Goal: Information Seeking & Learning: Learn about a topic

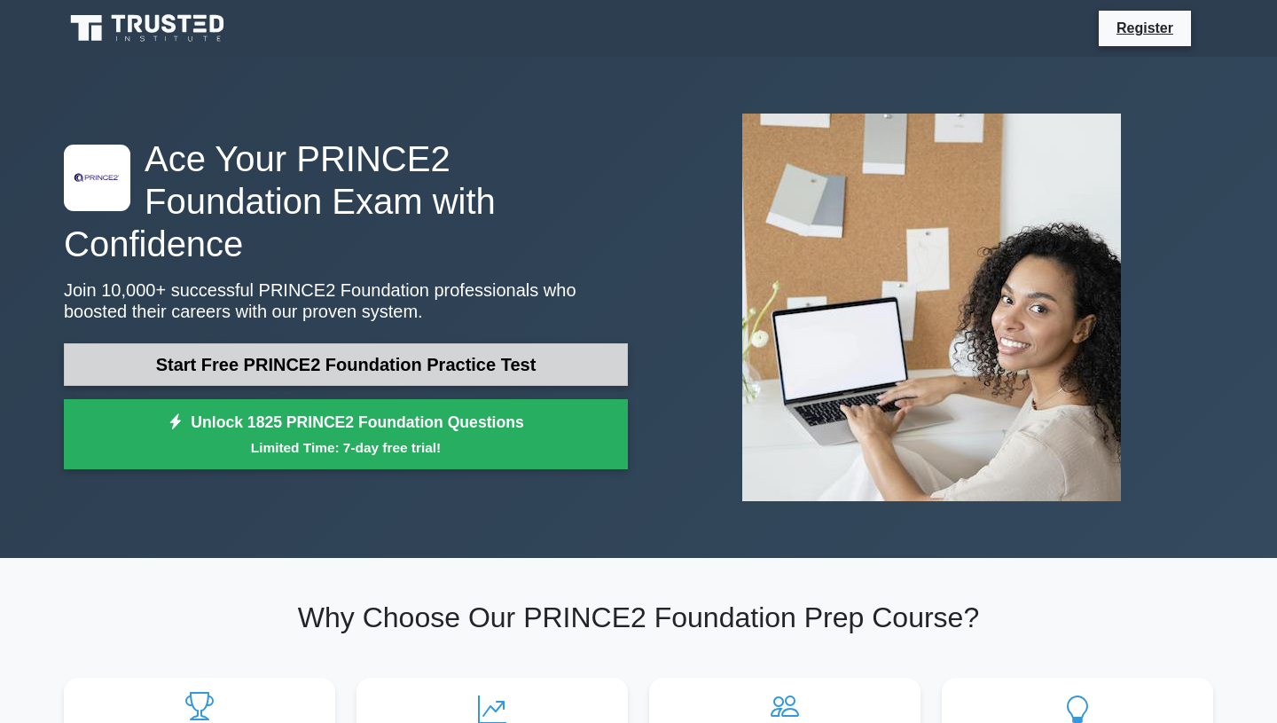
click at [355, 344] on link "Start Free PRINCE2 Foundation Practice Test" at bounding box center [346, 364] width 564 height 43
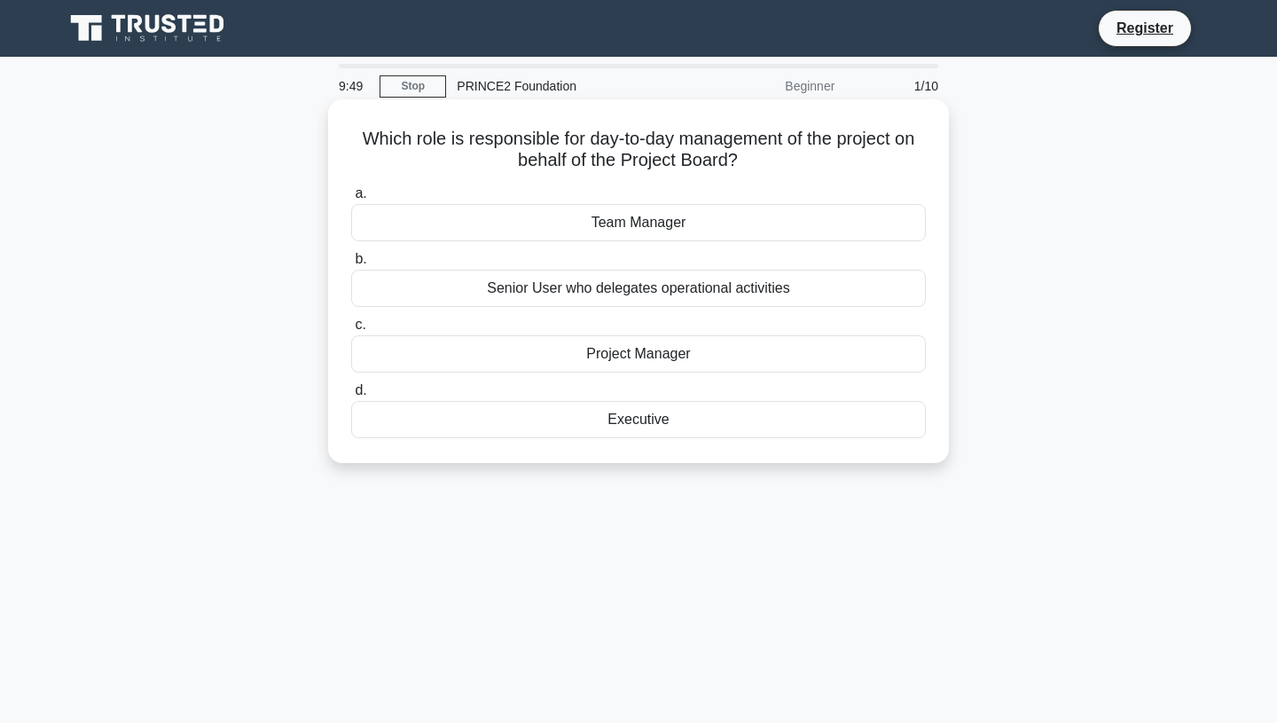
click at [622, 354] on div "Project Manager" at bounding box center [638, 353] width 575 height 37
click at [351, 331] on input "c. Project Manager" at bounding box center [351, 325] width 0 height 12
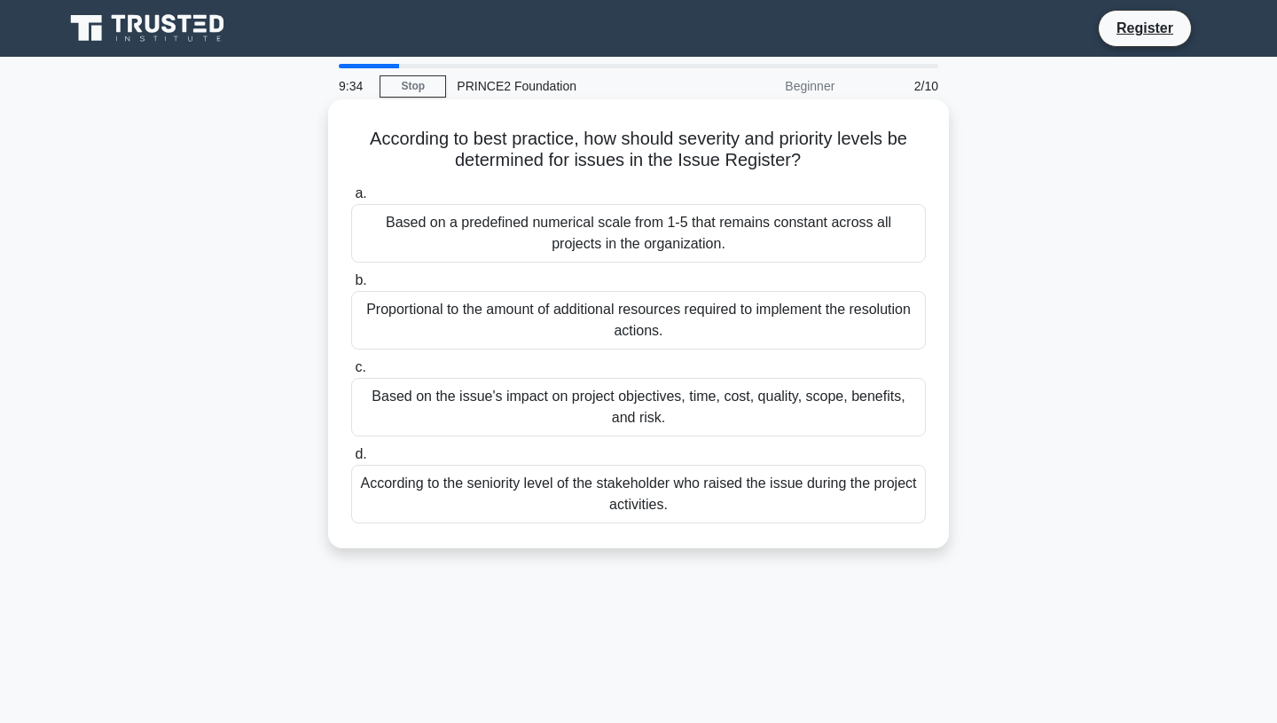
click at [630, 407] on div "Based on the issue's impact on project objectives, time, cost, quality, scope, …" at bounding box center [638, 407] width 575 height 59
click at [351, 373] on input "c. Based on the issue's impact on project objectives, time, cost, quality, scop…" at bounding box center [351, 368] width 0 height 12
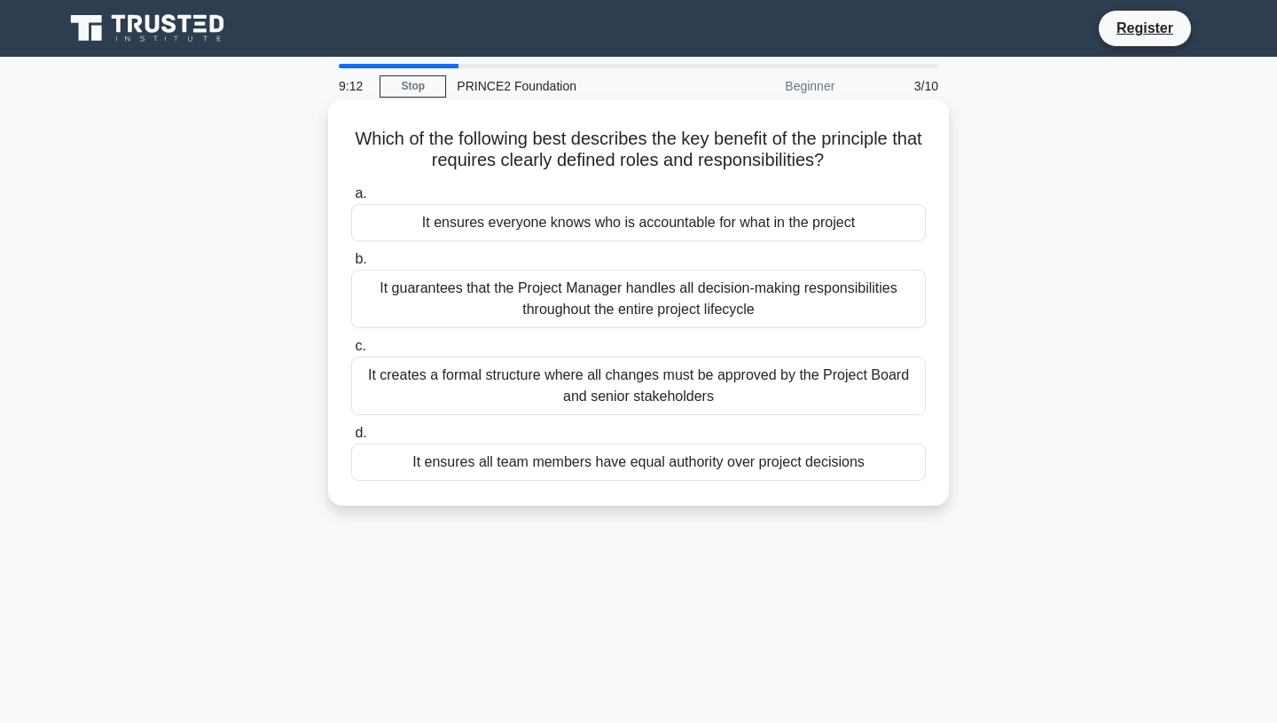
click at [591, 229] on div "It ensures everyone knows who is accountable for what in the project" at bounding box center [638, 222] width 575 height 37
click at [351, 200] on input "a. It ensures everyone knows who is accountable for what in the project" at bounding box center [351, 194] width 0 height 12
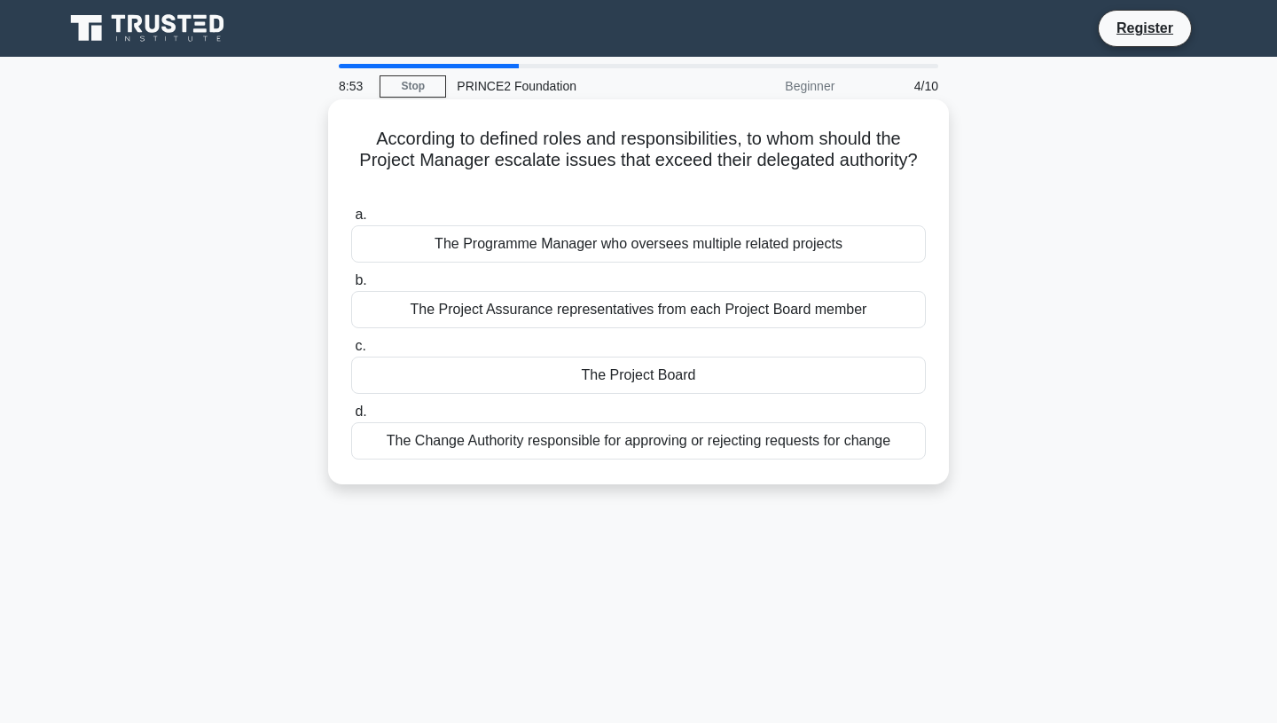
click at [631, 379] on div "The Project Board" at bounding box center [638, 374] width 575 height 37
click at [351, 352] on input "c. The Project Board" at bounding box center [351, 347] width 0 height 12
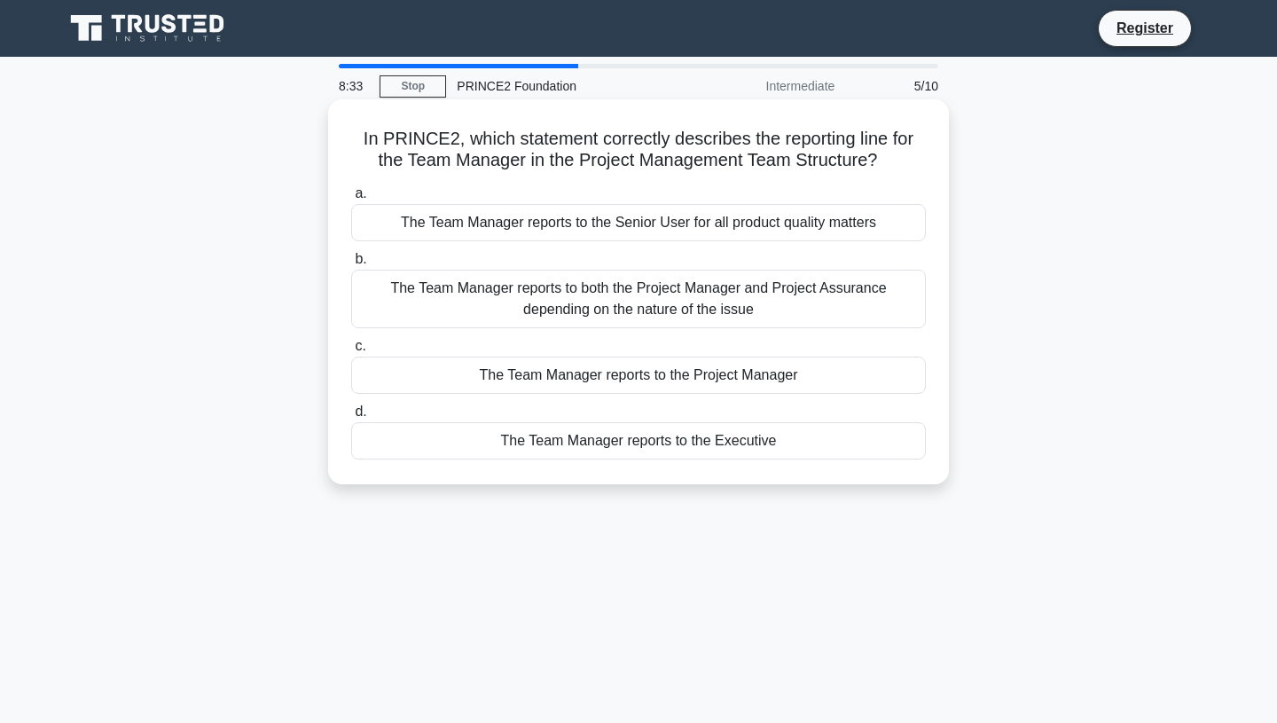
click at [646, 373] on div "The Team Manager reports to the Project Manager" at bounding box center [638, 374] width 575 height 37
click at [351, 352] on input "c. The Team Manager reports to the Project Manager" at bounding box center [351, 347] width 0 height 12
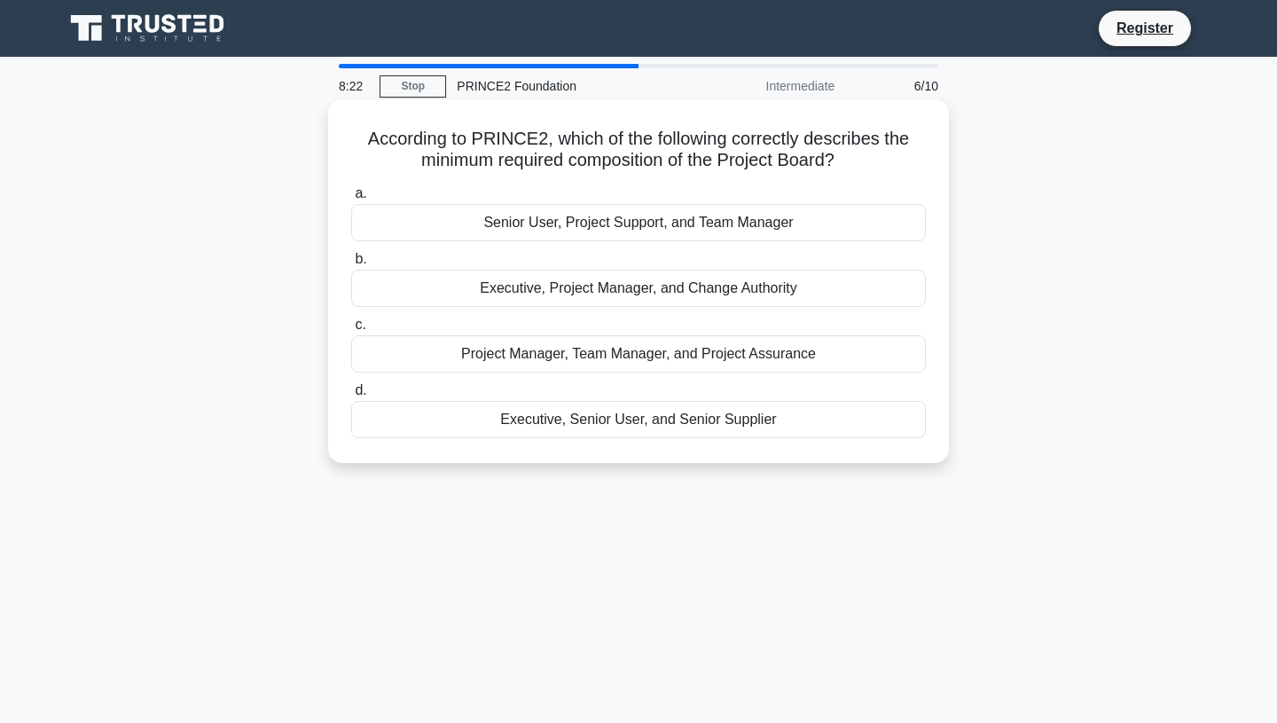
click at [652, 423] on div "Executive, Senior User, and Senior Supplier" at bounding box center [638, 419] width 575 height 37
click at [351, 396] on input "d. Executive, Senior User, and Senior Supplier" at bounding box center [351, 391] width 0 height 12
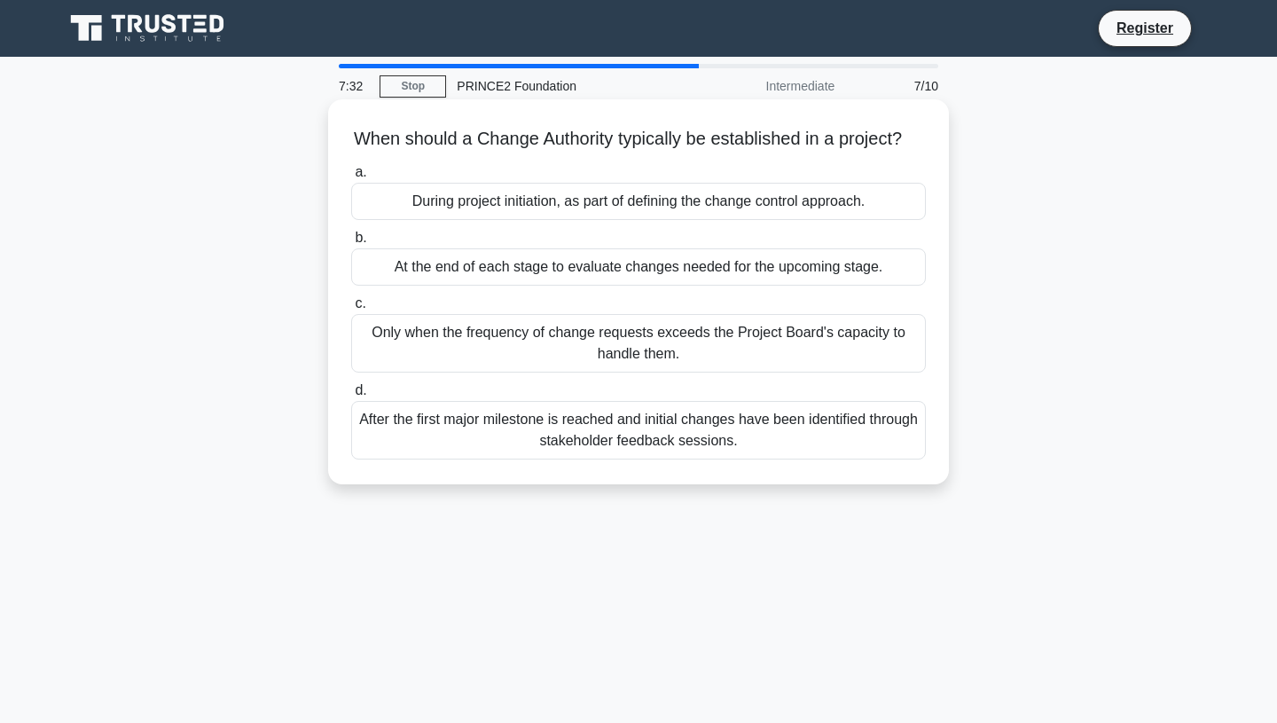
click at [585, 202] on div "During project initiation, as part of defining the change control approach." at bounding box center [638, 201] width 575 height 37
click at [351, 178] on input "a. During project initiation, as part of defining the change control approach." at bounding box center [351, 173] width 0 height 12
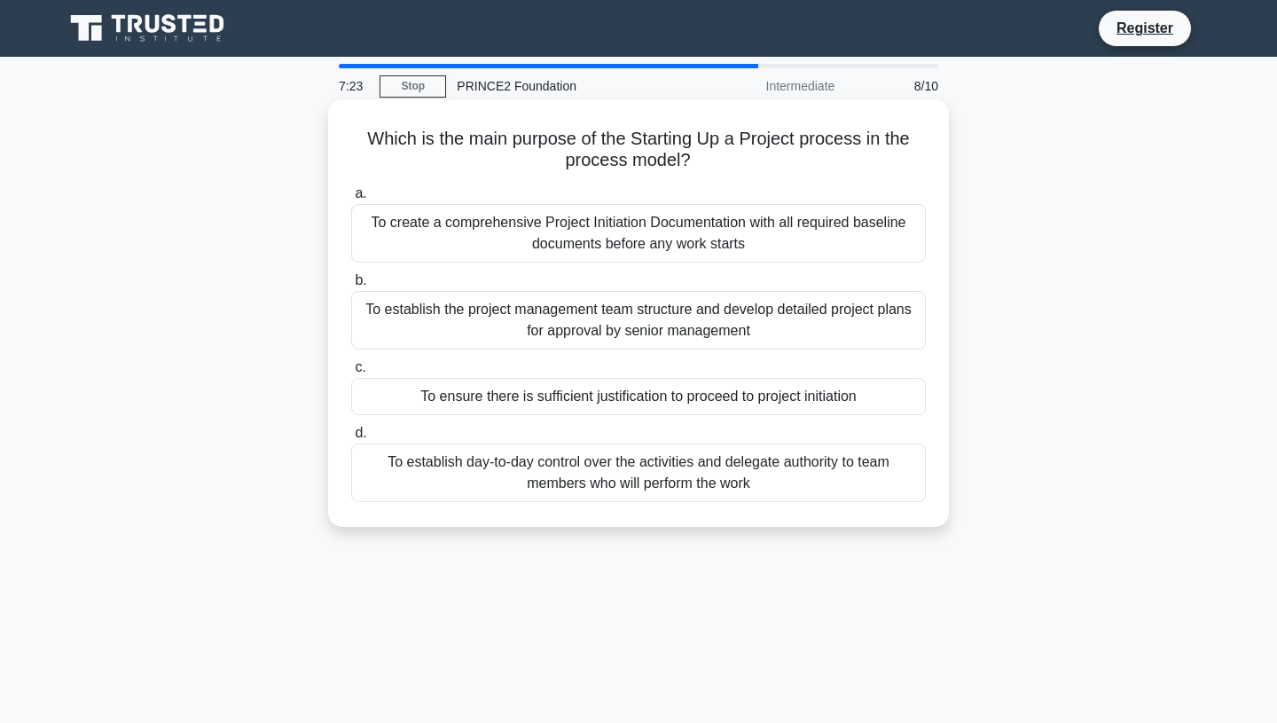
click at [624, 397] on div "To ensure there is sufficient justification to proceed to project initiation" at bounding box center [638, 396] width 575 height 37
click at [351, 373] on input "c. To ensure there is sufficient justification to proceed to project initiation" at bounding box center [351, 368] width 0 height 12
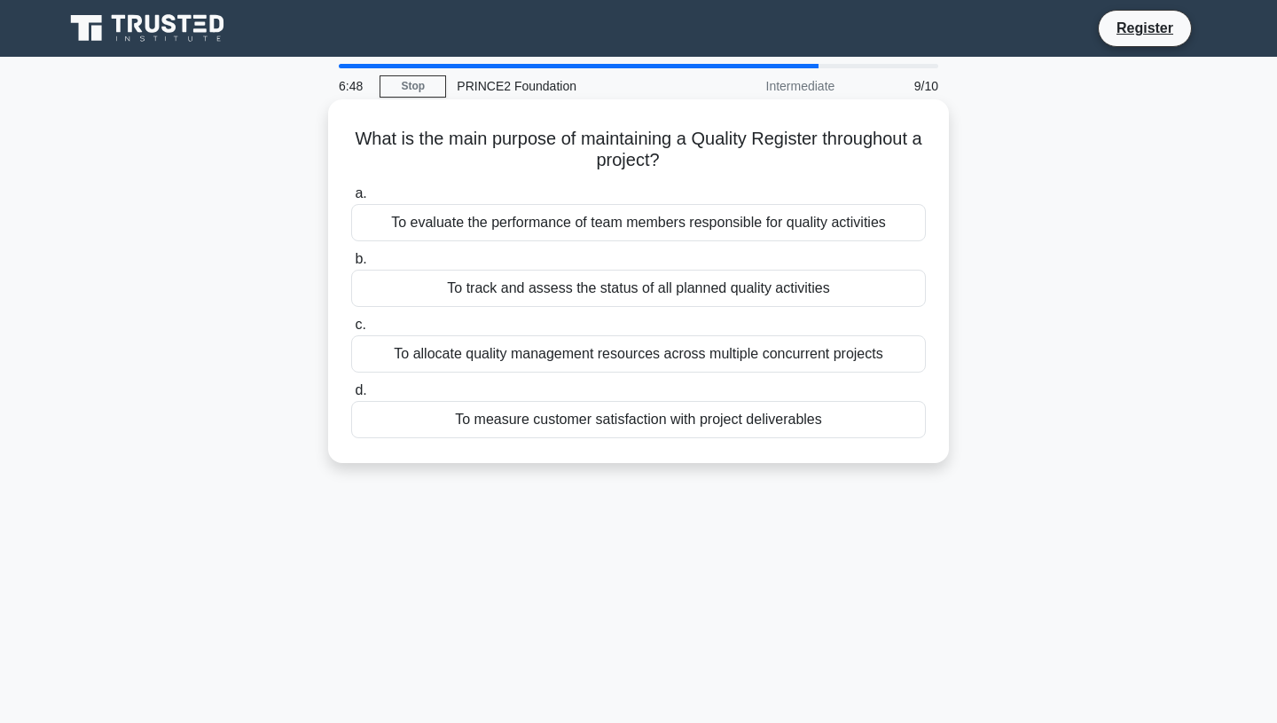
click at [578, 287] on div "To track and assess the status of all planned quality activities" at bounding box center [638, 288] width 575 height 37
click at [351, 265] on input "b. To track and assess the status of all planned quality activities" at bounding box center [351, 260] width 0 height 12
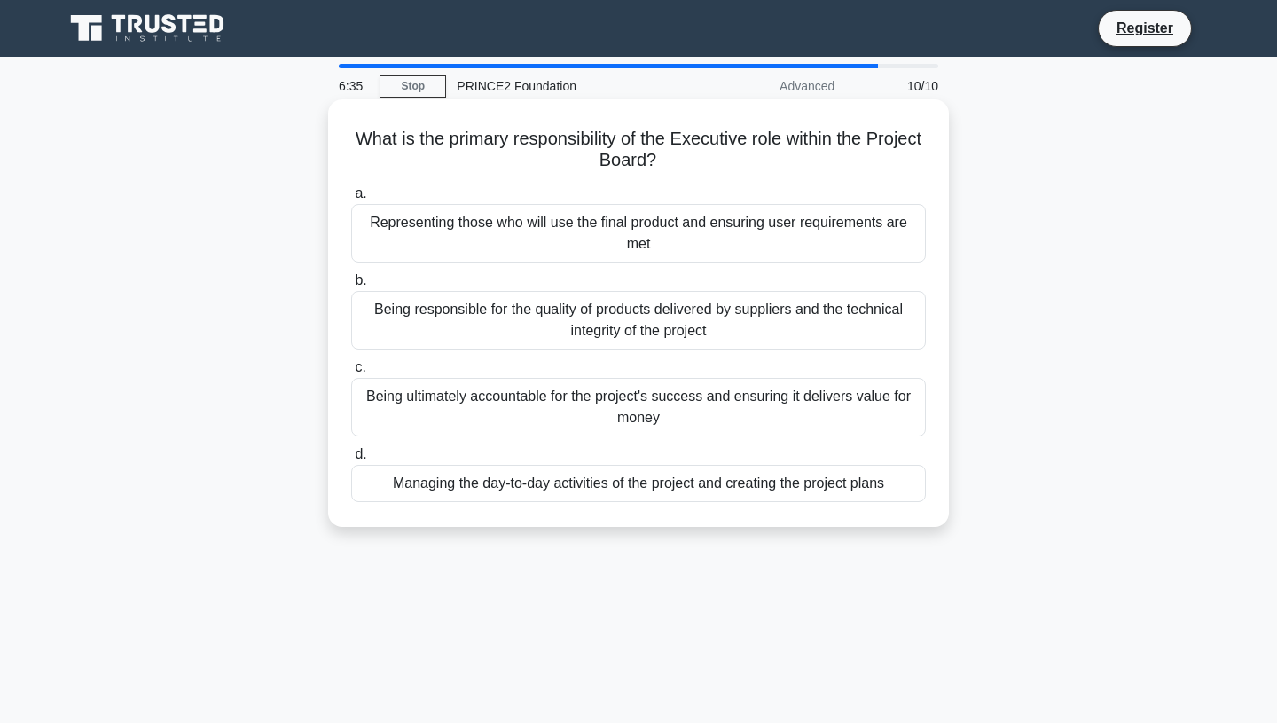
click at [684, 403] on div "Being ultimately accountable for the project's success and ensuring it delivers…" at bounding box center [638, 407] width 575 height 59
click at [351, 373] on input "c. Being ultimately accountable for the project's success and ensuring it deliv…" at bounding box center [351, 368] width 0 height 12
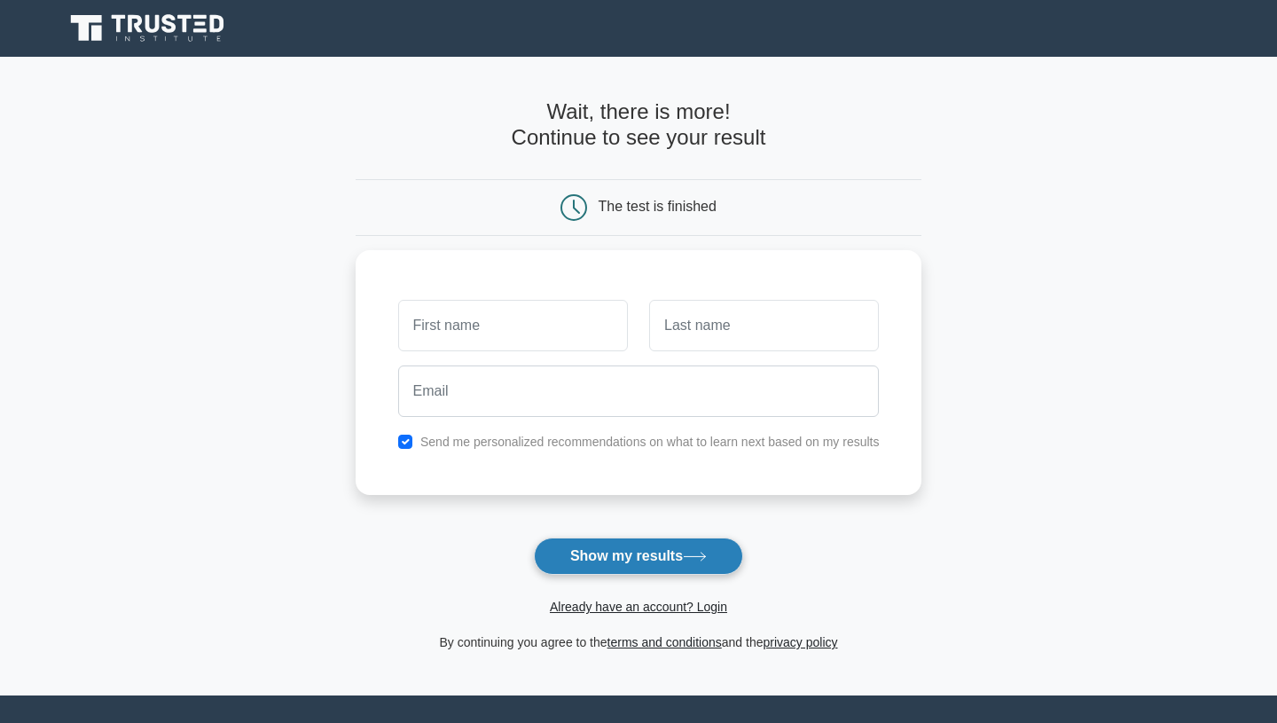
click at [666, 552] on button "Show my results" at bounding box center [638, 555] width 209 height 37
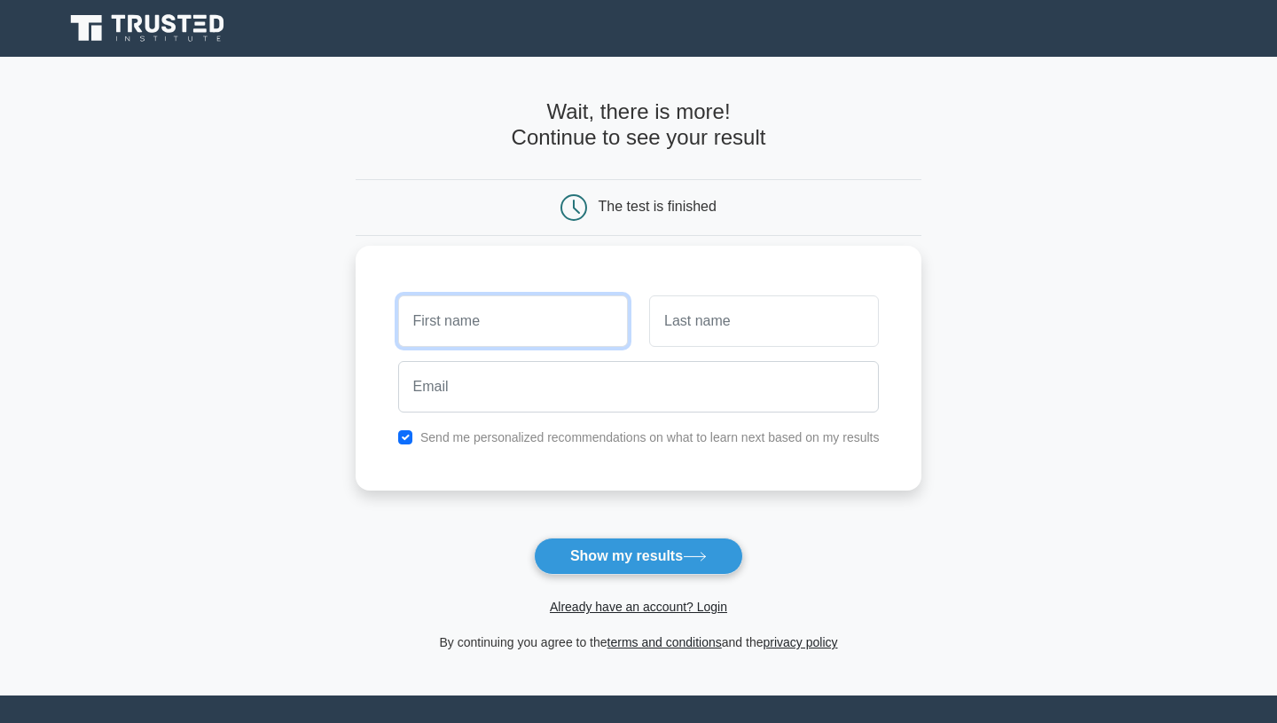
click at [556, 320] on input "text" at bounding box center [513, 320] width 230 height 51
type input "Lugine"
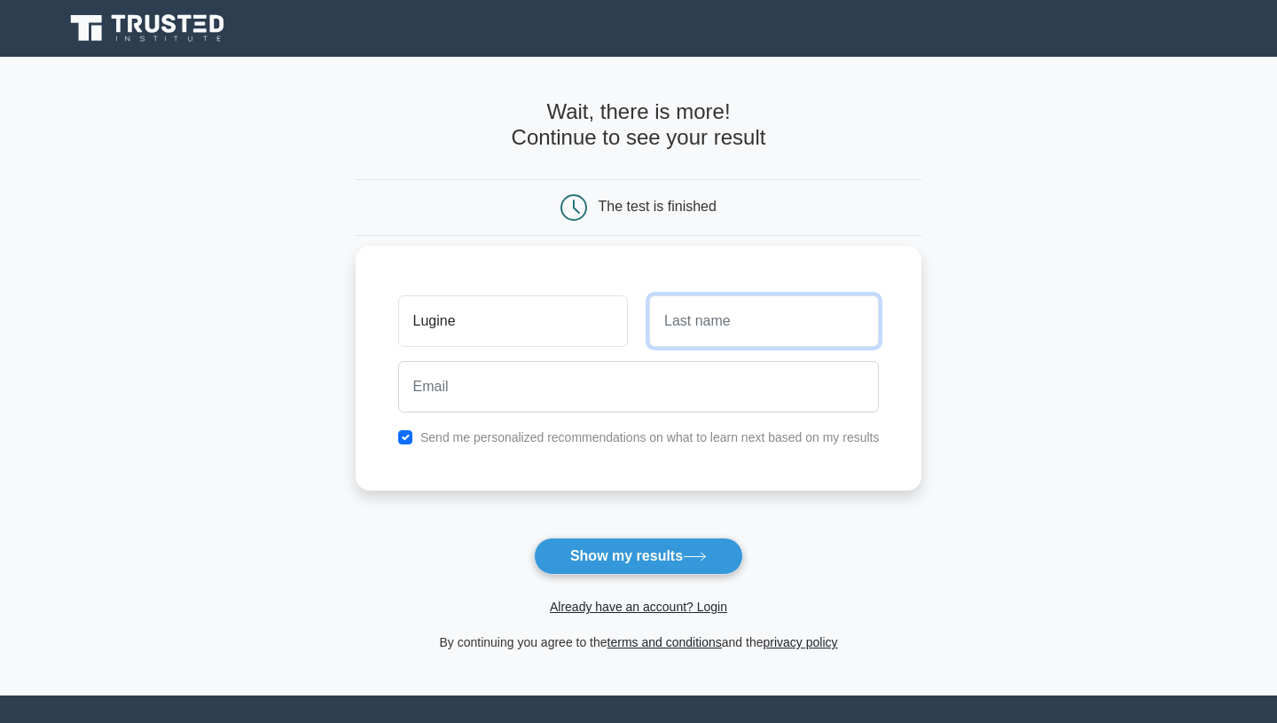
click at [740, 321] on input "text" at bounding box center [764, 320] width 230 height 51
type input "K"
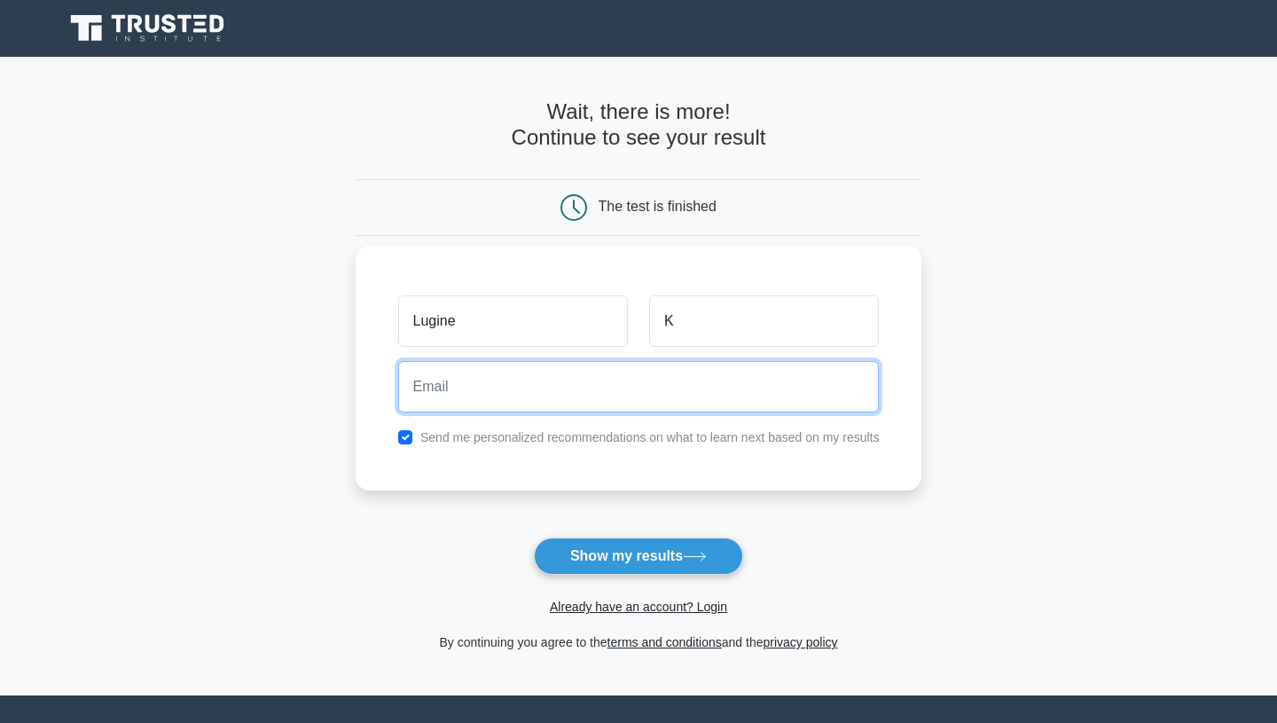
click at [674, 380] on input "email" at bounding box center [639, 386] width 482 height 51
type input "lugine.k@hotmail.co.uk"
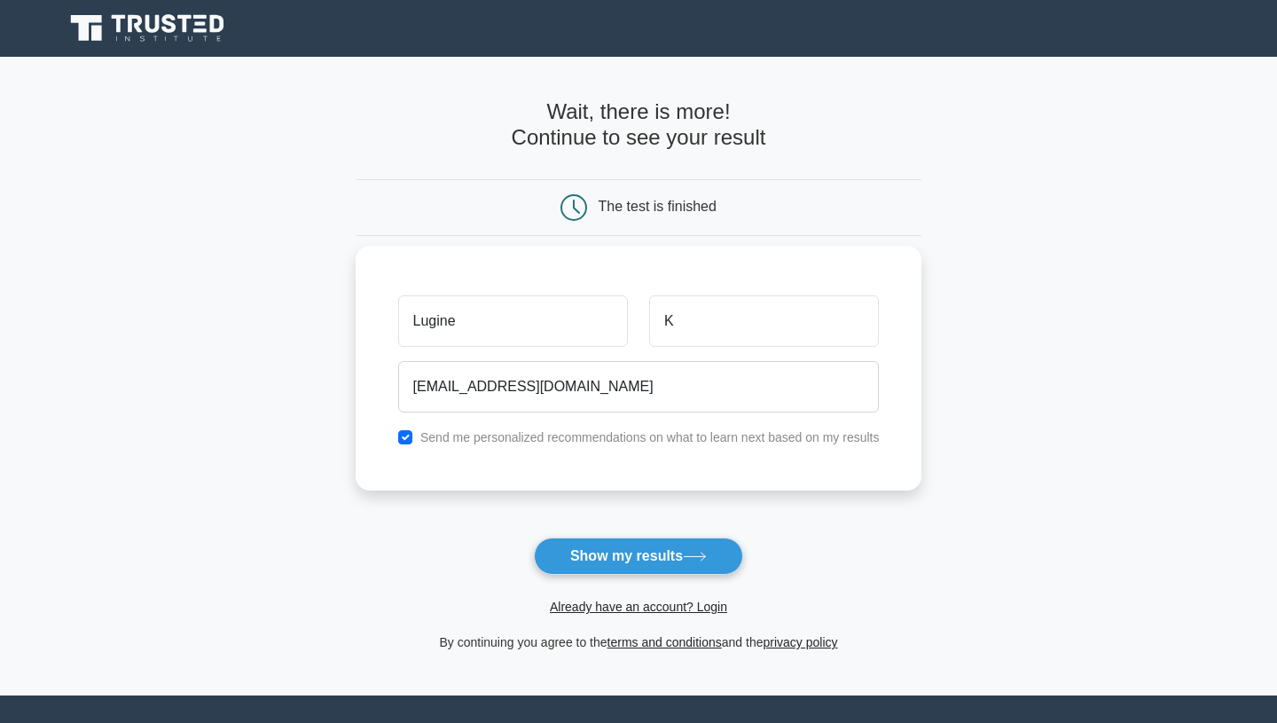
click at [576, 437] on label "Send me personalized recommendations on what to learn next based on my results" at bounding box center [649, 437] width 459 height 14
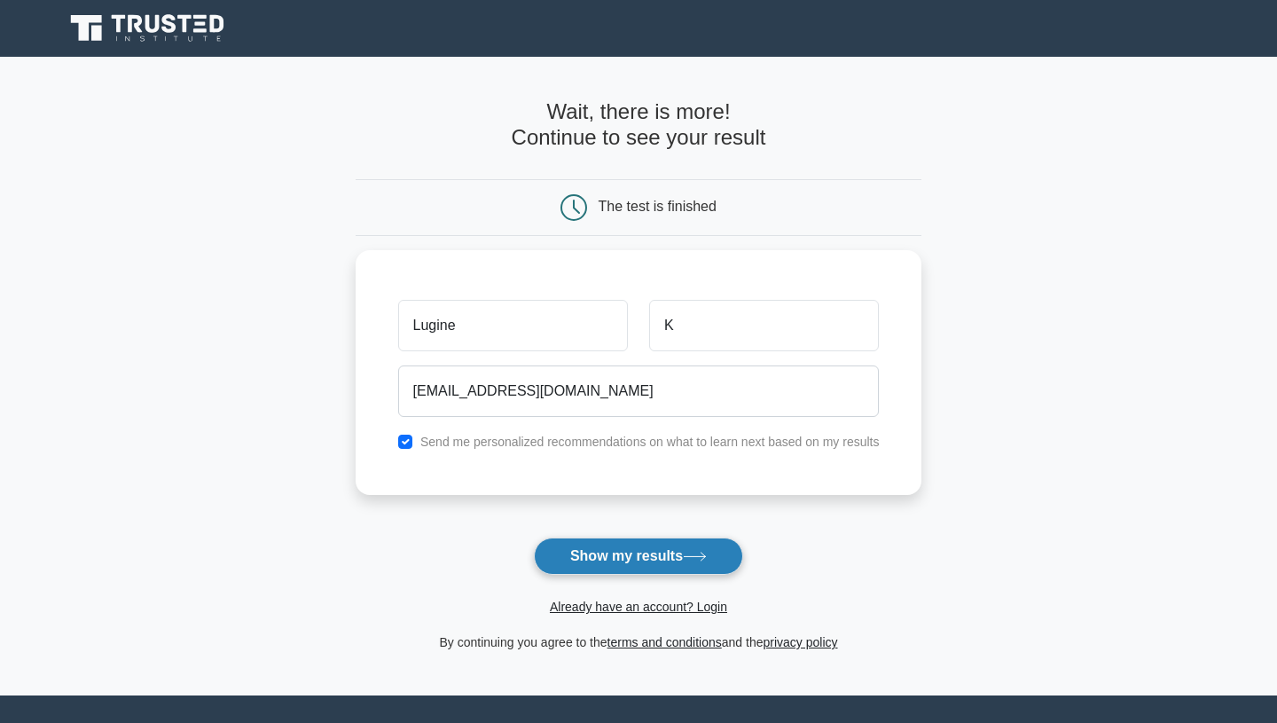
click at [646, 558] on button "Show my results" at bounding box center [638, 555] width 209 height 37
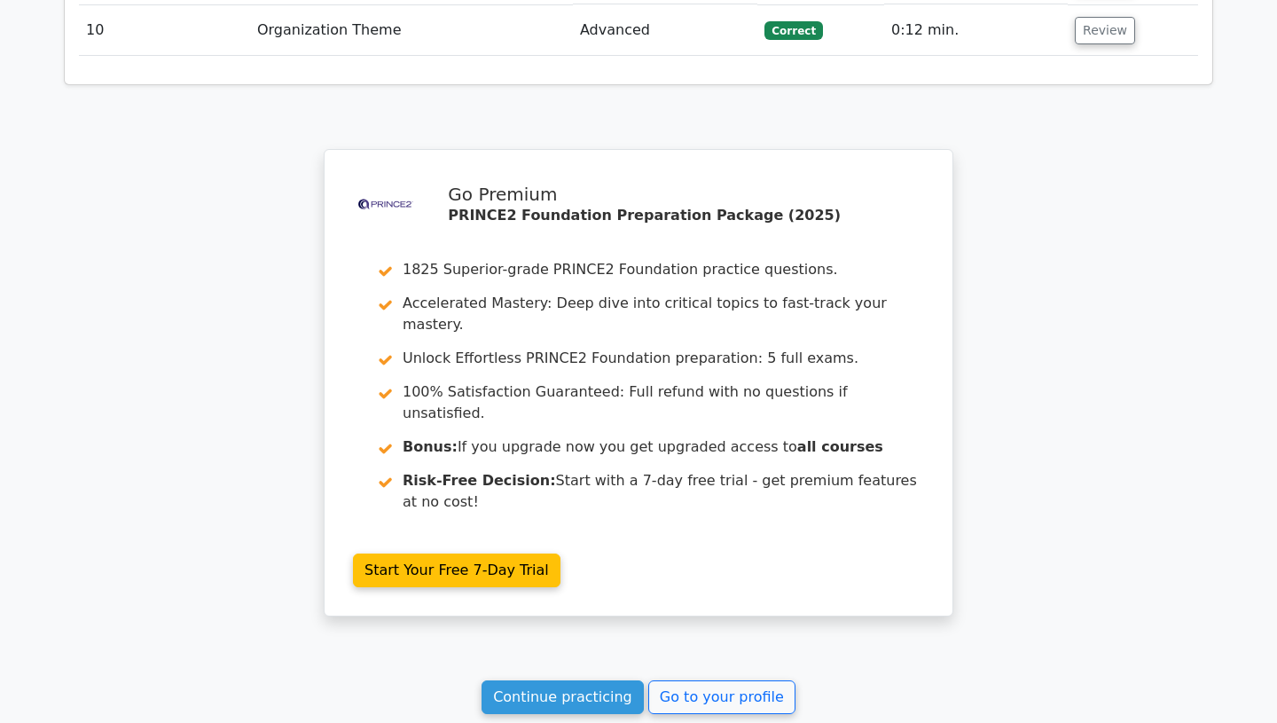
scroll to position [2720, 0]
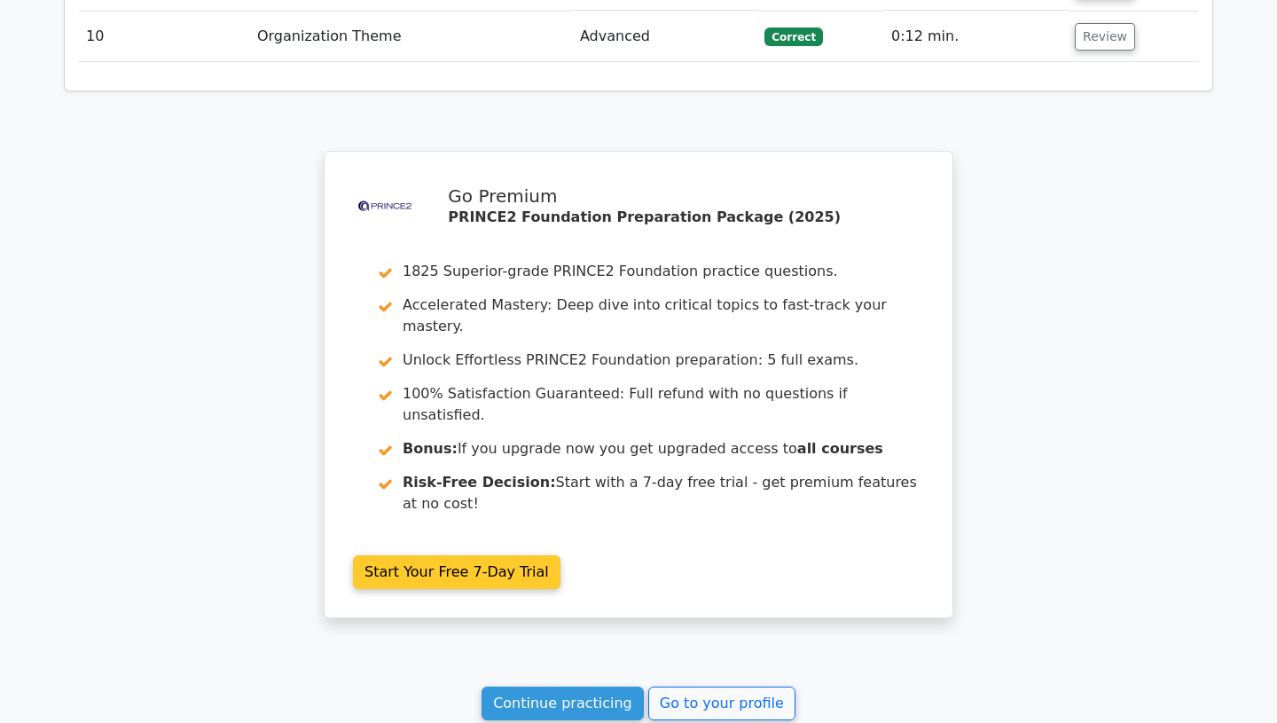
click at [502, 555] on link "Start Your Free 7-Day Trial" at bounding box center [457, 572] width 208 height 34
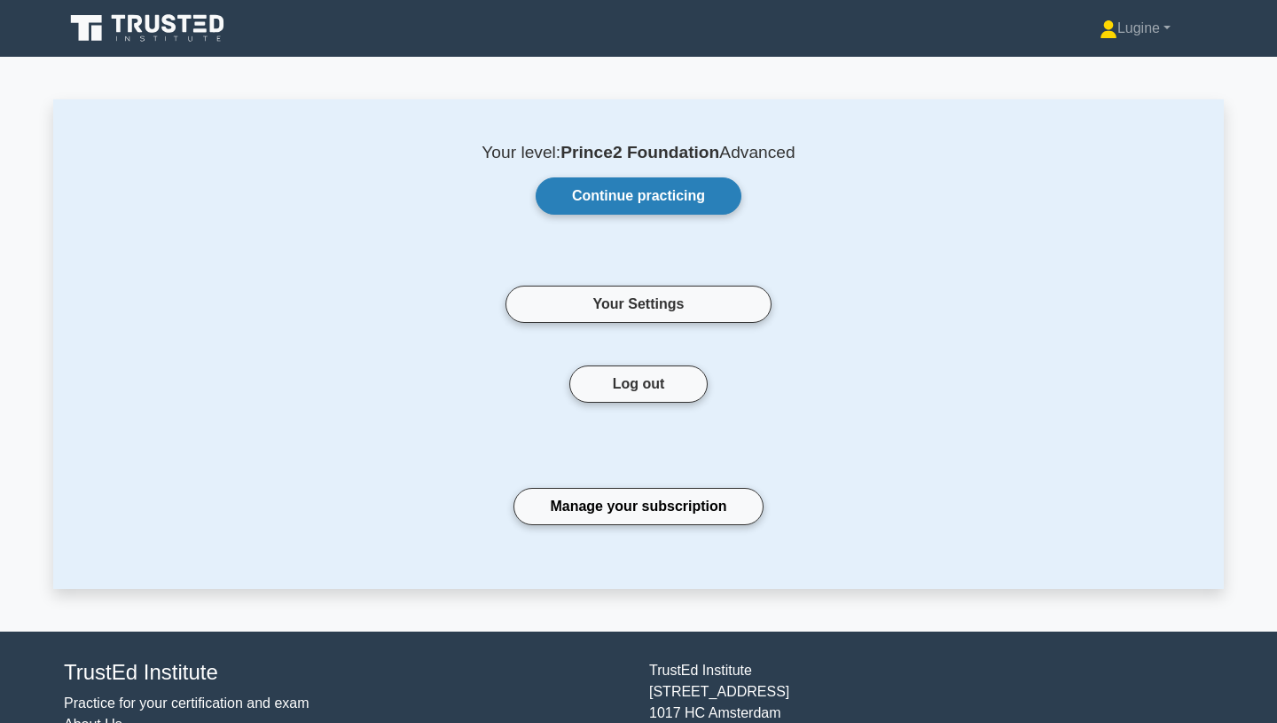
click at [667, 202] on link "Continue practicing" at bounding box center [639, 195] width 206 height 37
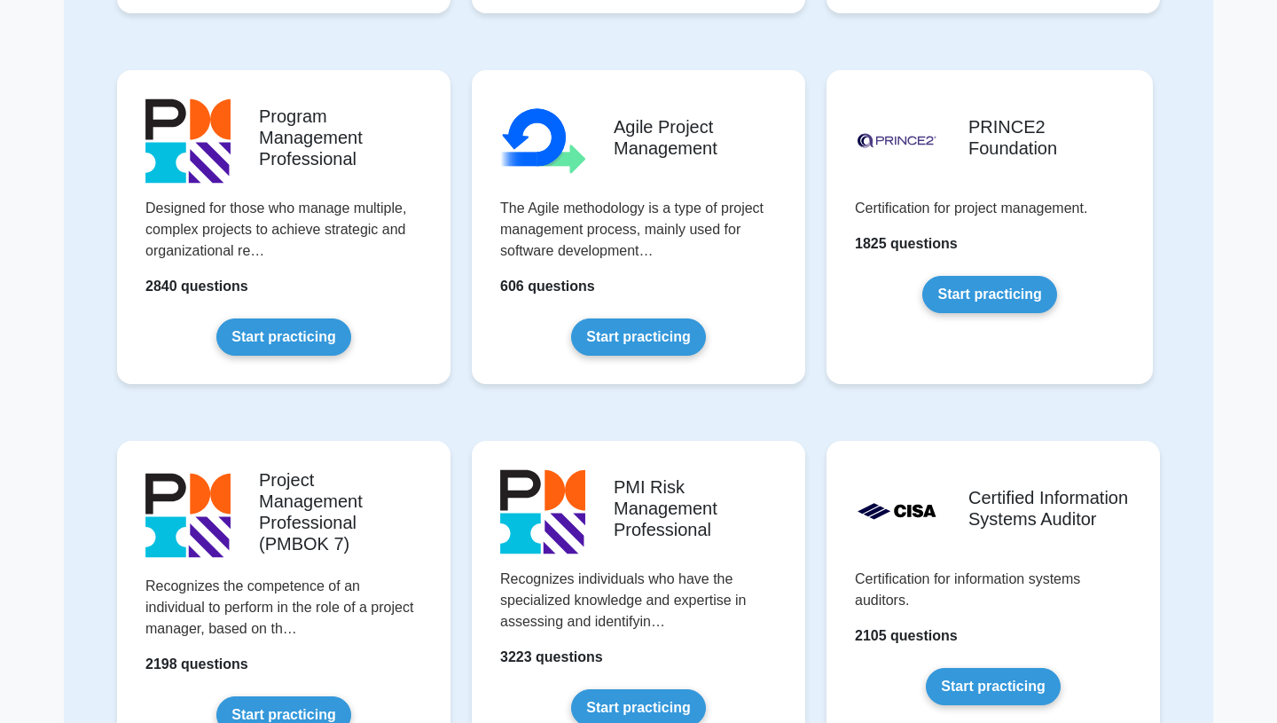
scroll to position [876, 0]
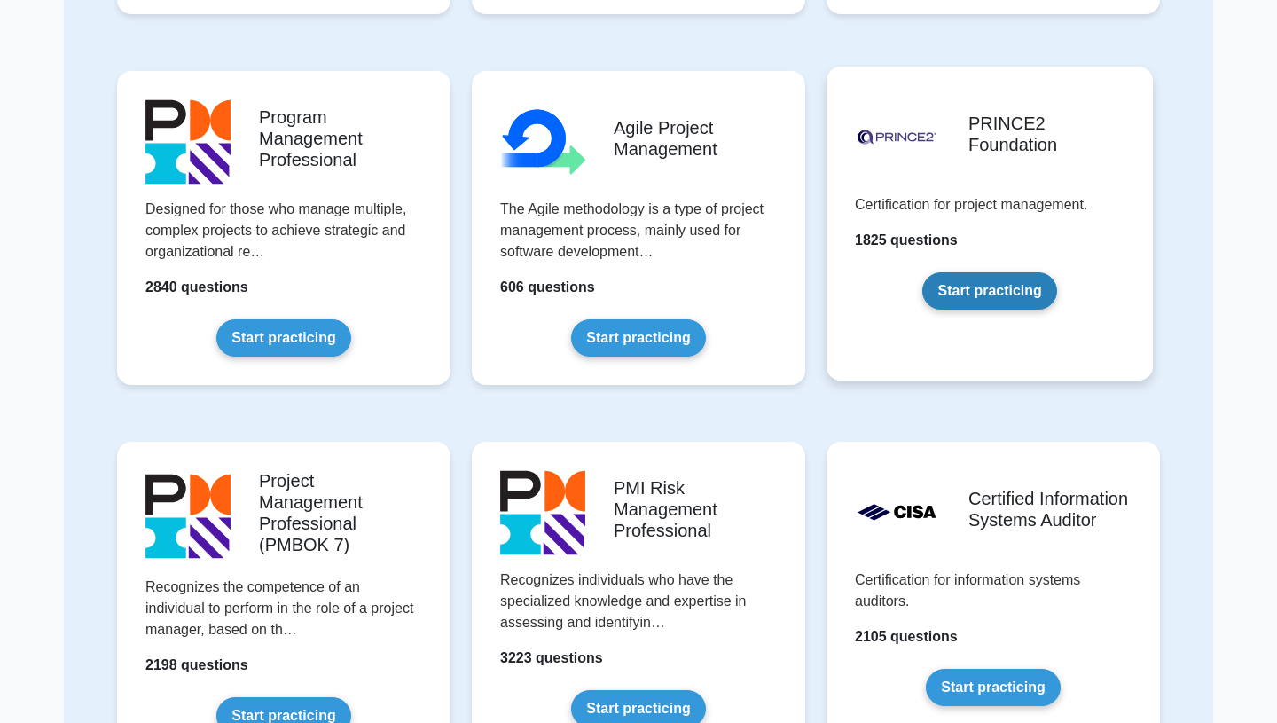
click at [1007, 287] on link "Start practicing" at bounding box center [989, 290] width 134 height 37
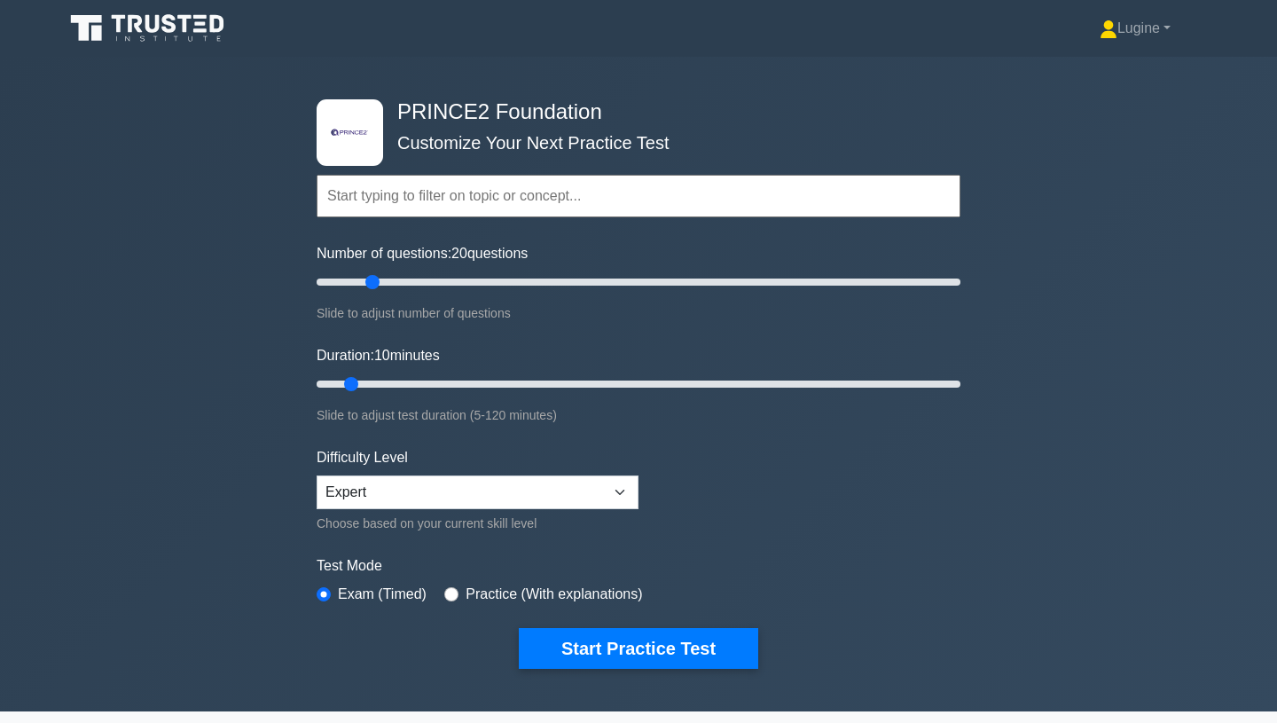
type input "20"
drag, startPoint x: 345, startPoint y: 282, endPoint x: 367, endPoint y: 286, distance: 22.5
click at [367, 286] on input "Number of questions: 20 questions" at bounding box center [639, 281] width 644 height 21
drag, startPoint x: 357, startPoint y: 383, endPoint x: 395, endPoint y: 388, distance: 37.5
type input "20"
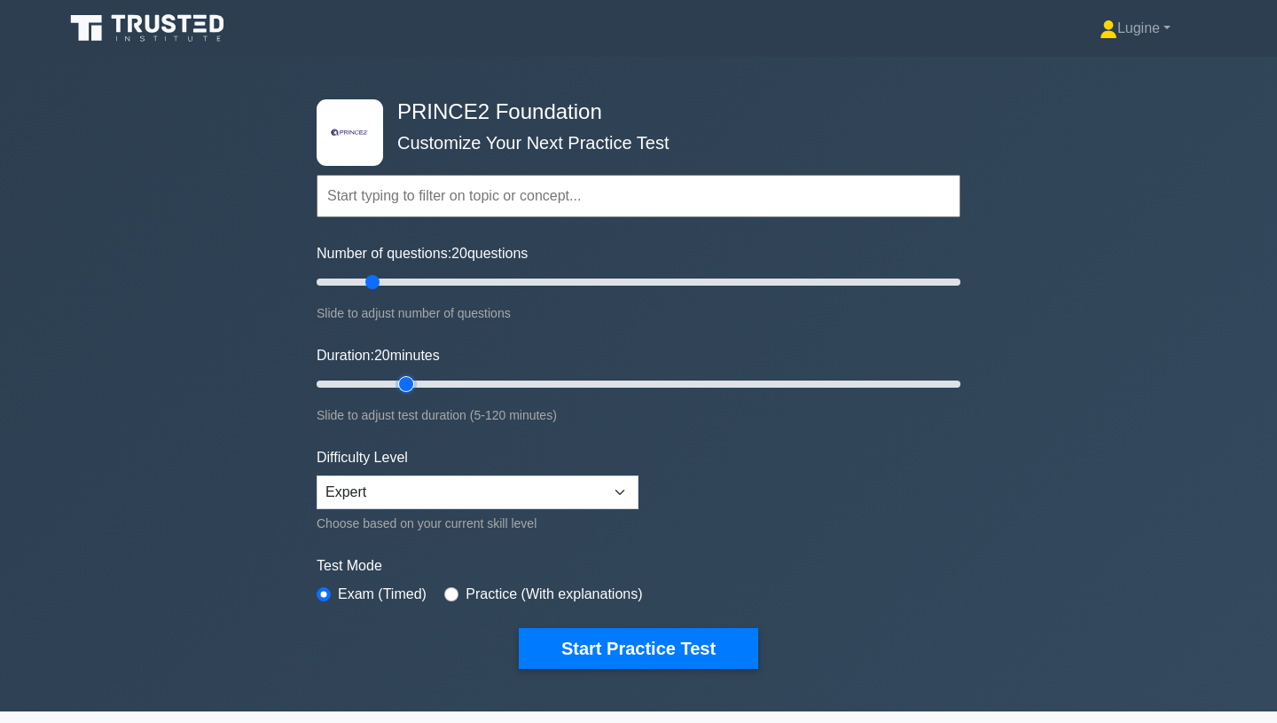
click at [395, 388] on input "Duration: 20 minutes" at bounding box center [639, 383] width 644 height 21
click at [620, 498] on select "Beginner Intermediate Expert" at bounding box center [478, 492] width 322 height 34
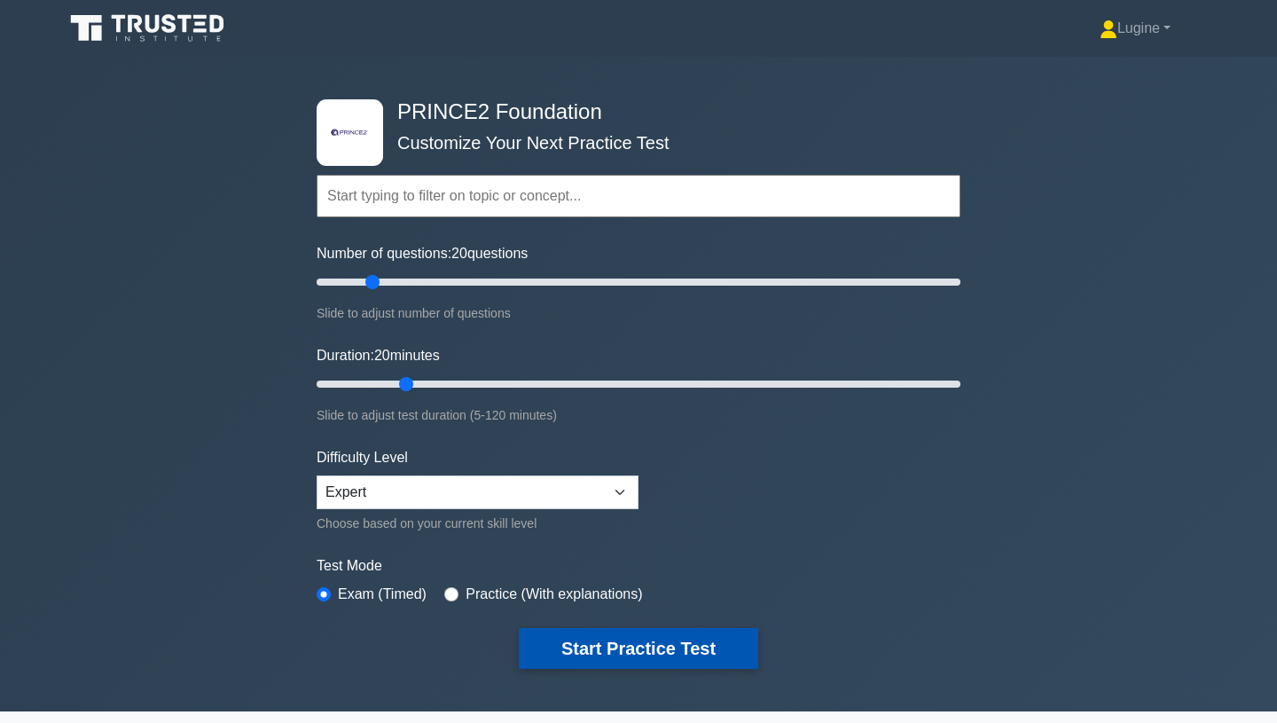
click at [630, 639] on button "Start Practice Test" at bounding box center [638, 648] width 239 height 41
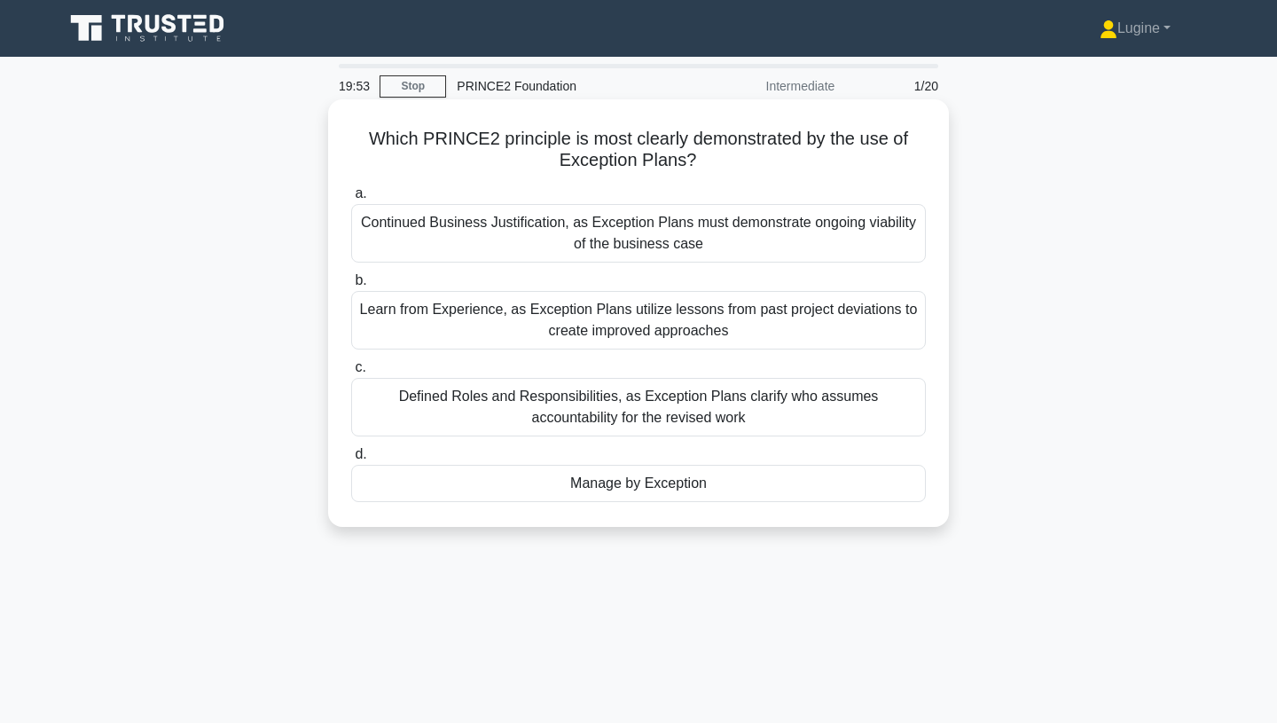
click at [629, 481] on div "Manage by Exception" at bounding box center [638, 483] width 575 height 37
click at [351, 460] on input "d. Manage by Exception" at bounding box center [351, 455] width 0 height 12
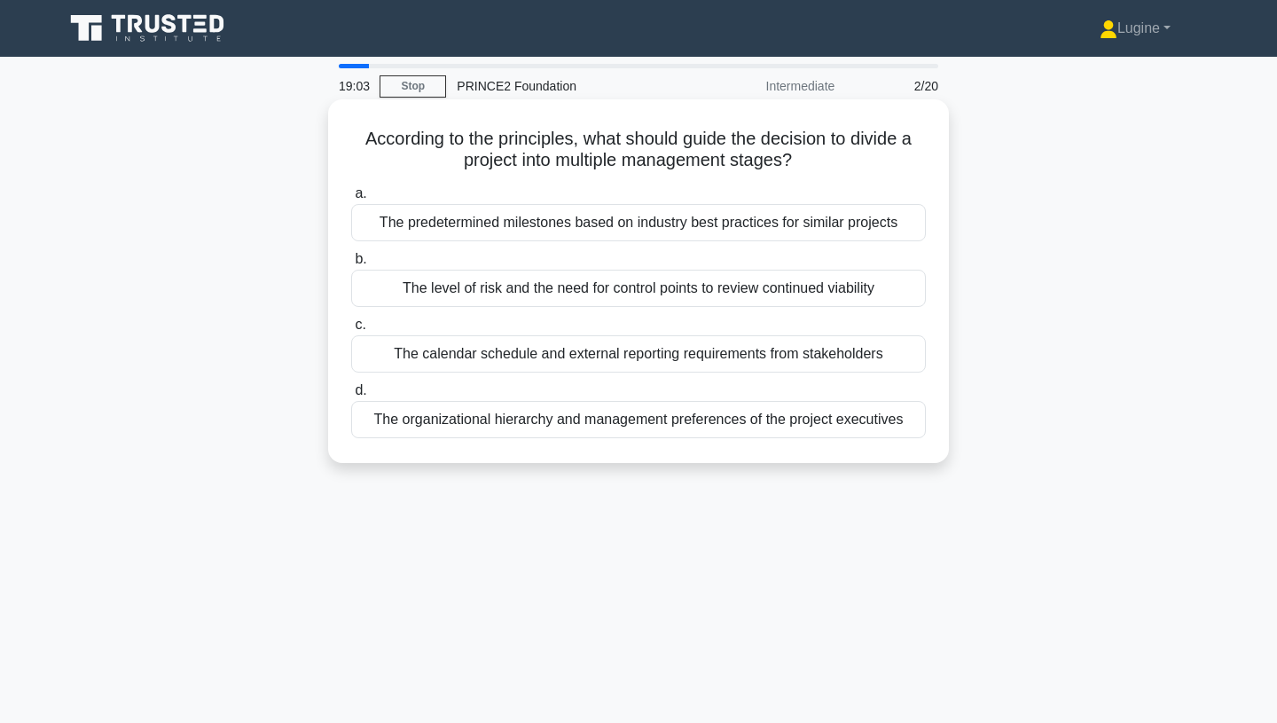
click at [628, 289] on div "The level of risk and the need for control points to review continued viability" at bounding box center [638, 288] width 575 height 37
click at [351, 265] on input "b. The level of risk and the need for control points to review continued viabil…" at bounding box center [351, 260] width 0 height 12
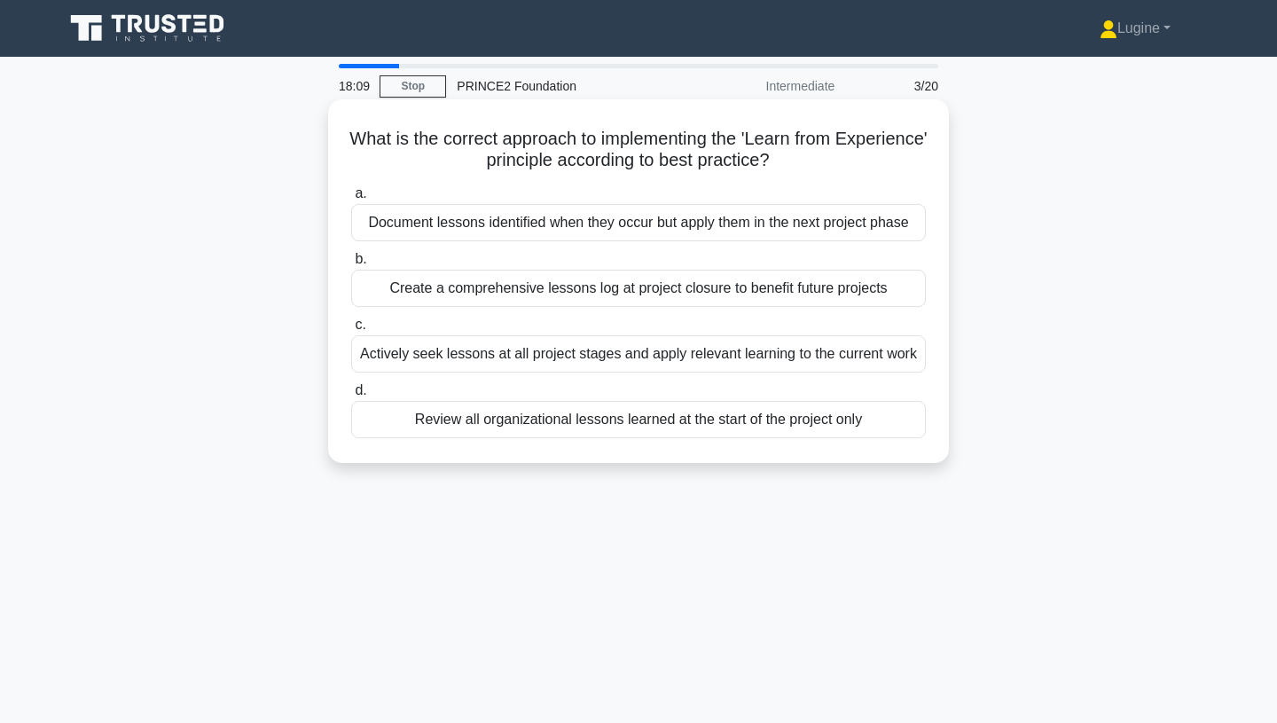
click at [596, 353] on div "Actively seek lessons at all project stages and apply relevant learning to the …" at bounding box center [638, 353] width 575 height 37
click at [351, 331] on input "c. Actively seek lessons at all project stages and apply relevant learning to t…" at bounding box center [351, 325] width 0 height 12
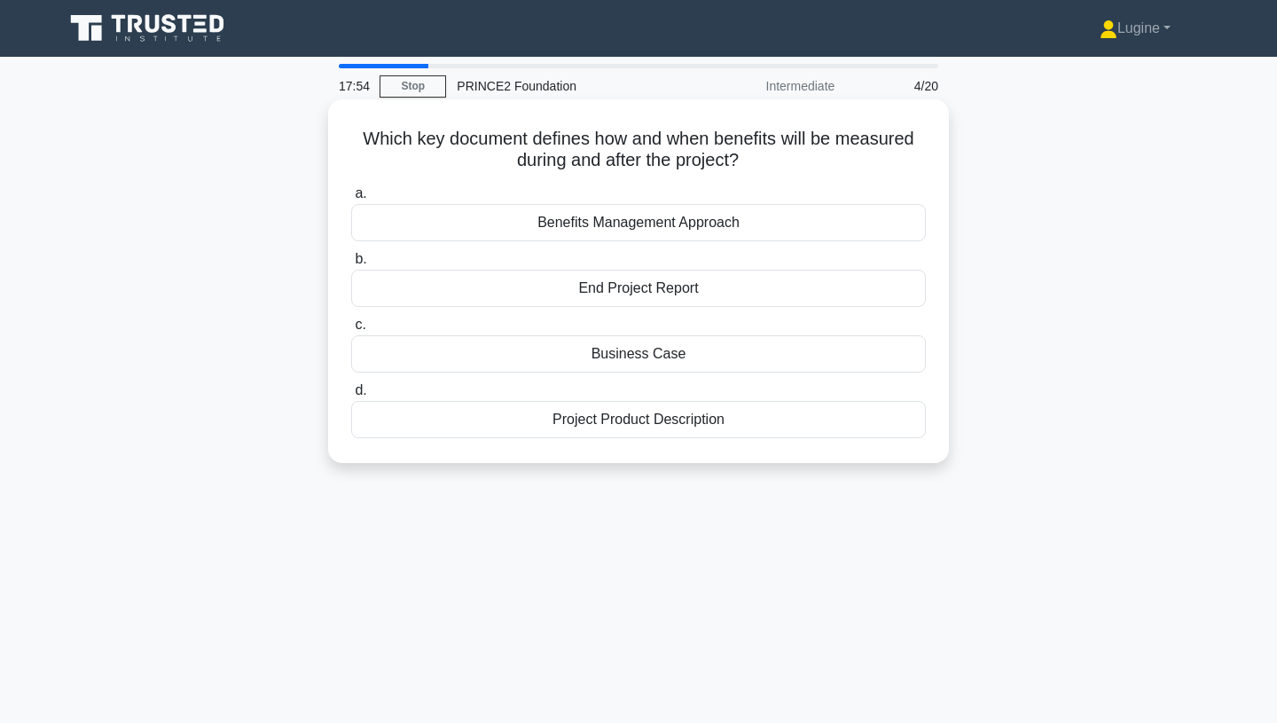
click at [646, 222] on div "Benefits Management Approach" at bounding box center [638, 222] width 575 height 37
click at [351, 200] on input "a. Benefits Management Approach" at bounding box center [351, 194] width 0 height 12
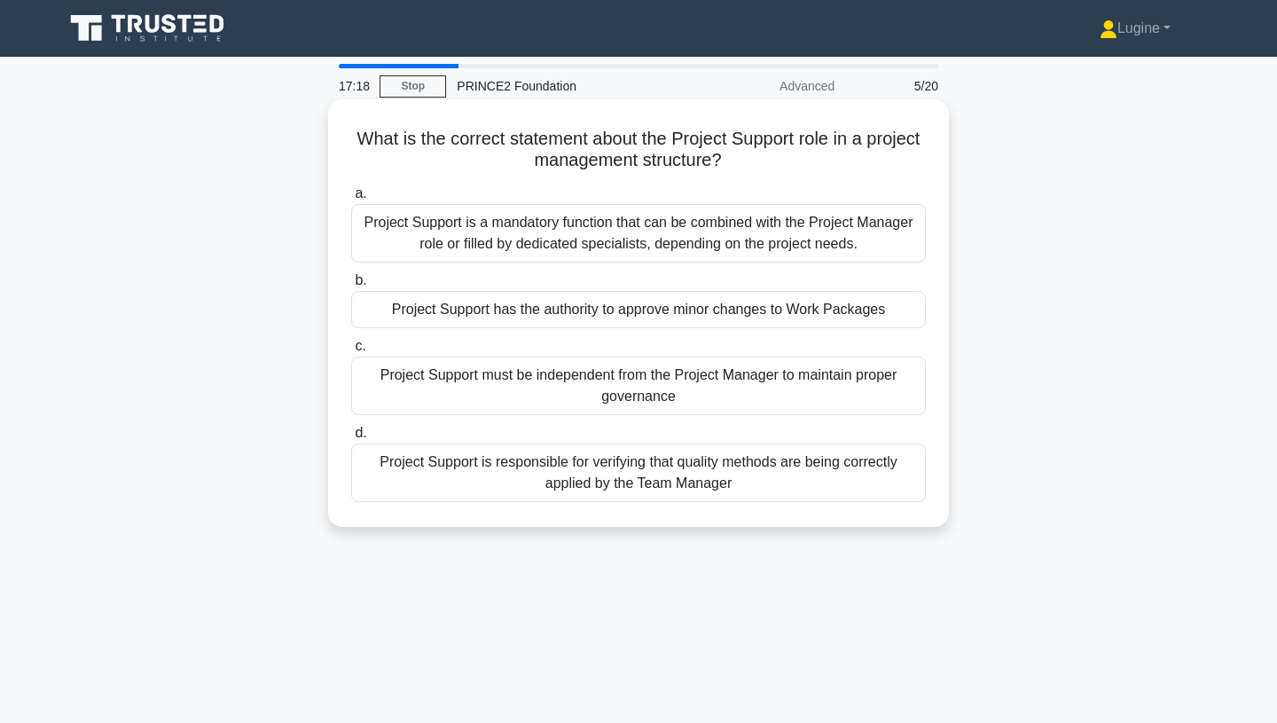
click at [634, 226] on div "Project Support is a mandatory function that can be combined with the Project M…" at bounding box center [638, 233] width 575 height 59
click at [351, 200] on input "a. Project Support is a mandatory function that can be combined with the Projec…" at bounding box center [351, 194] width 0 height 12
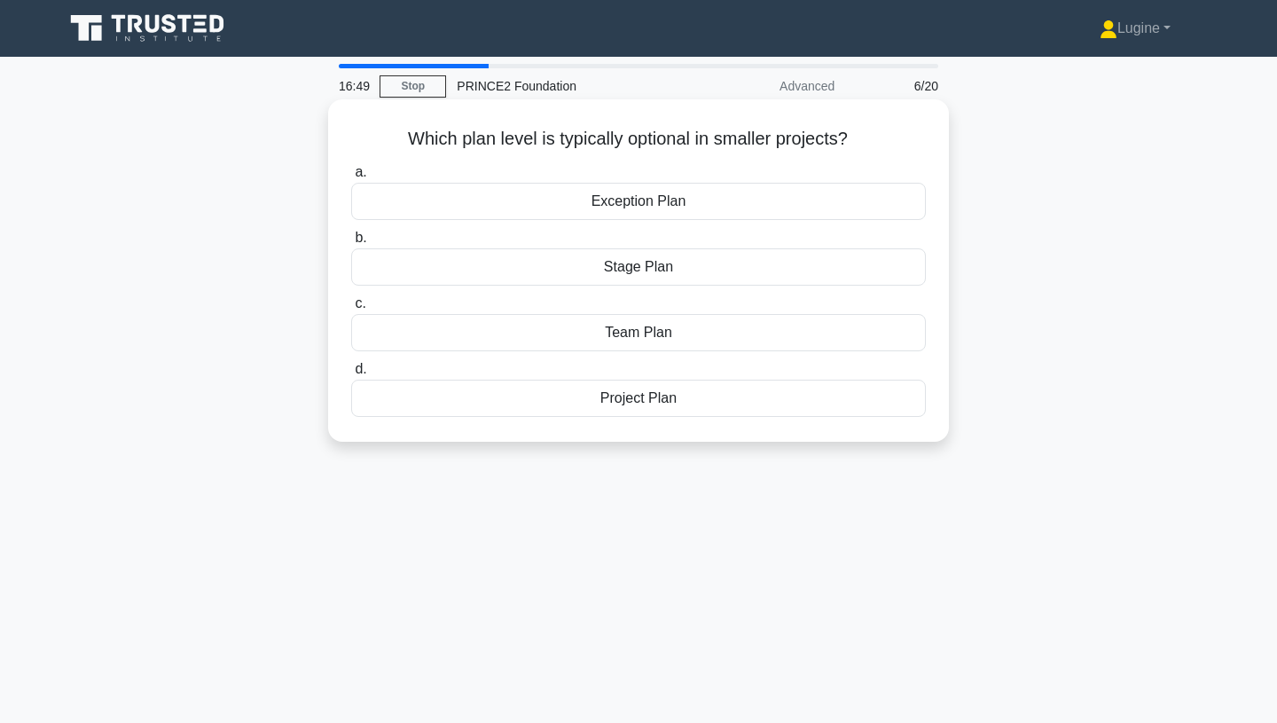
click at [638, 329] on div "Team Plan" at bounding box center [638, 332] width 575 height 37
click at [351, 309] on input "c. Team Plan" at bounding box center [351, 304] width 0 height 12
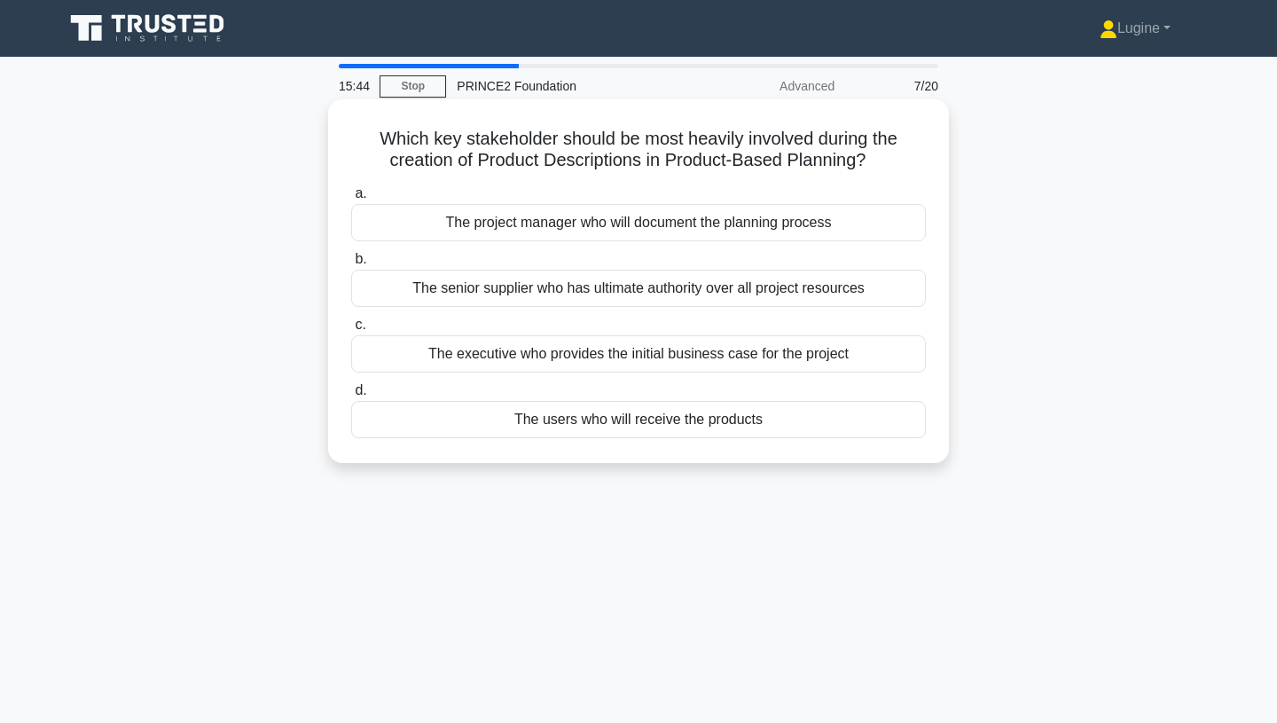
click at [636, 417] on div "The users who will receive the products" at bounding box center [638, 419] width 575 height 37
click at [351, 396] on input "d. The users who will receive the products" at bounding box center [351, 391] width 0 height 12
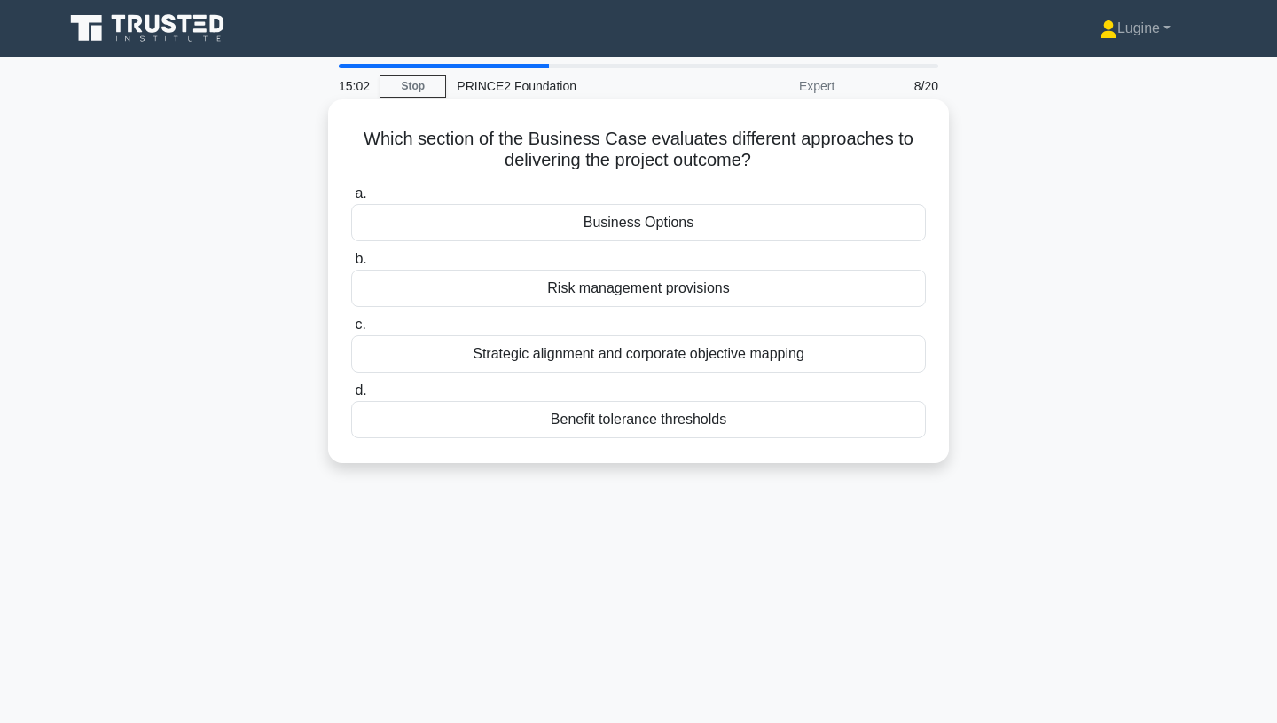
click at [668, 227] on div "Business Options" at bounding box center [638, 222] width 575 height 37
click at [351, 200] on input "a. Business Options" at bounding box center [351, 194] width 0 height 12
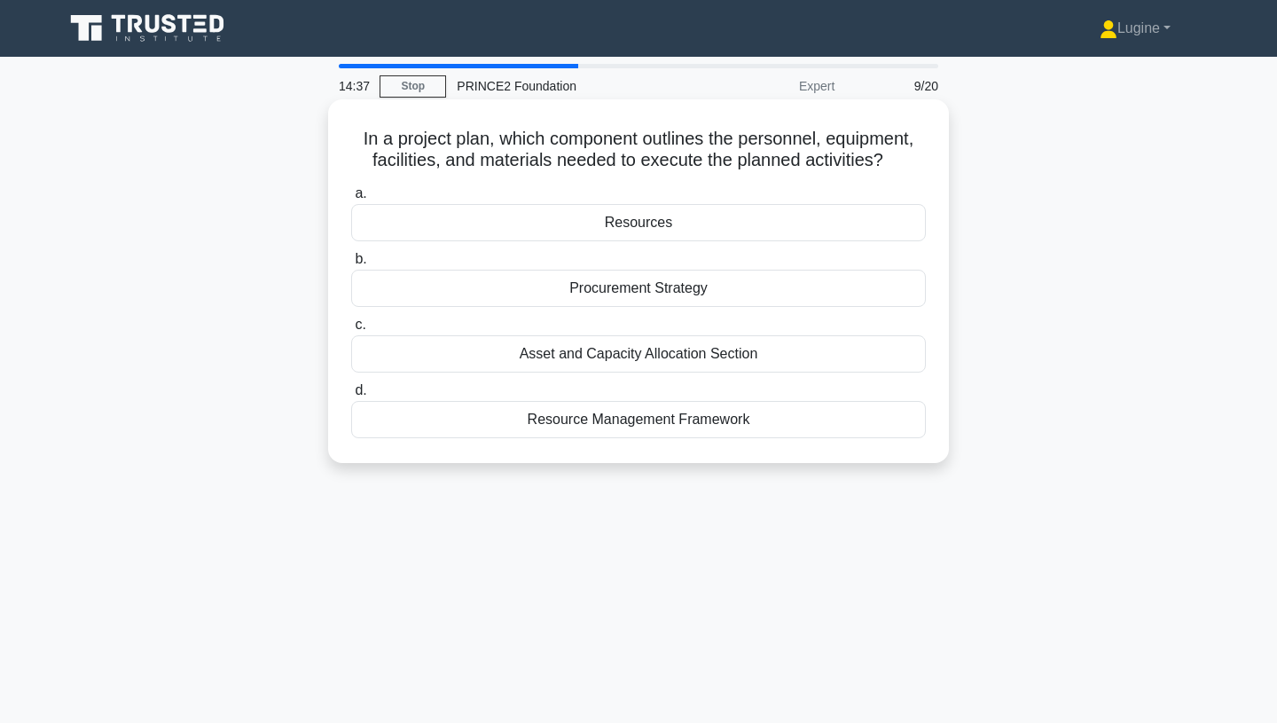
click at [675, 412] on div "Resource Management Framework" at bounding box center [638, 419] width 575 height 37
click at [351, 396] on input "d. Resource Management Framework" at bounding box center [351, 391] width 0 height 12
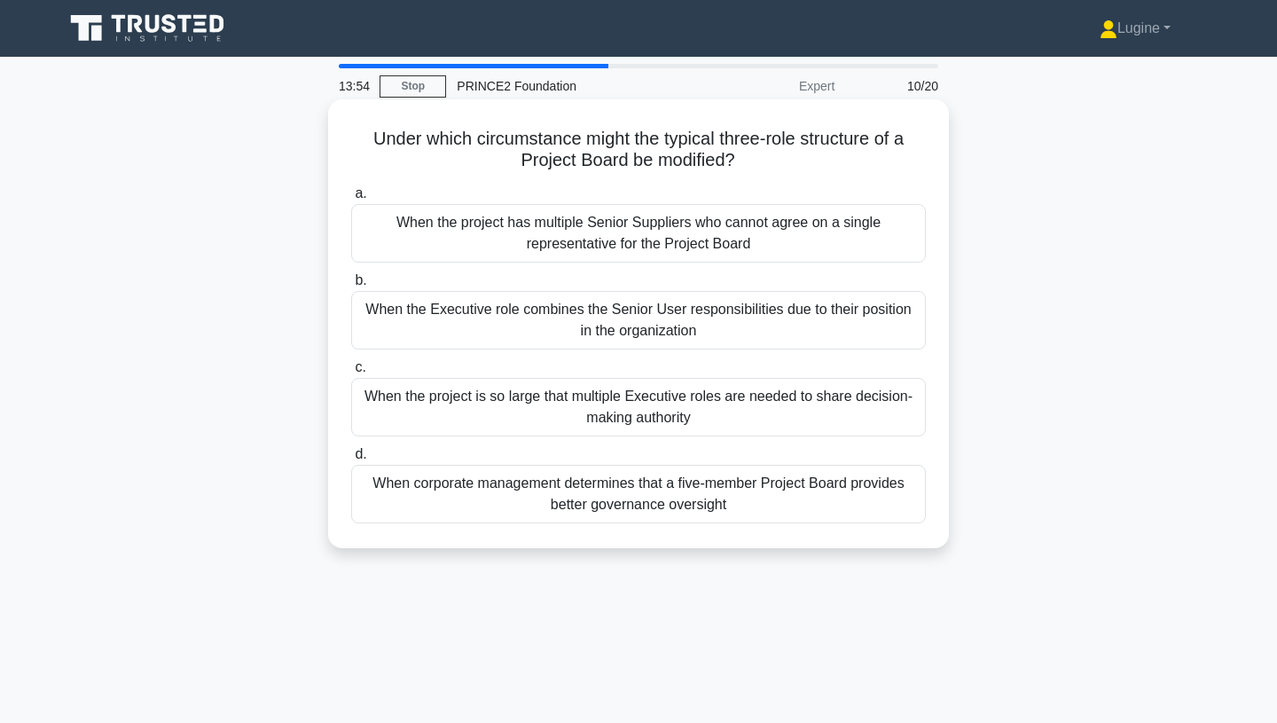
click at [654, 479] on div "When corporate management determines that a five-member Project Board provides …" at bounding box center [638, 494] width 575 height 59
click at [351, 460] on input "d. When corporate management determines that a five-member Project Board provid…" at bounding box center [351, 455] width 0 height 12
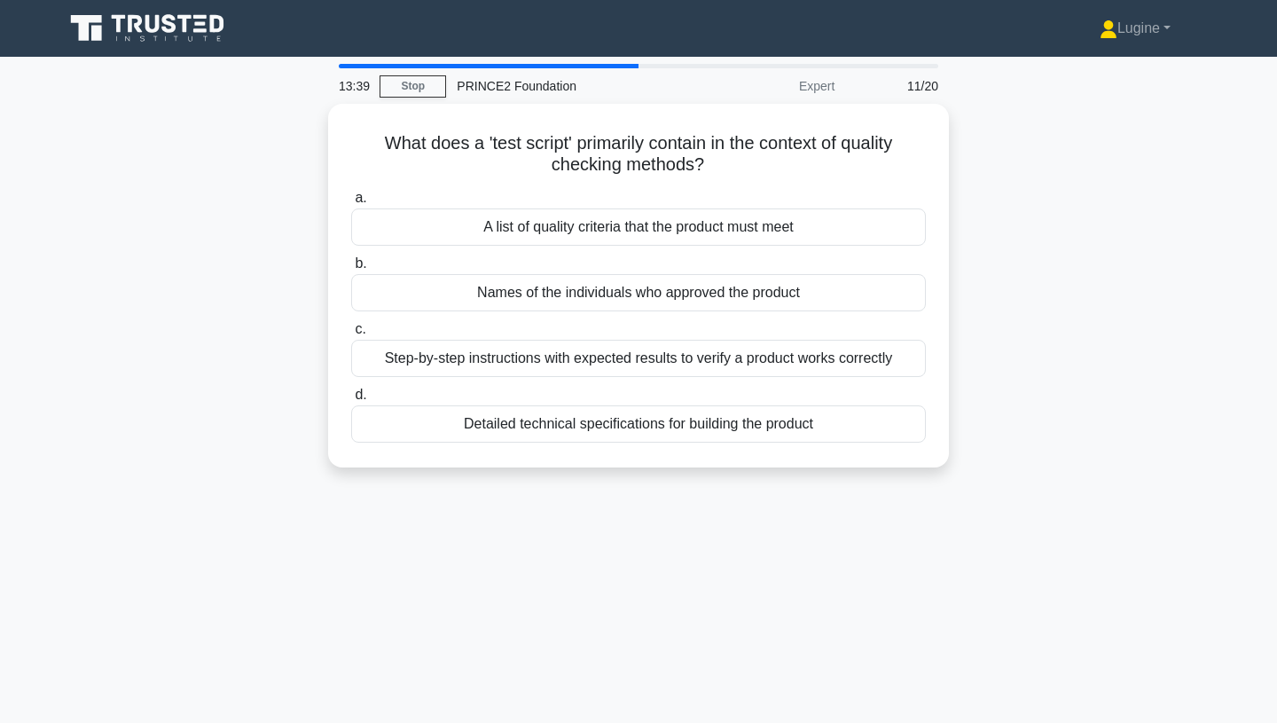
click at [662, 508] on div "13:39 Stop PRINCE2 Foundation Expert 11/20 What does a 'test script' primarily …" at bounding box center [638, 507] width 1171 height 887
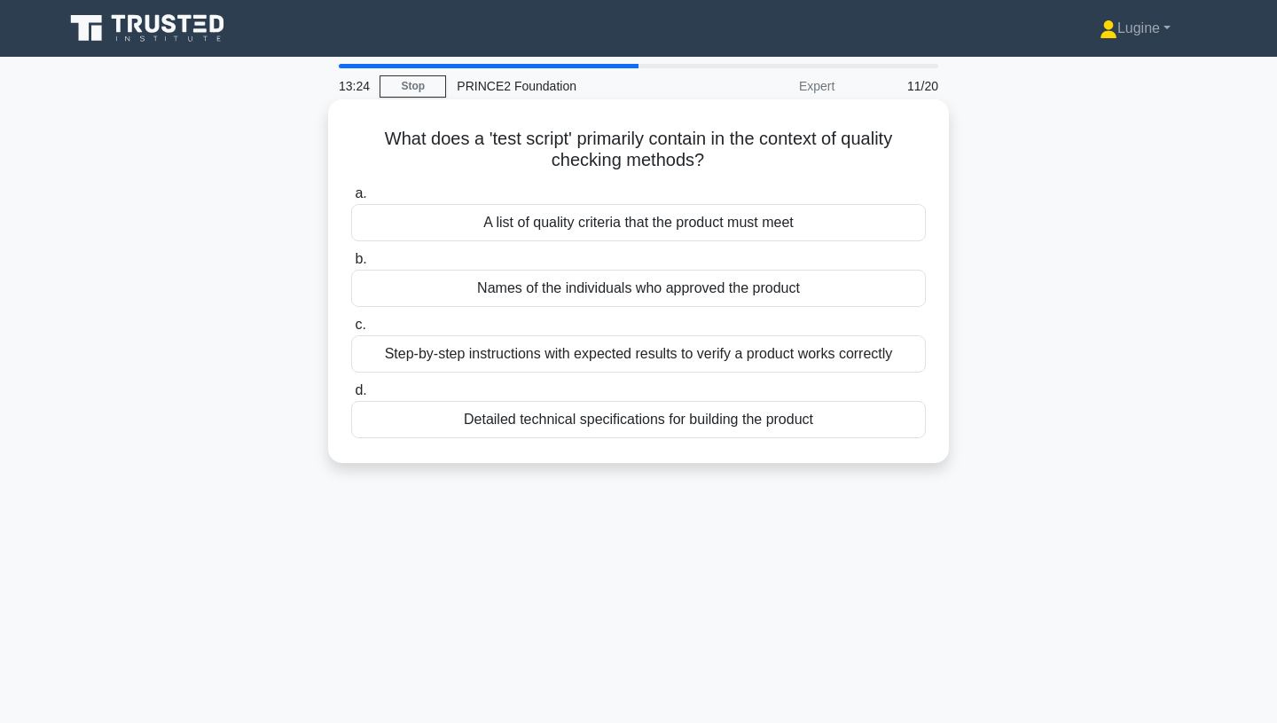
click at [663, 364] on div "Step-by-step instructions with expected results to verify a product works corre…" at bounding box center [638, 353] width 575 height 37
click at [351, 331] on input "c. Step-by-step instructions with expected results to verify a product works co…" at bounding box center [351, 325] width 0 height 12
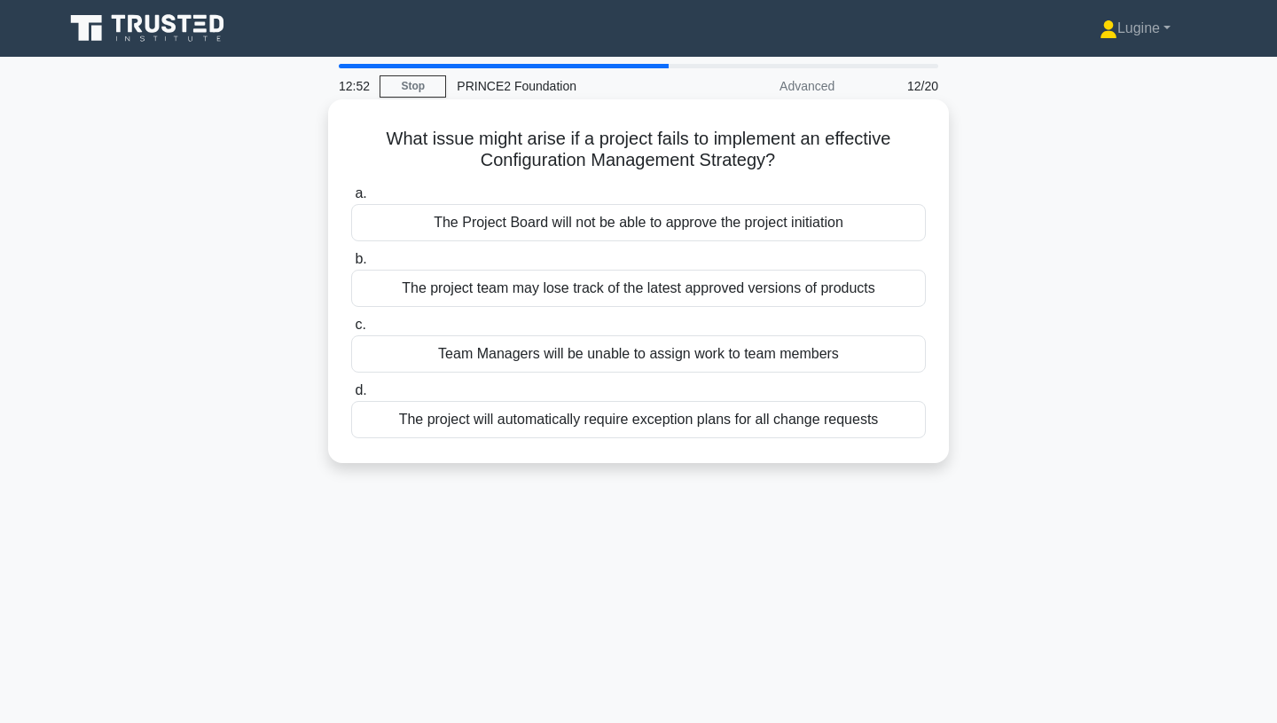
click at [626, 425] on div "The project will automatically require exception plans for all change requests" at bounding box center [638, 419] width 575 height 37
click at [351, 396] on input "d. The project will automatically require exception plans for all change reques…" at bounding box center [351, 391] width 0 height 12
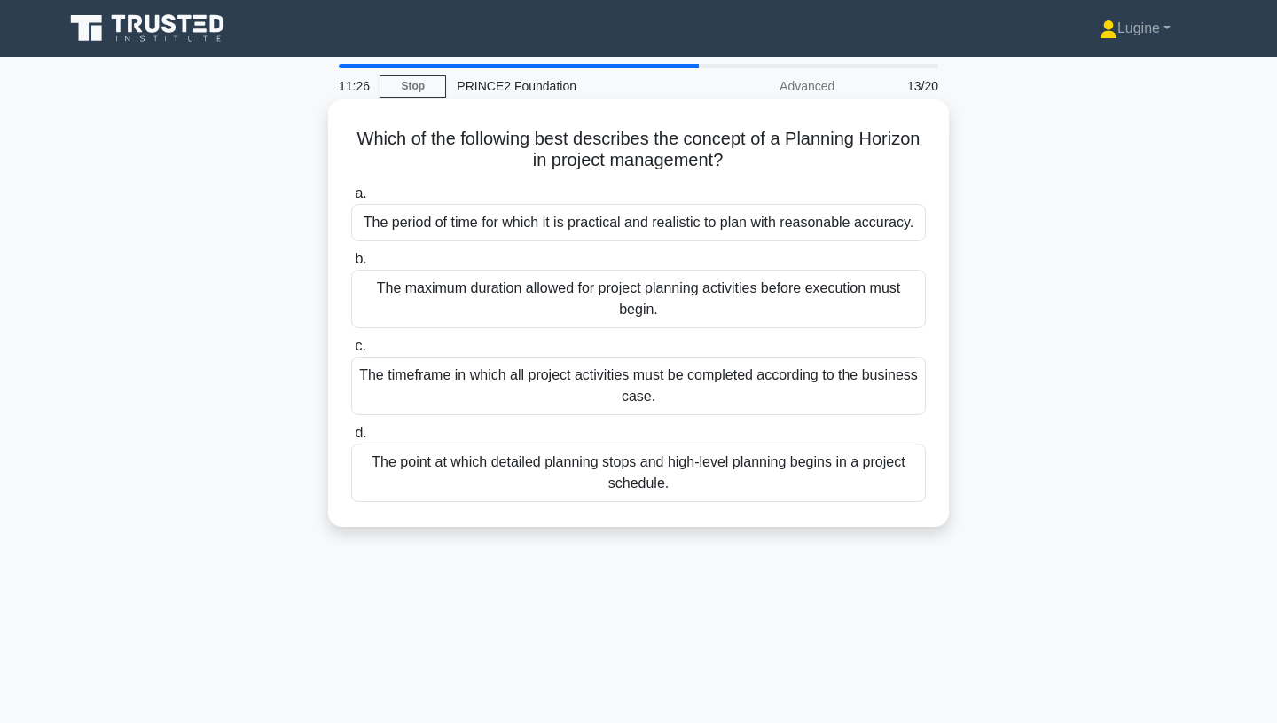
click at [615, 479] on div "The point at which detailed planning stops and high-level planning begins in a …" at bounding box center [638, 472] width 575 height 59
click at [351, 439] on input "d. The point at which detailed planning stops and high-level planning begins in…" at bounding box center [351, 433] width 0 height 12
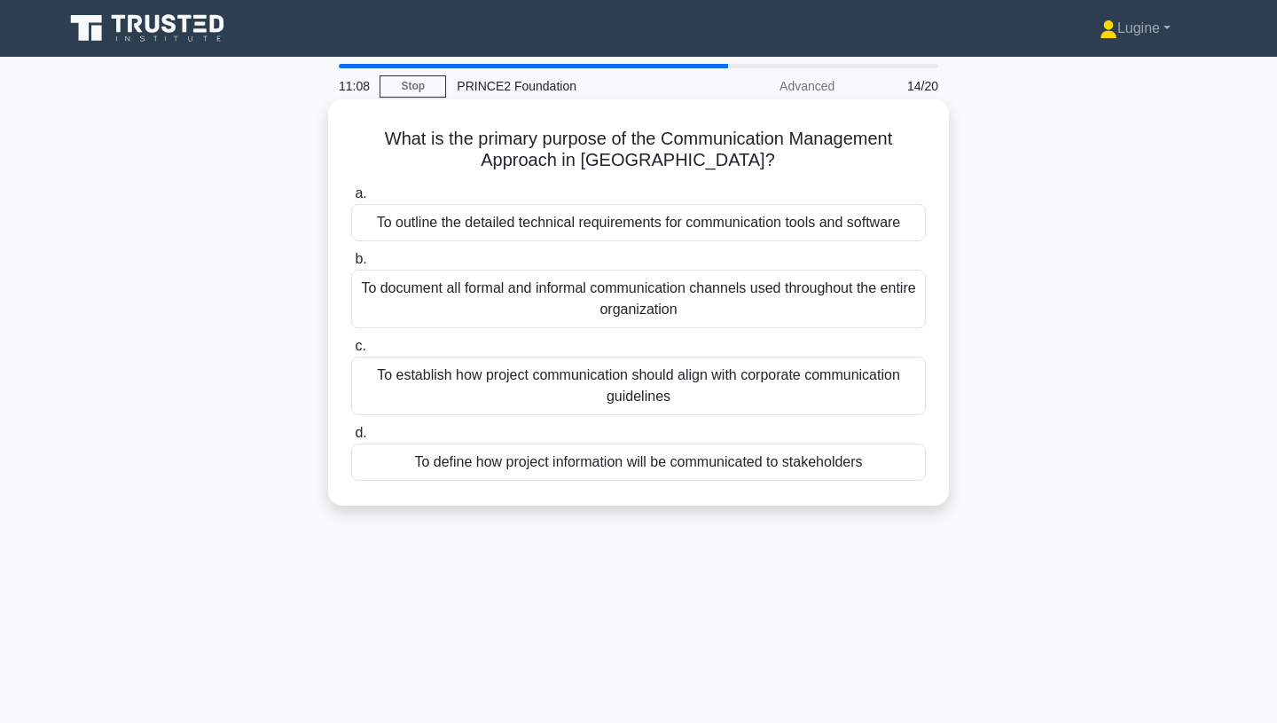
click at [596, 455] on div "To define how project information will be communicated to stakeholders" at bounding box center [638, 461] width 575 height 37
click at [351, 439] on input "d. To define how project information will be communicated to stakeholders" at bounding box center [351, 433] width 0 height 12
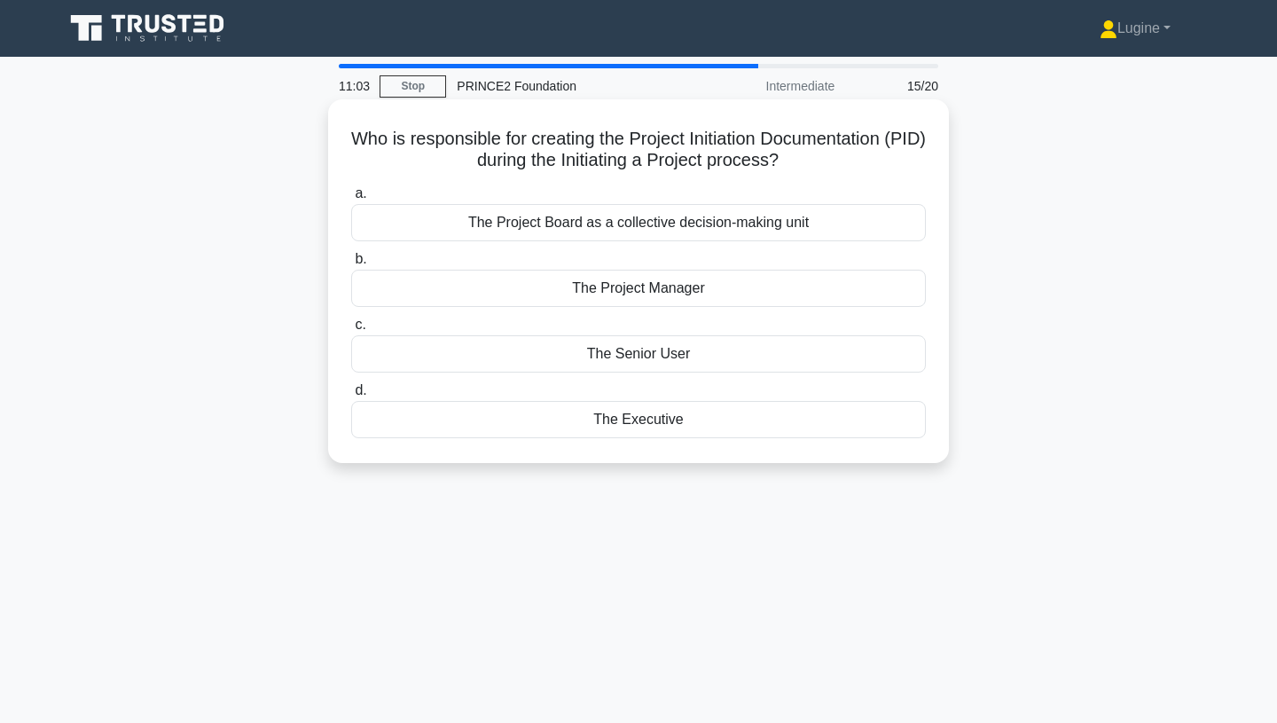
click at [604, 416] on div "The Executive" at bounding box center [638, 419] width 575 height 37
click at [351, 396] on input "d. The Executive" at bounding box center [351, 391] width 0 height 12
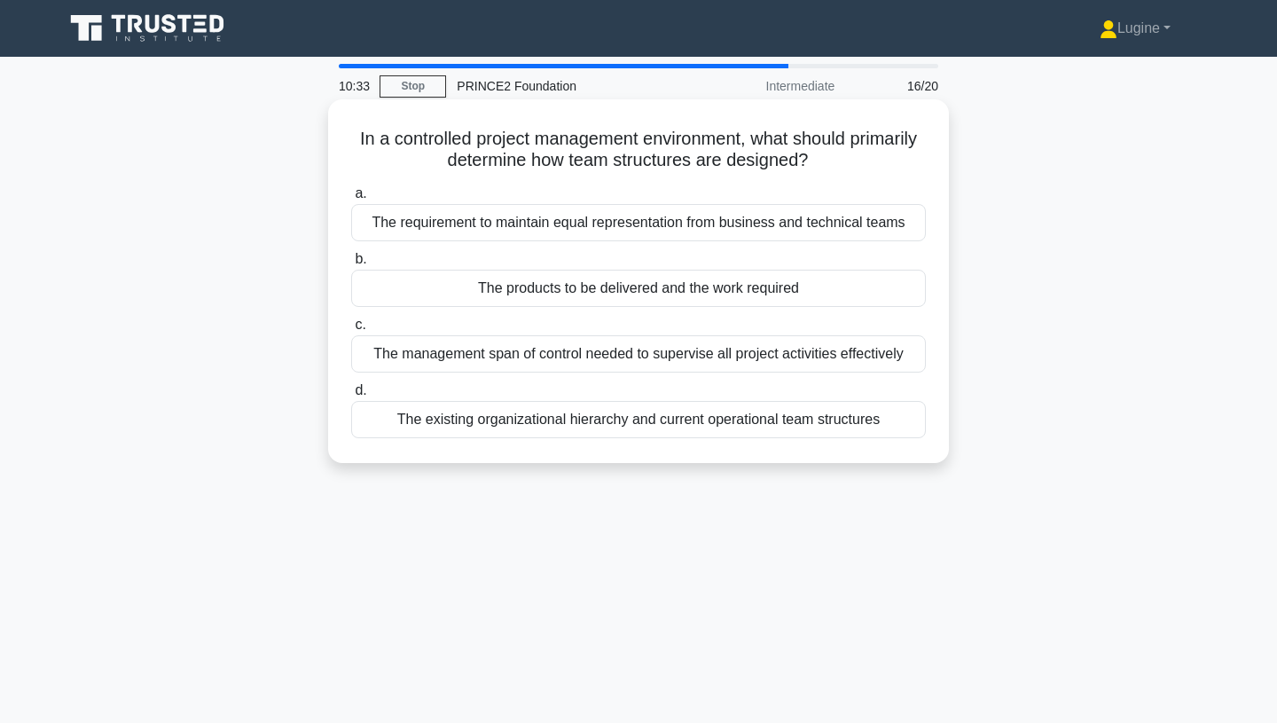
click at [603, 296] on div "The products to be delivered and the work required" at bounding box center [638, 288] width 575 height 37
click at [351, 265] on input "b. The products to be delivered and the work required" at bounding box center [351, 260] width 0 height 12
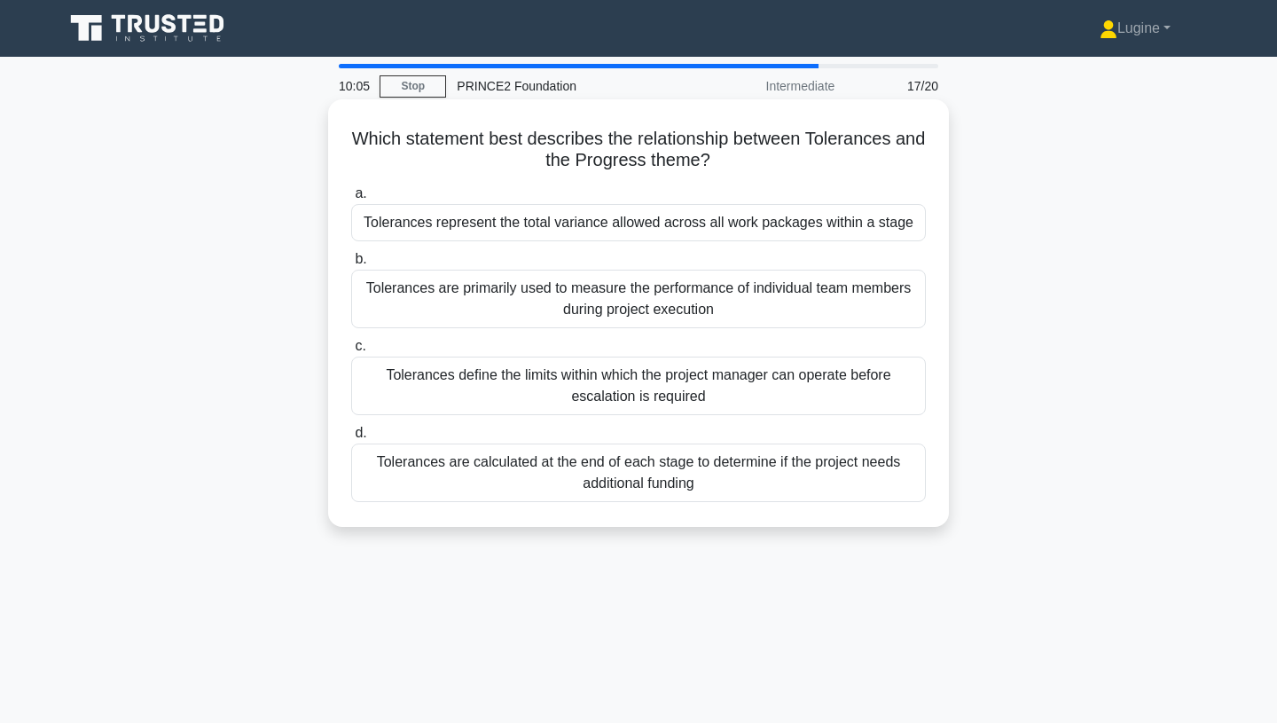
click at [668, 386] on div "Tolerances define the limits within which the project manager can operate befor…" at bounding box center [638, 385] width 575 height 59
click at [351, 352] on input "c. Tolerances define the limits within which the project manager can operate be…" at bounding box center [351, 347] width 0 height 12
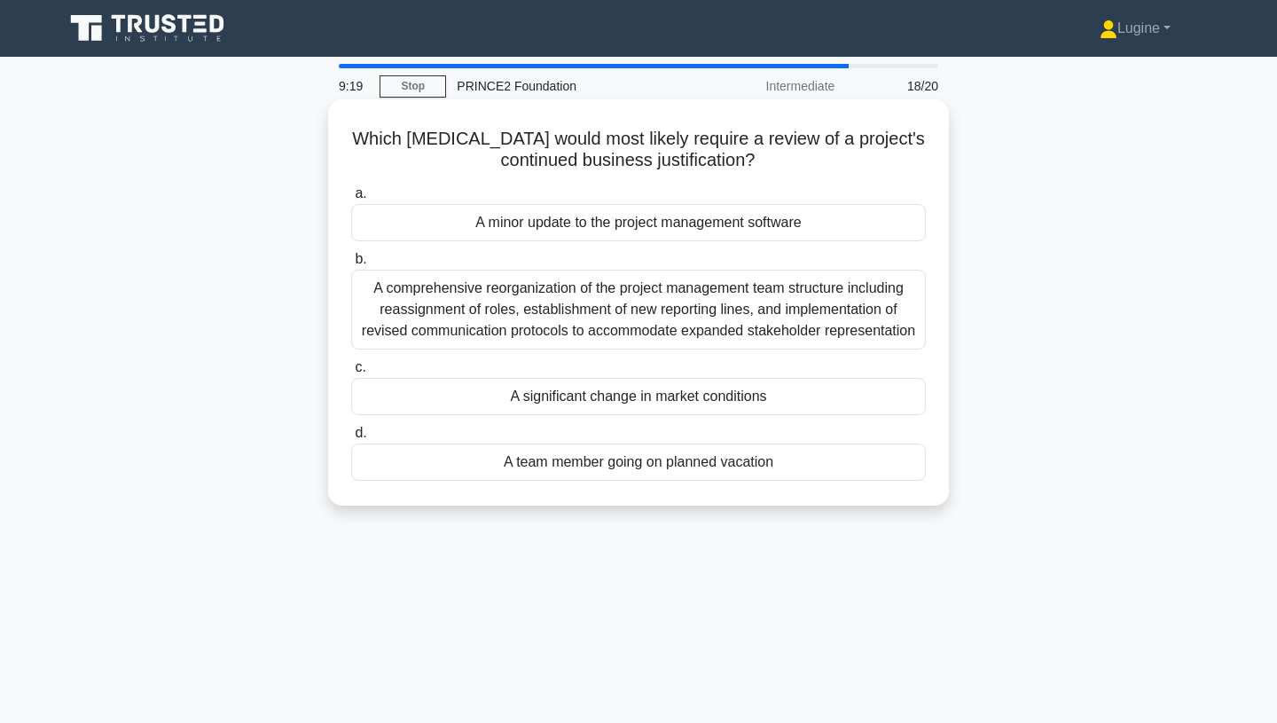
click at [678, 394] on div "A significant change in market conditions" at bounding box center [638, 396] width 575 height 37
click at [351, 373] on input "c. A significant change in market conditions" at bounding box center [351, 368] width 0 height 12
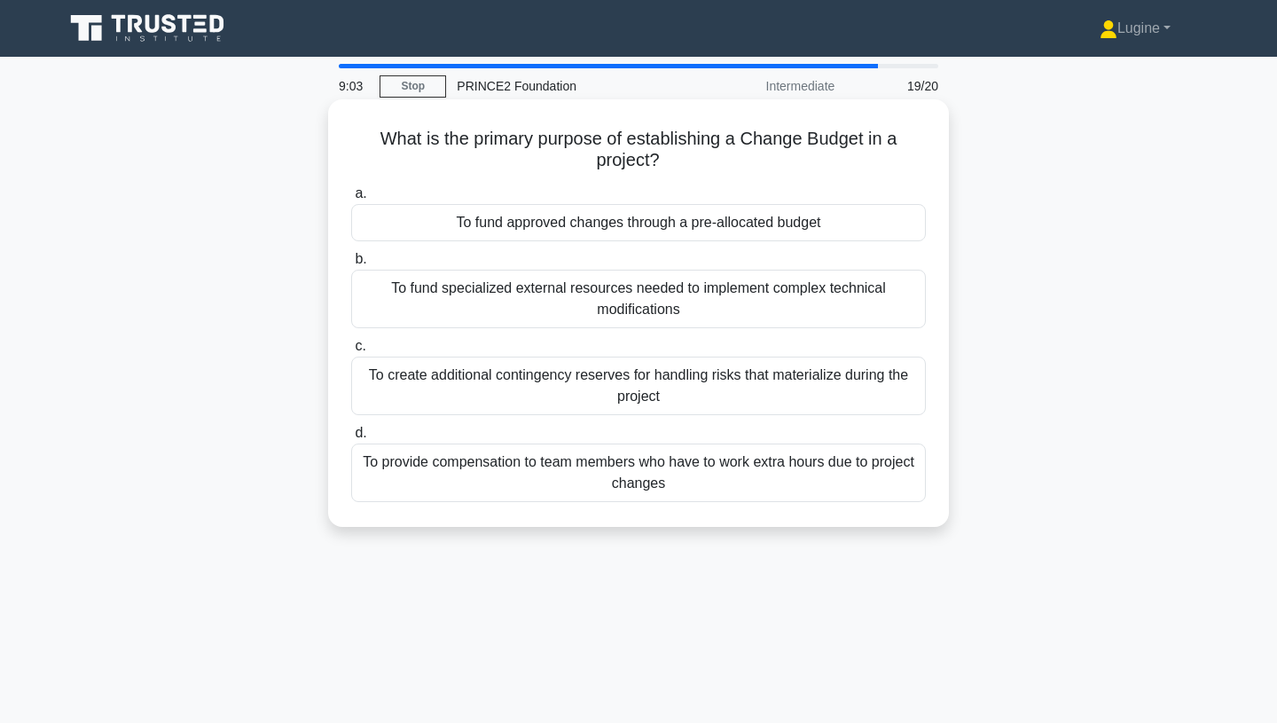
click at [722, 224] on div "To fund approved changes through a pre-allocated budget" at bounding box center [638, 222] width 575 height 37
click at [351, 200] on input "a. To fund approved changes through a pre-allocated budget" at bounding box center [351, 194] width 0 height 12
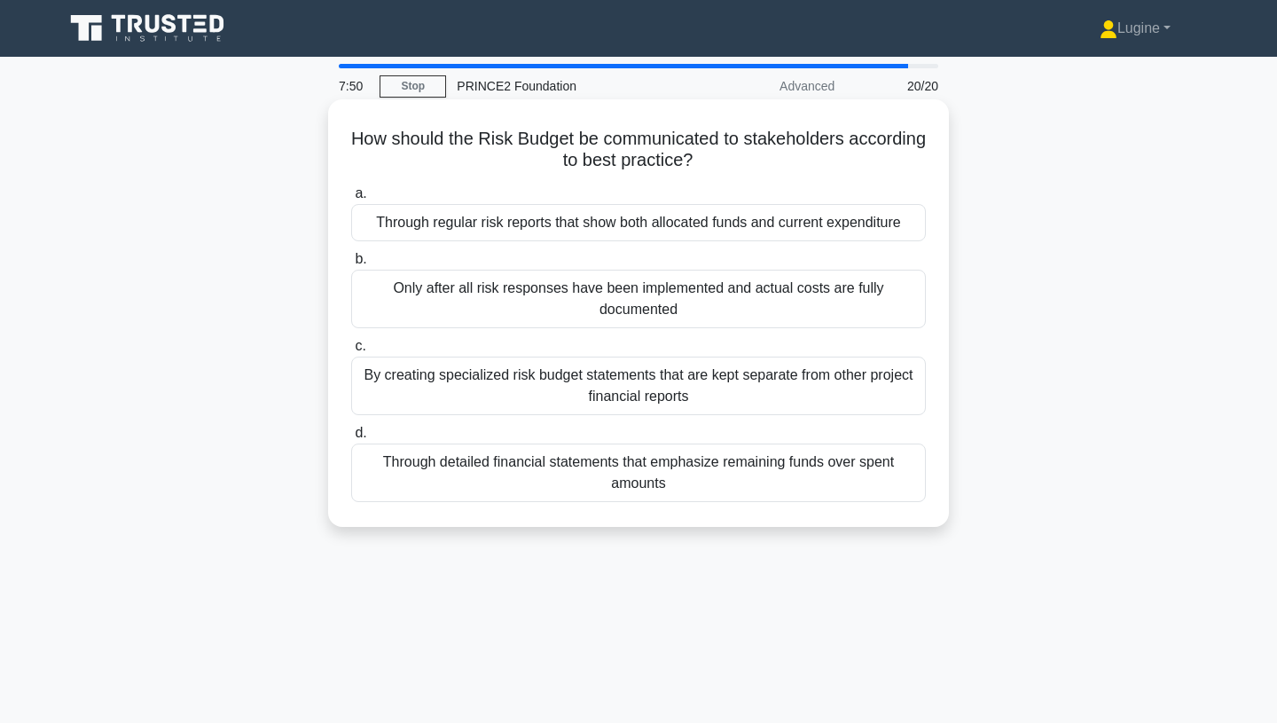
click at [662, 218] on div "Through regular risk reports that show both allocated funds and current expendi…" at bounding box center [638, 222] width 575 height 37
click at [351, 200] on input "a. Through regular risk reports that show both allocated funds and current expe…" at bounding box center [351, 194] width 0 height 12
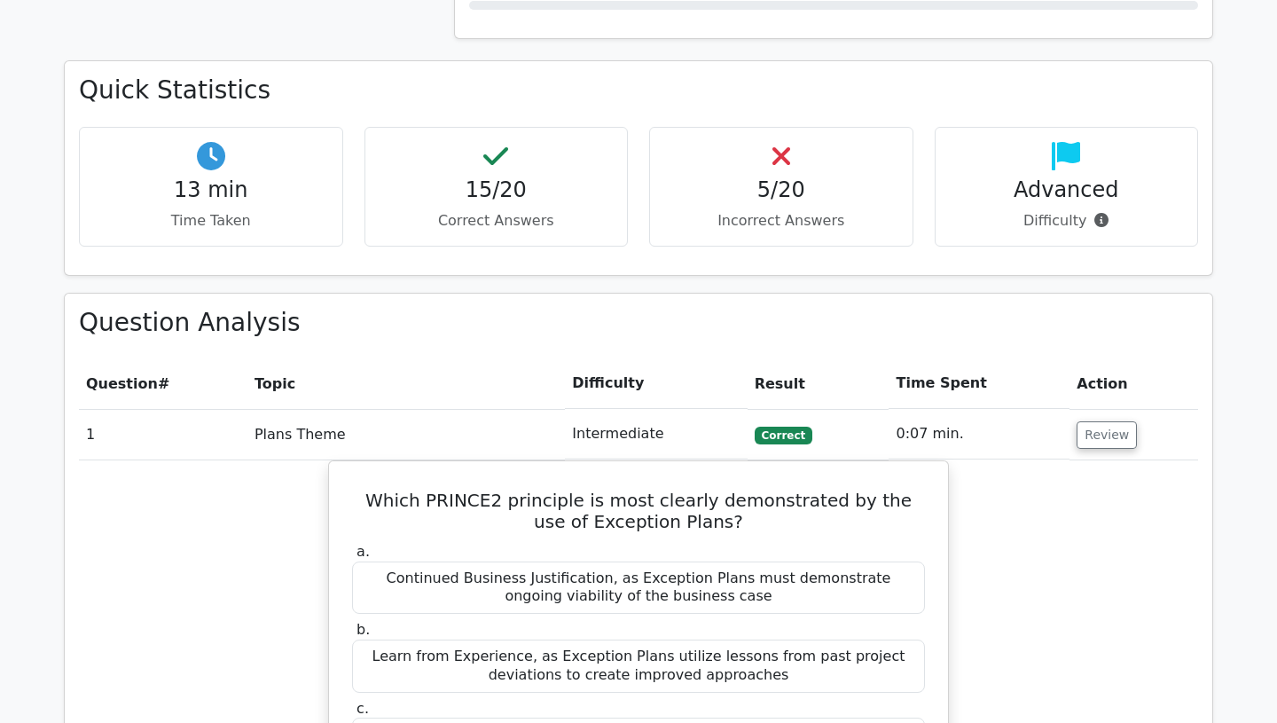
scroll to position [729, 0]
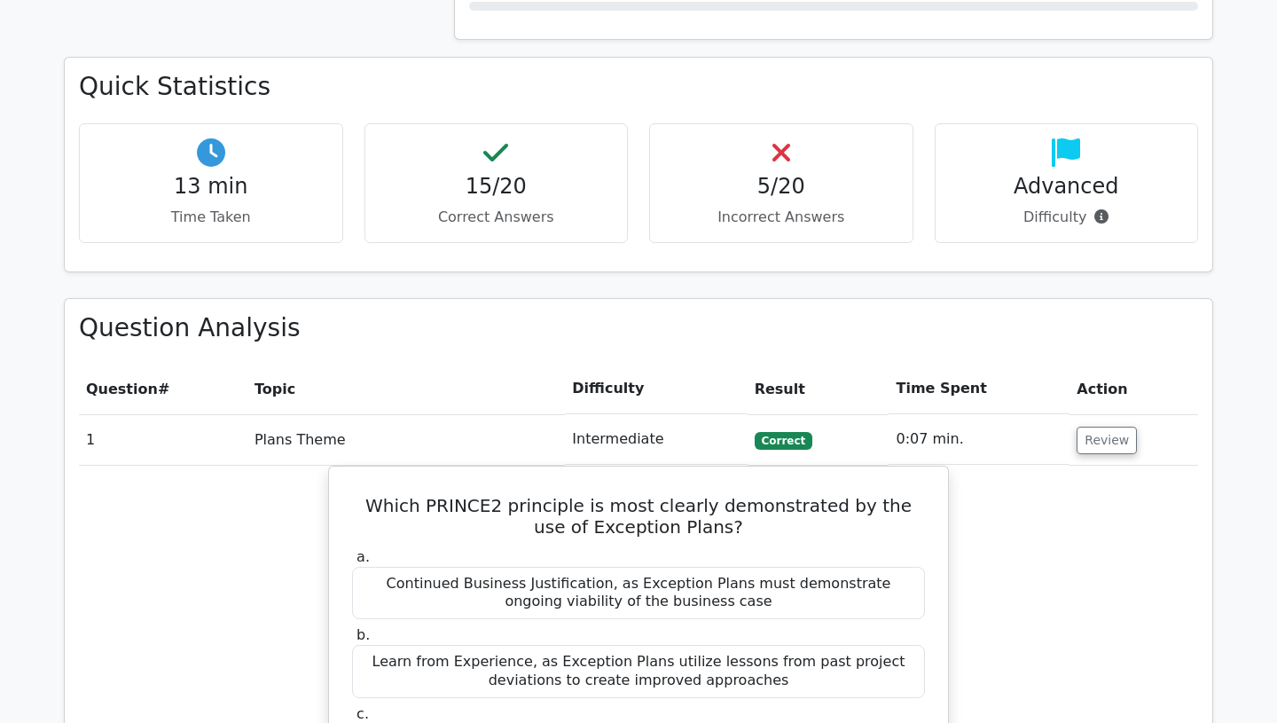
click at [794, 154] on div "5/20 Incorrect Answers" at bounding box center [781, 183] width 264 height 120
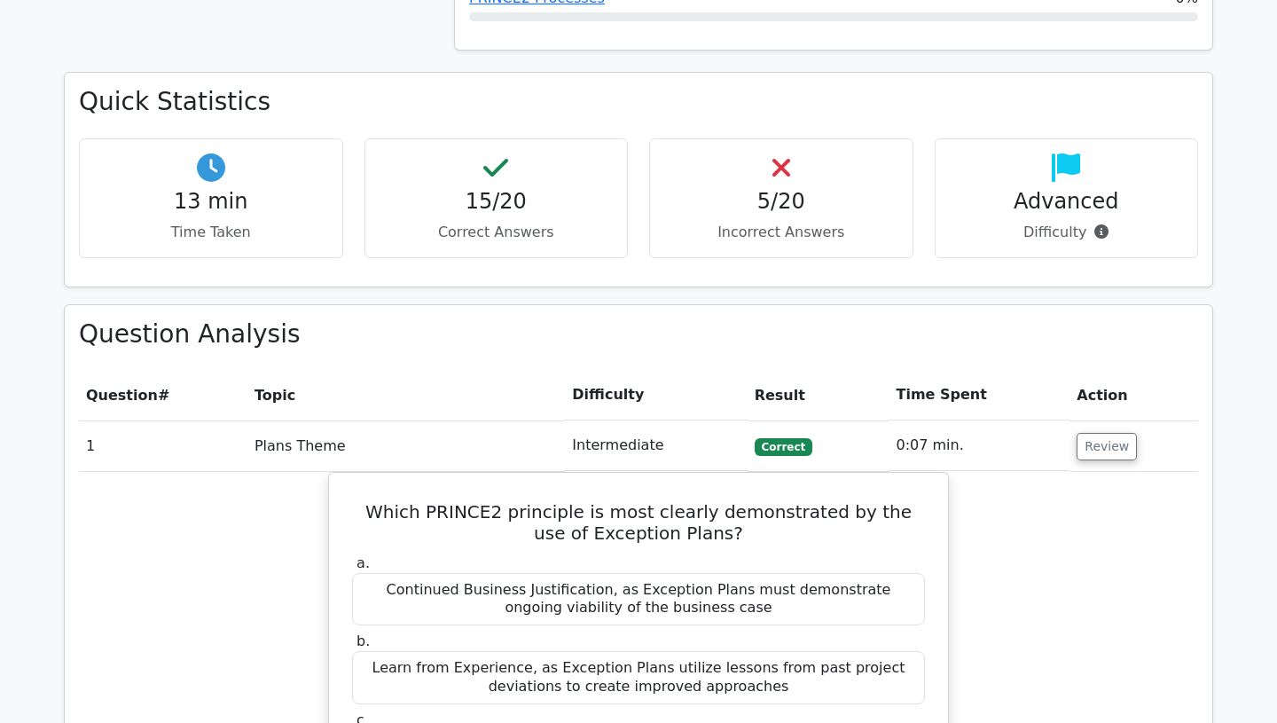
scroll to position [673, 0]
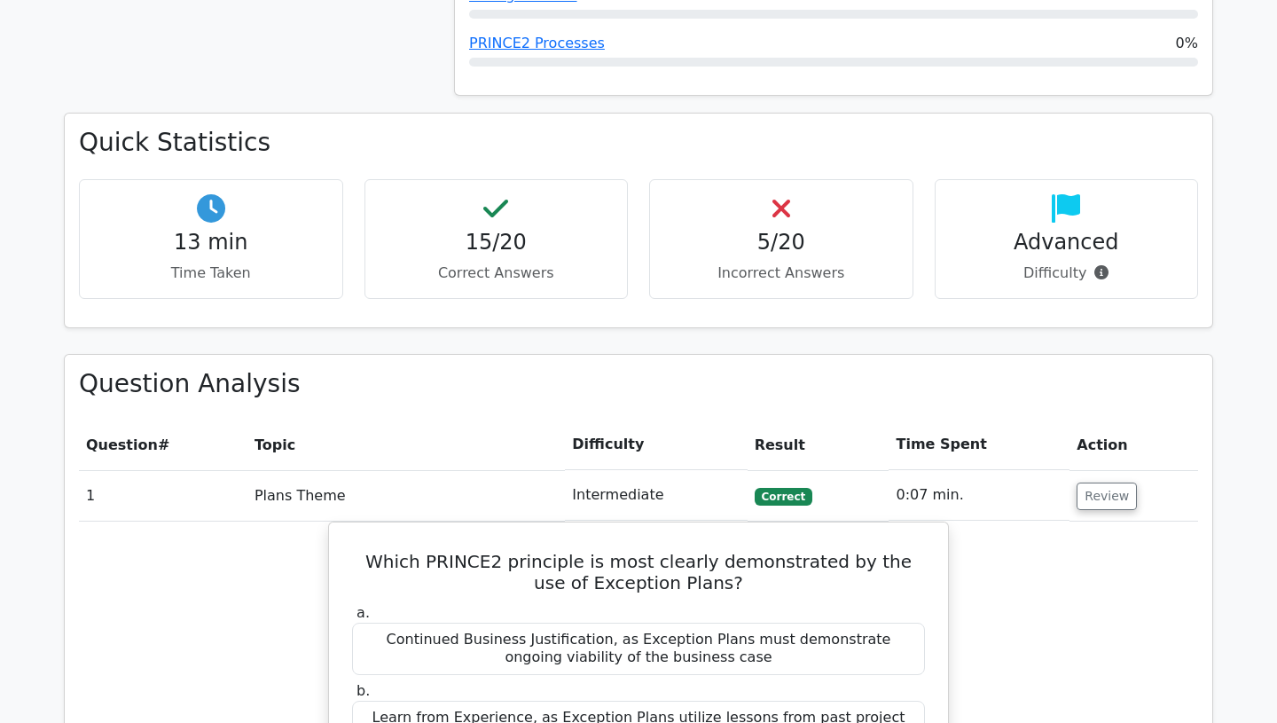
click at [765, 239] on h4 "5/20" at bounding box center [781, 243] width 234 height 26
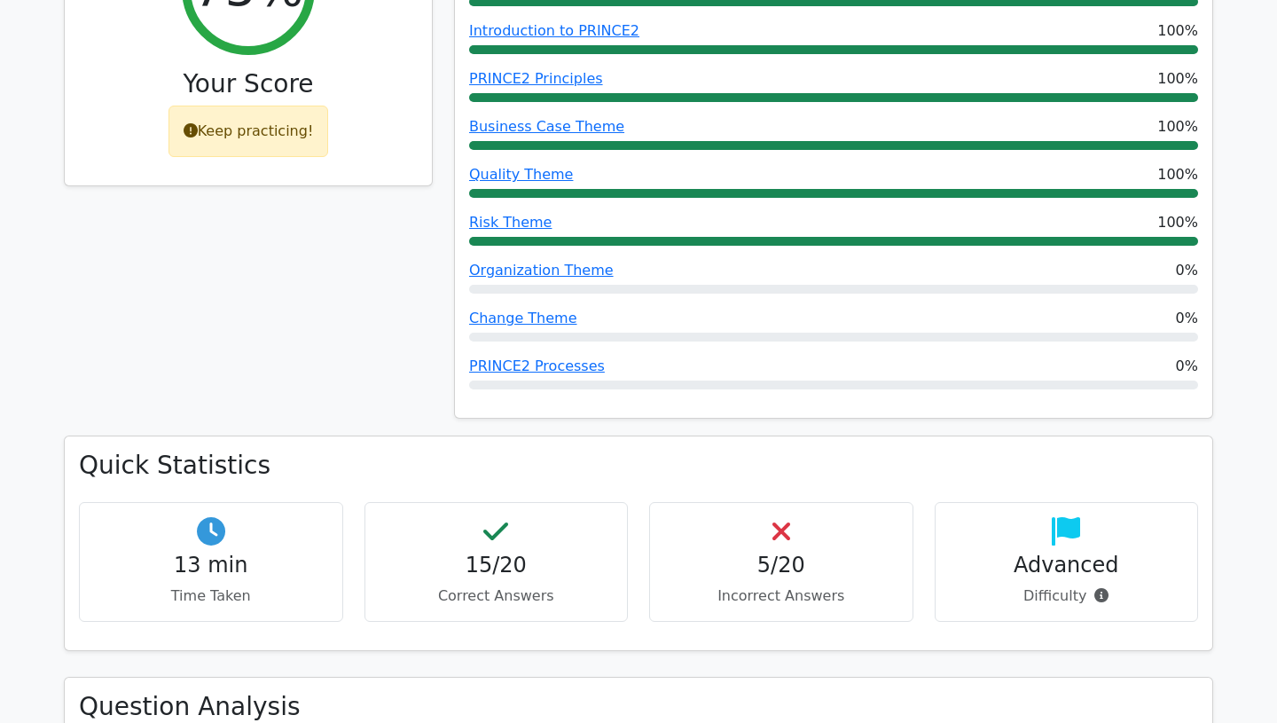
scroll to position [349, 0]
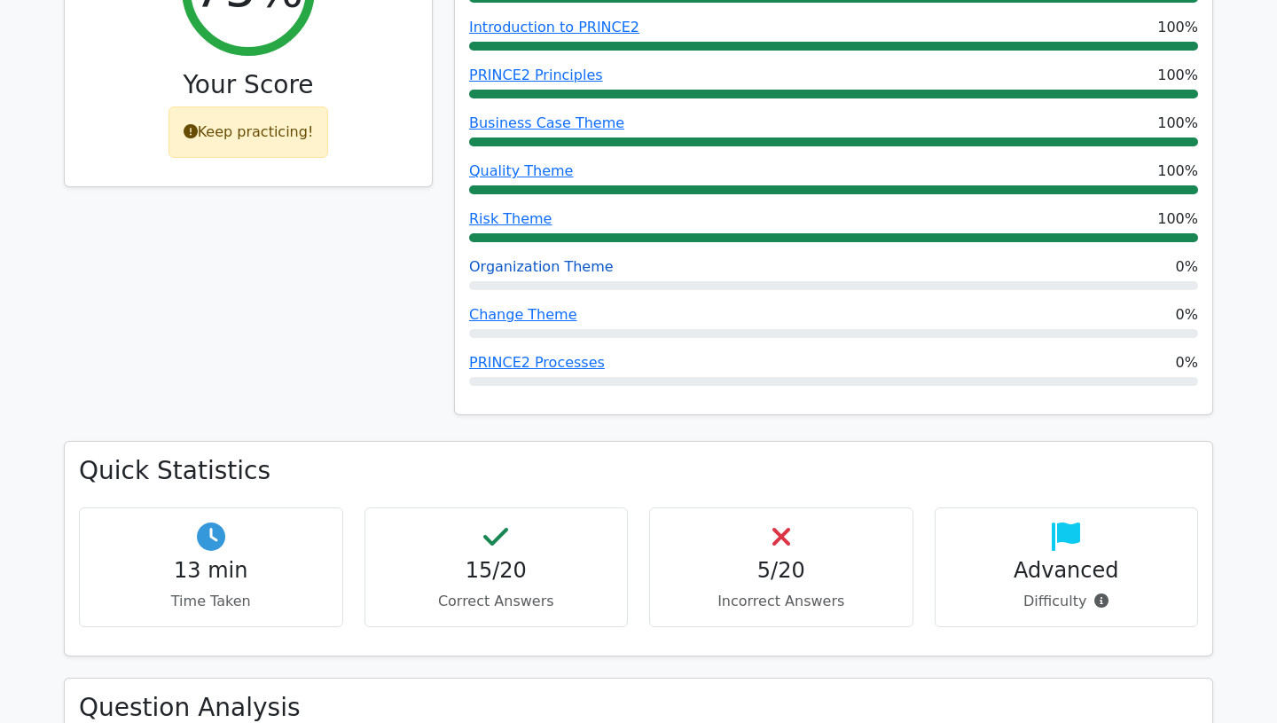
click at [575, 268] on link "Organization Theme" at bounding box center [541, 266] width 145 height 17
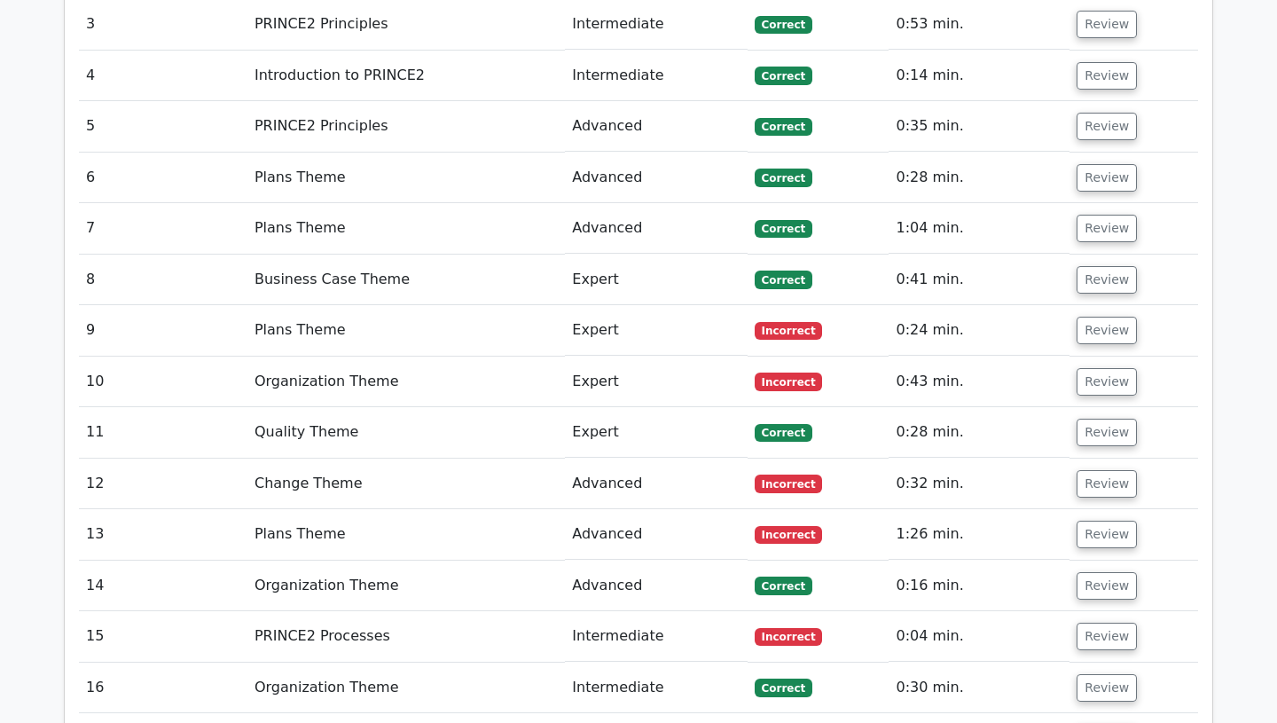
scroll to position [2264, 0]
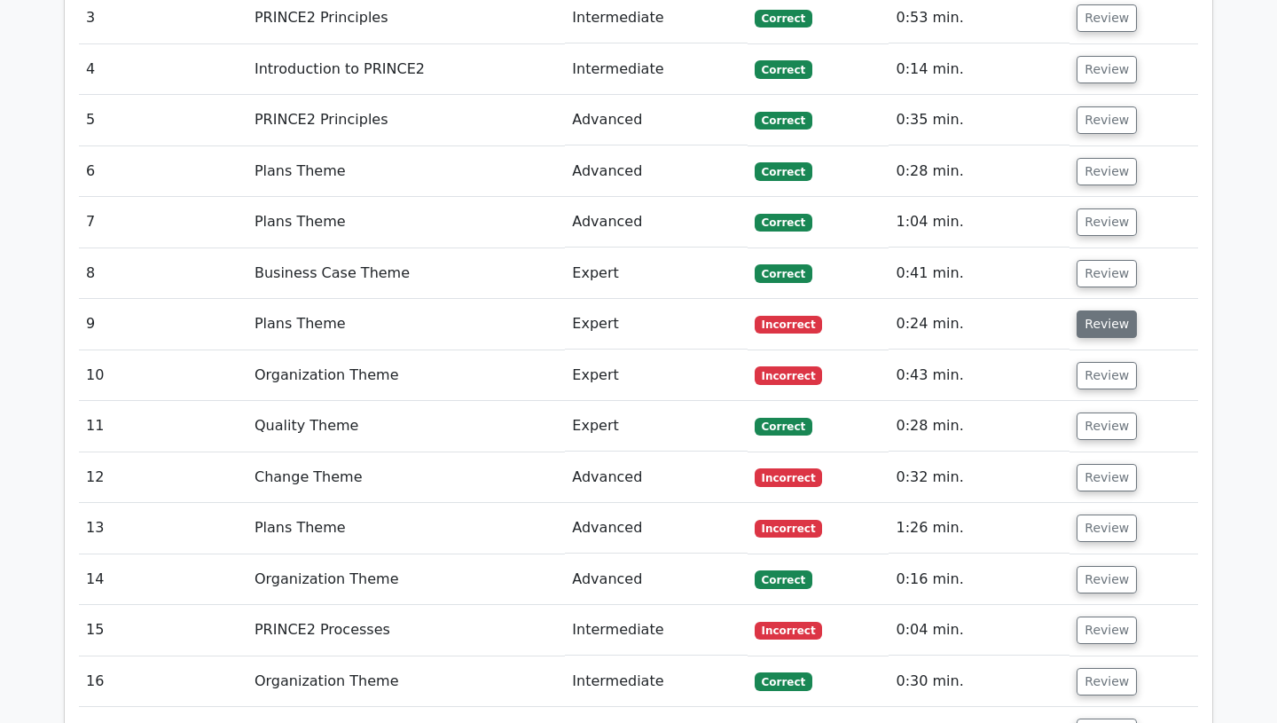
click at [1098, 312] on button "Review" at bounding box center [1107, 323] width 60 height 27
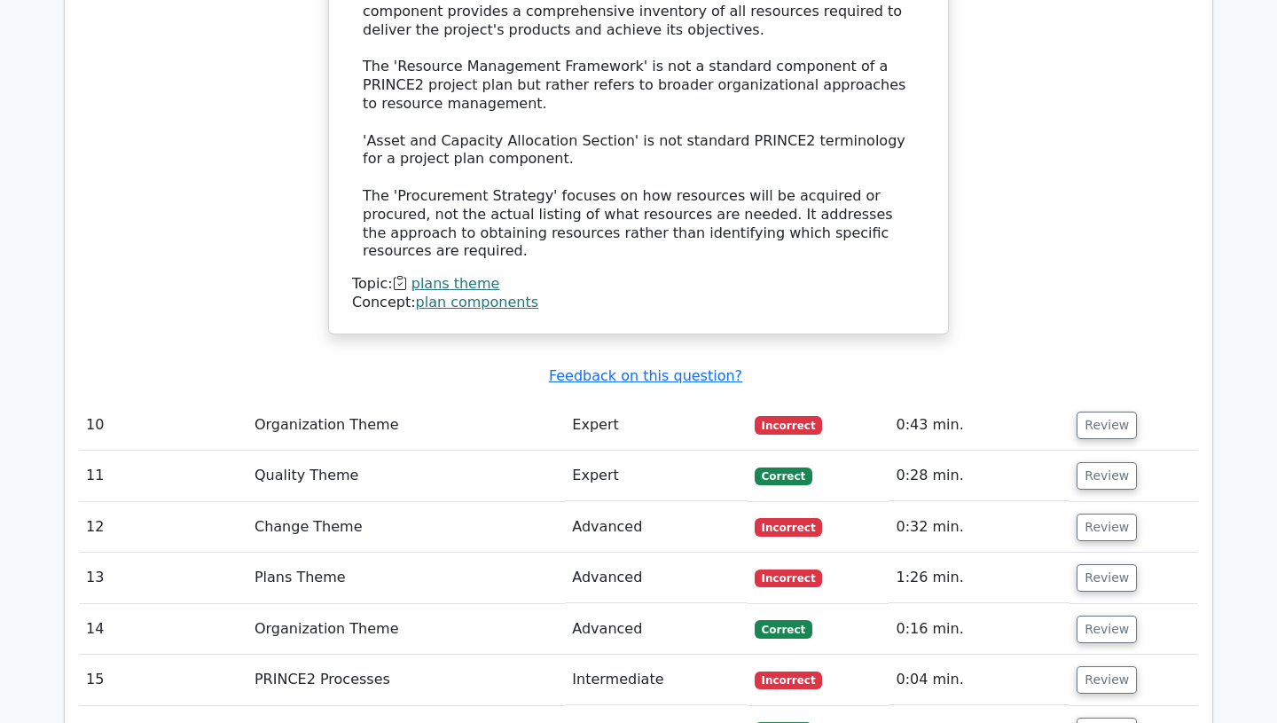
scroll to position [3077, 0]
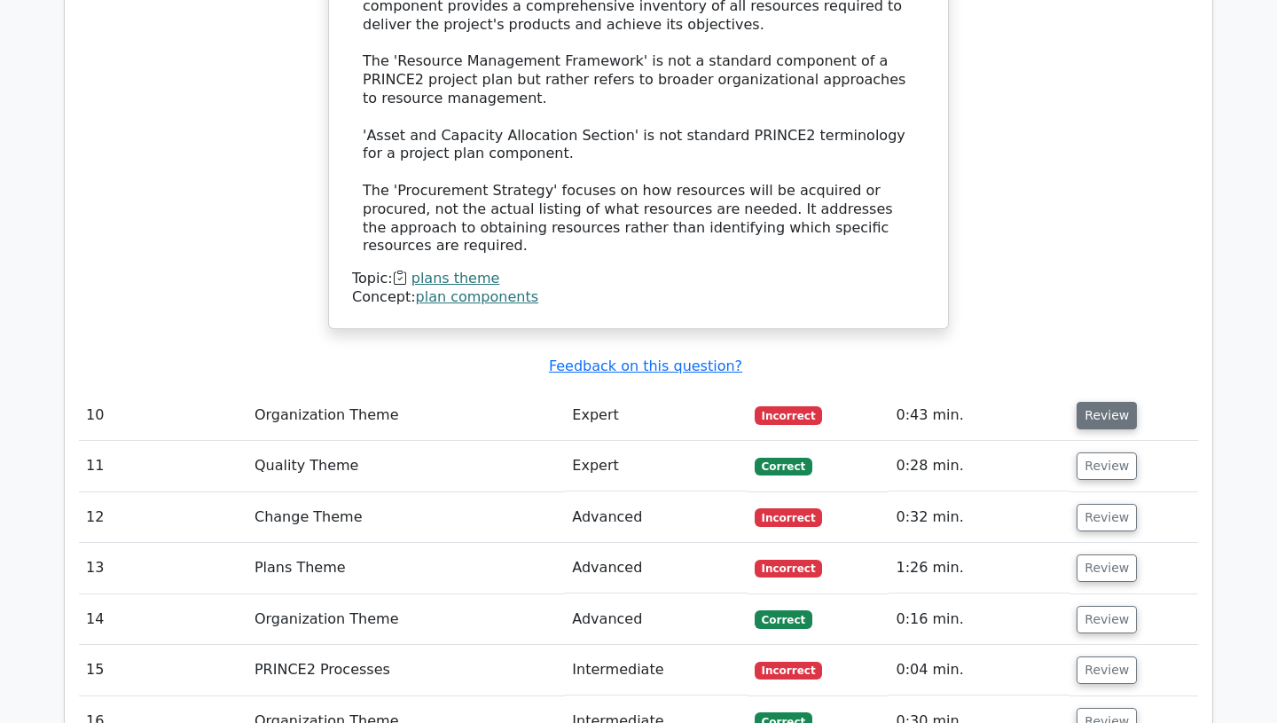
click at [1091, 402] on button "Review" at bounding box center [1107, 415] width 60 height 27
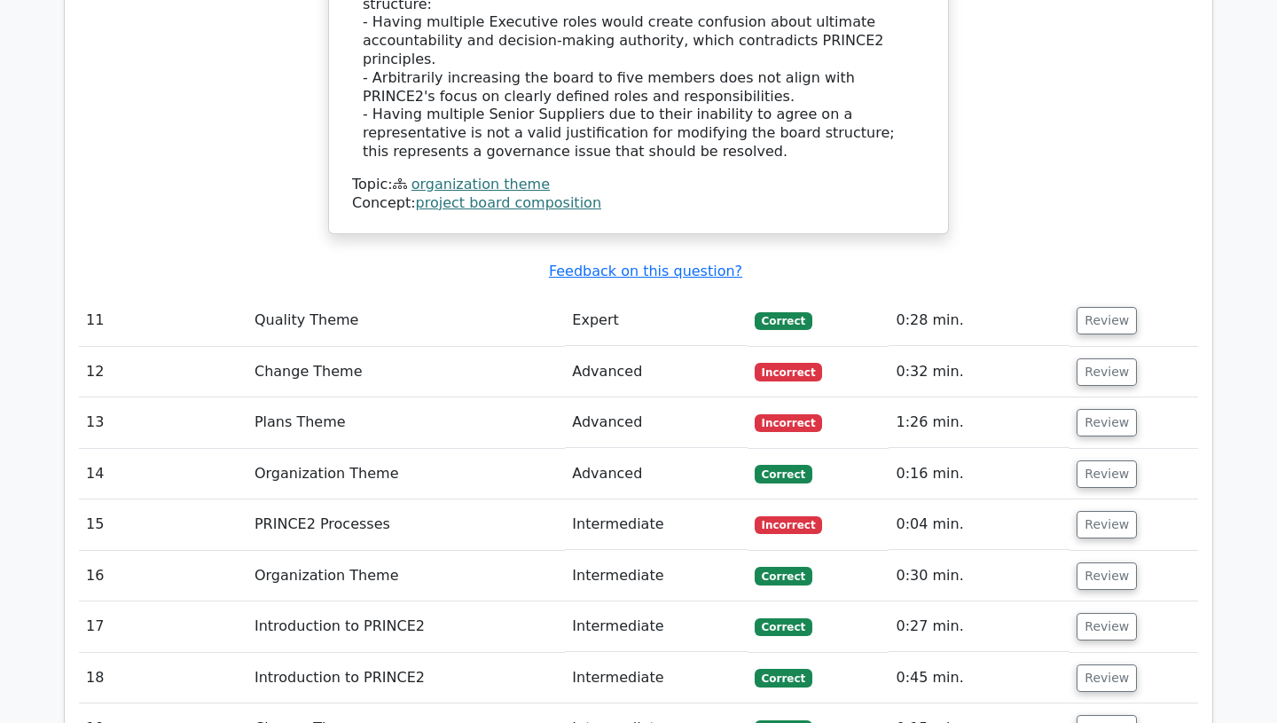
scroll to position [4154, 0]
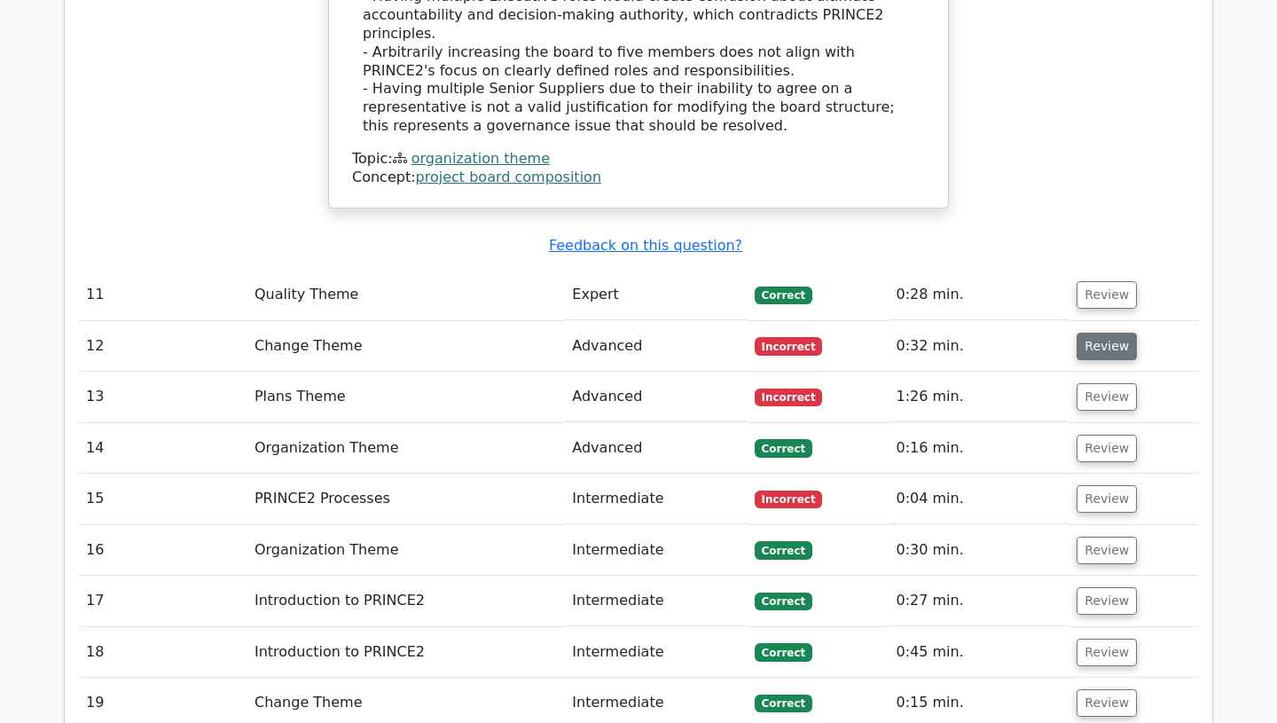
click at [1107, 333] on button "Review" at bounding box center [1107, 346] width 60 height 27
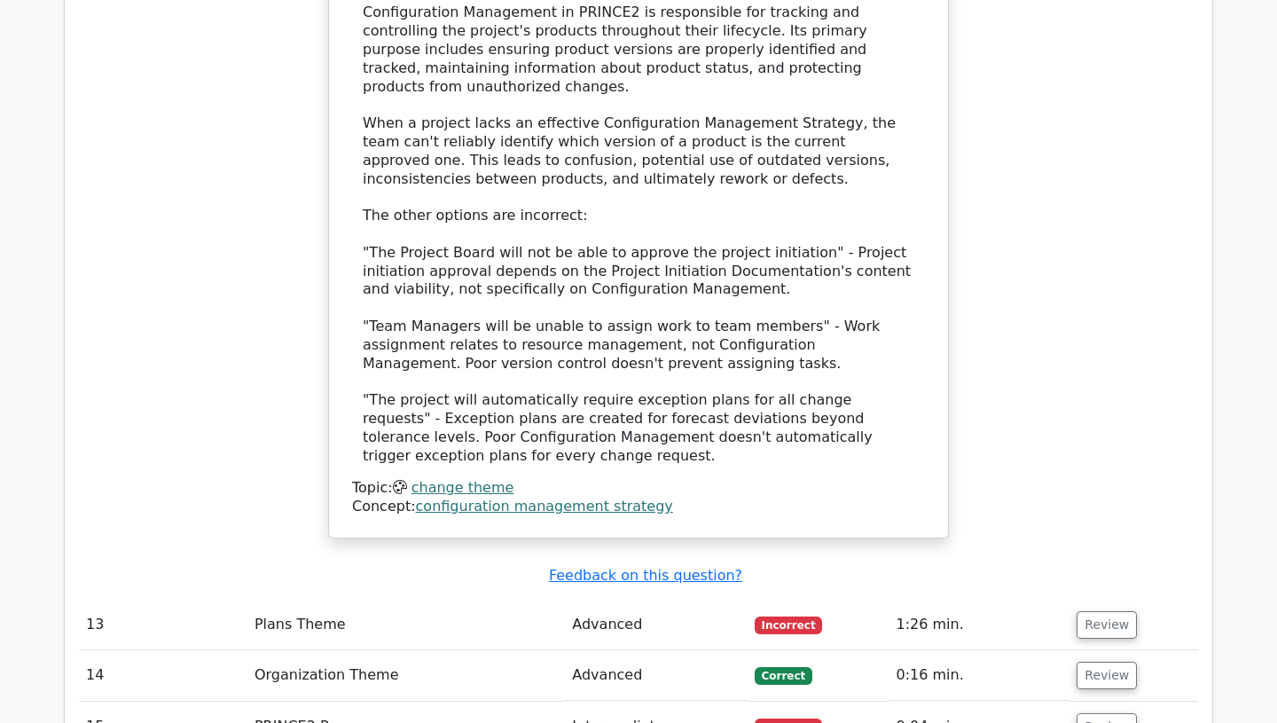
scroll to position [4986, 0]
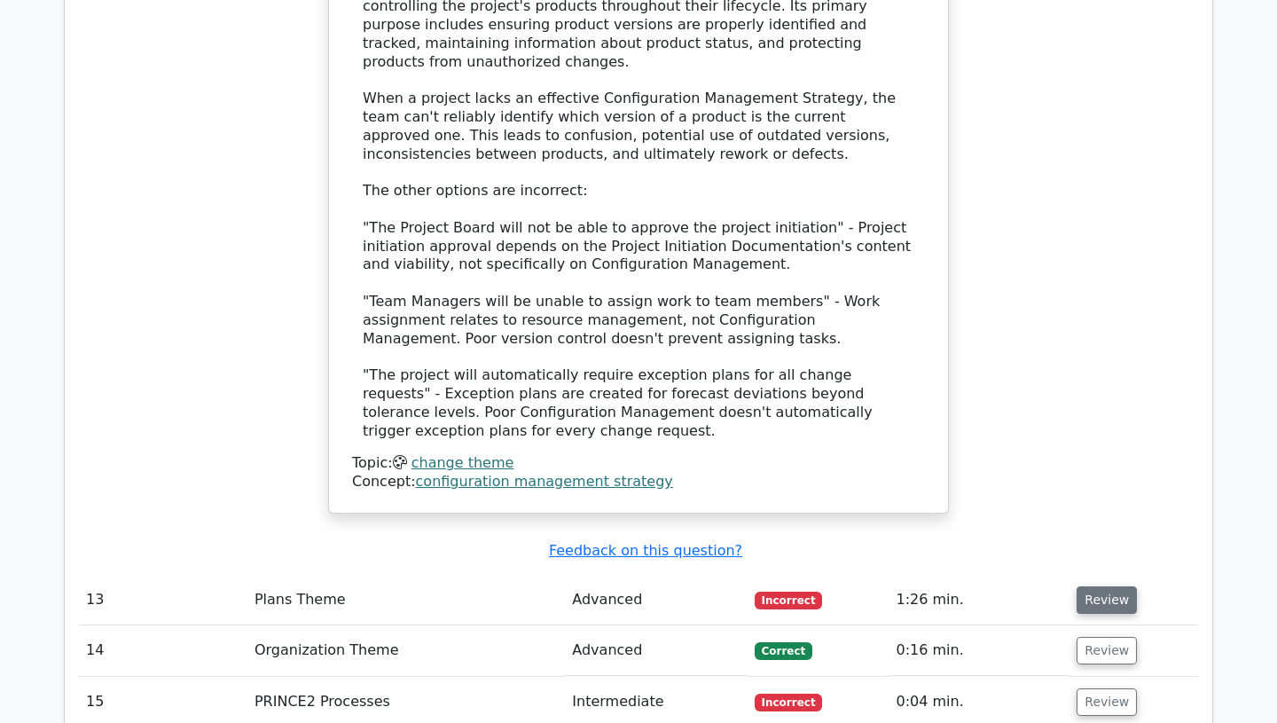
click at [1112, 586] on button "Review" at bounding box center [1107, 599] width 60 height 27
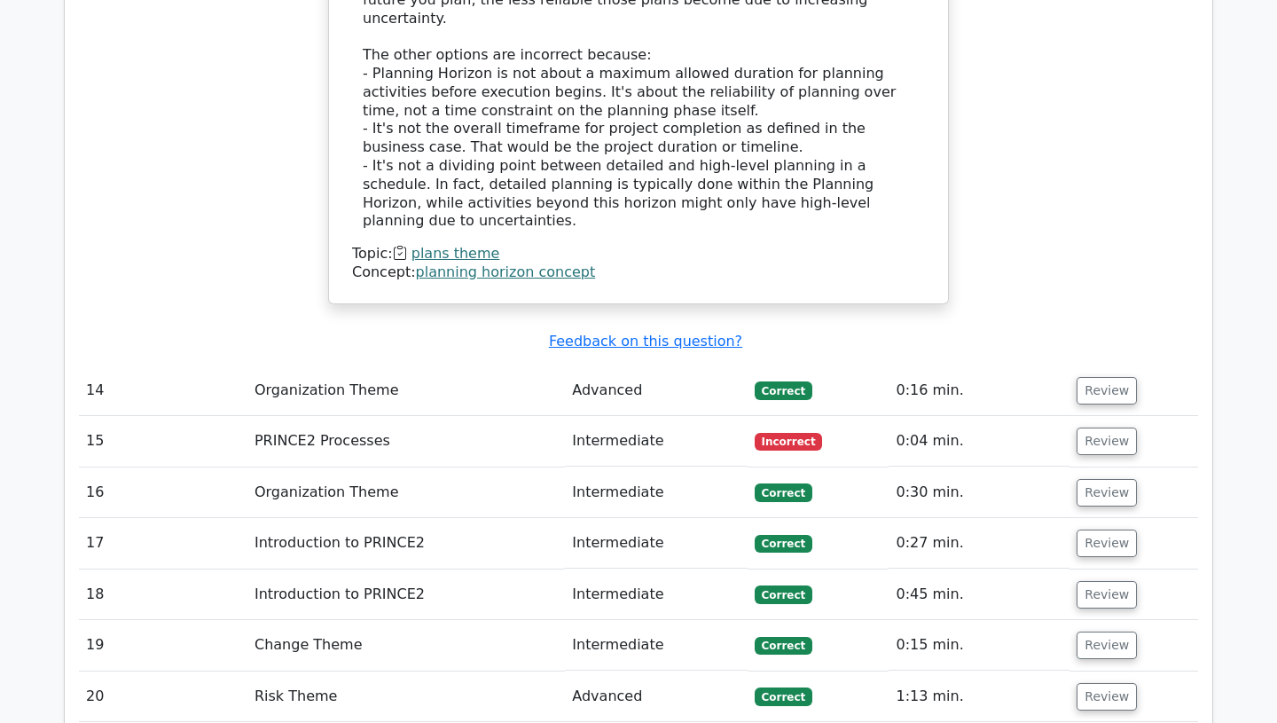
scroll to position [6174, 0]
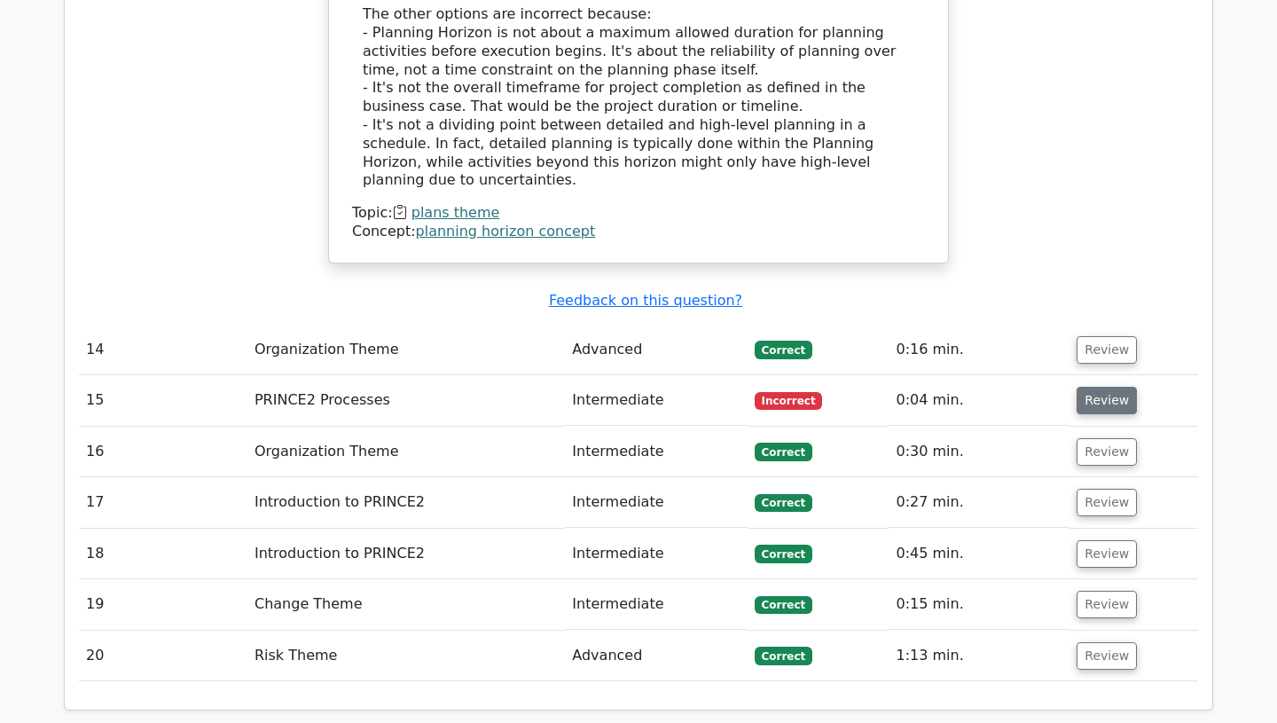
click at [1099, 387] on button "Review" at bounding box center [1107, 400] width 60 height 27
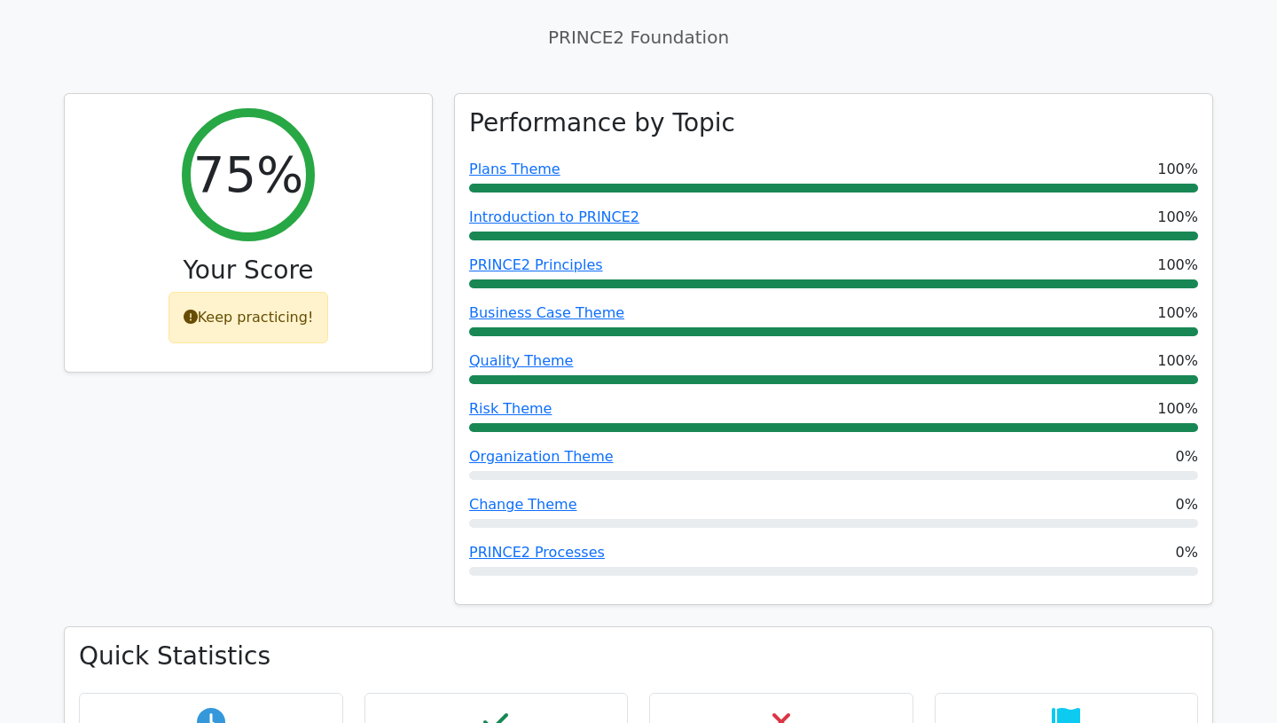
scroll to position [171, 0]
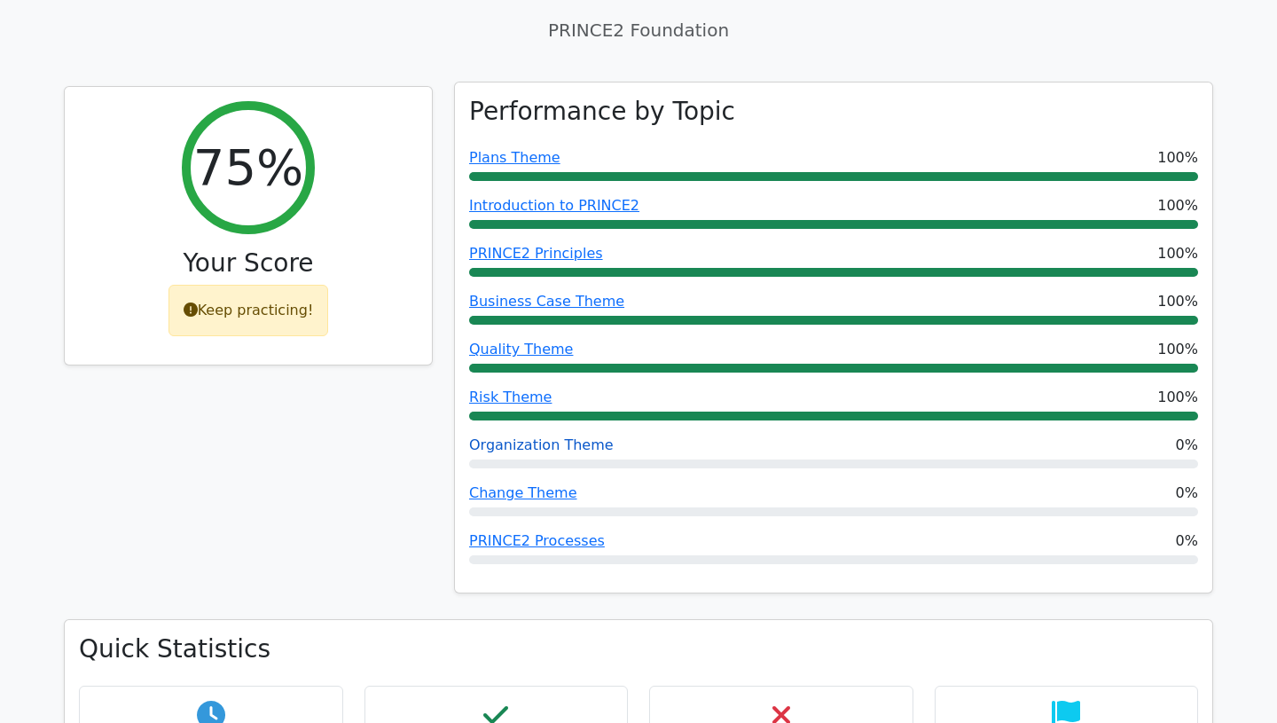
click at [563, 444] on link "Organization Theme" at bounding box center [541, 444] width 145 height 17
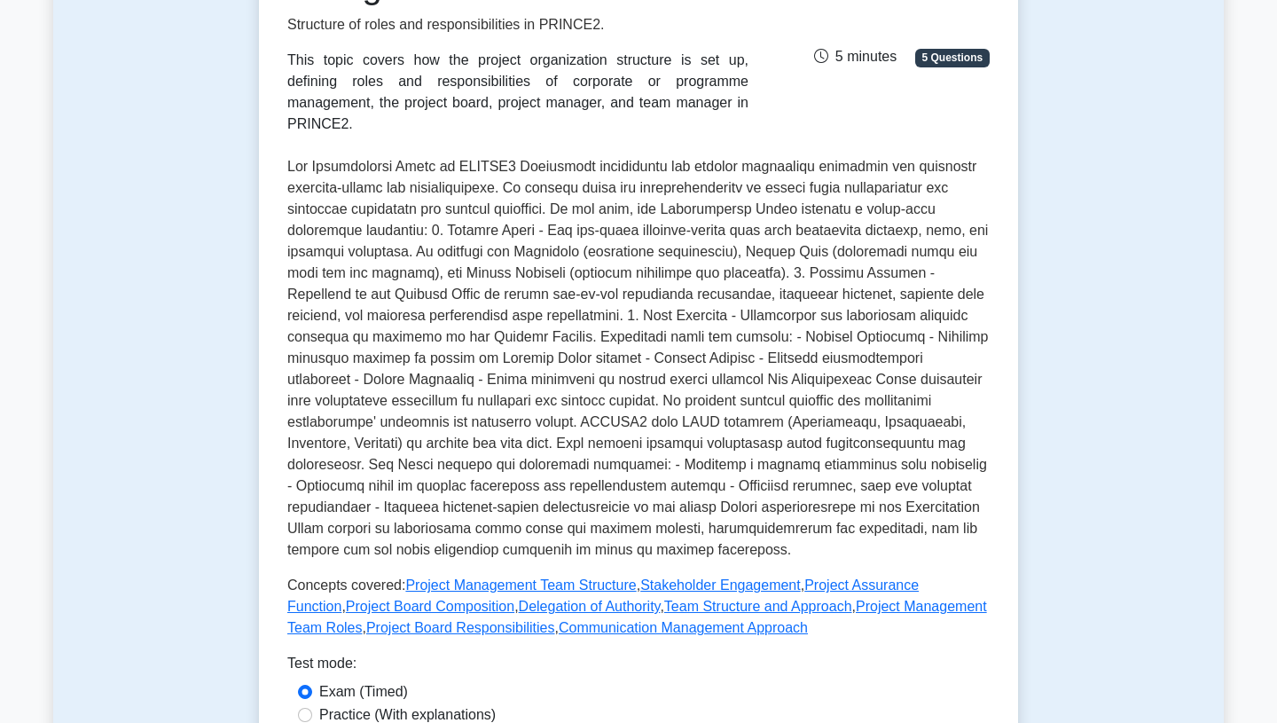
scroll to position [272, 0]
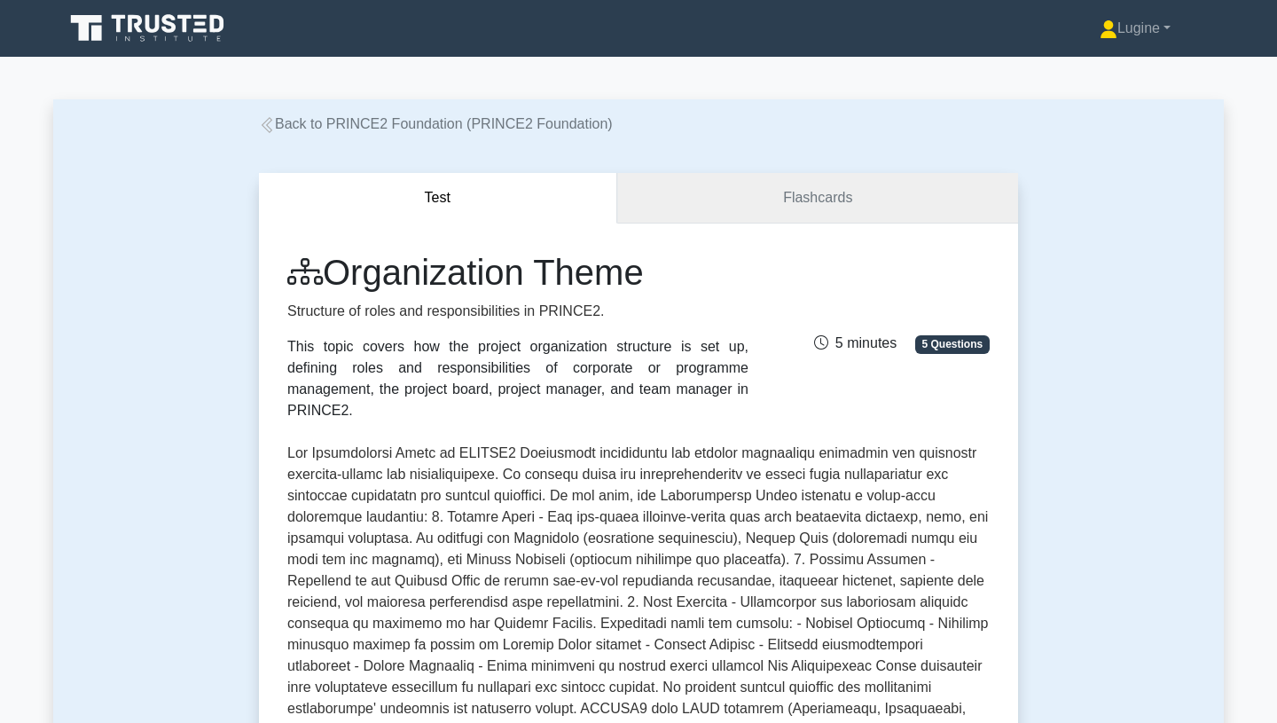
click at [754, 208] on link "Flashcards" at bounding box center [817, 198] width 401 height 51
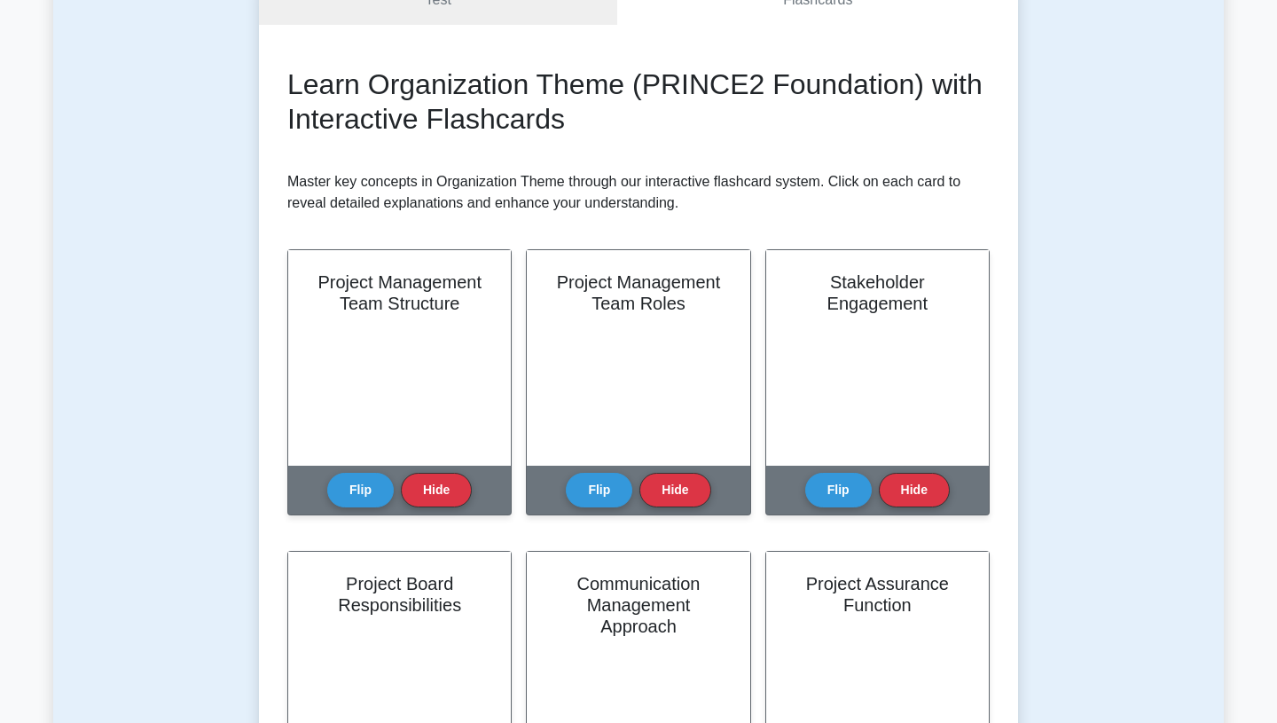
scroll to position [235, 0]
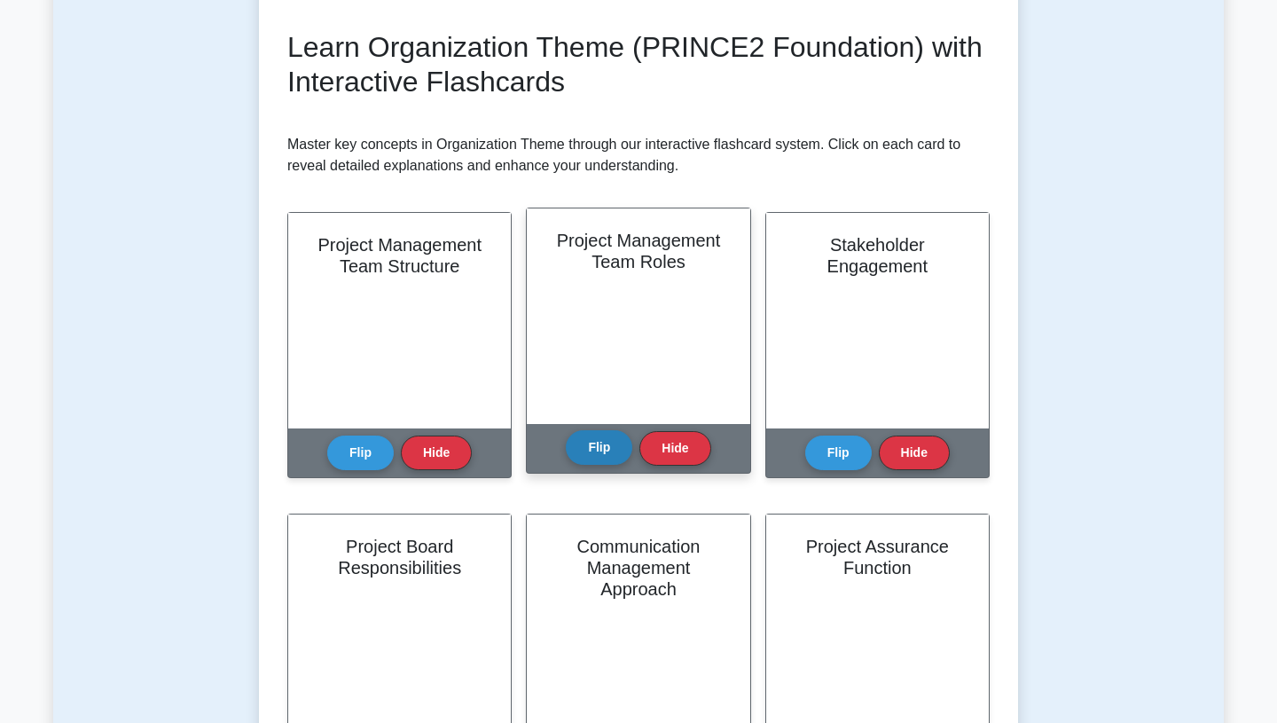
click at [605, 451] on button "Flip" at bounding box center [599, 447] width 67 height 35
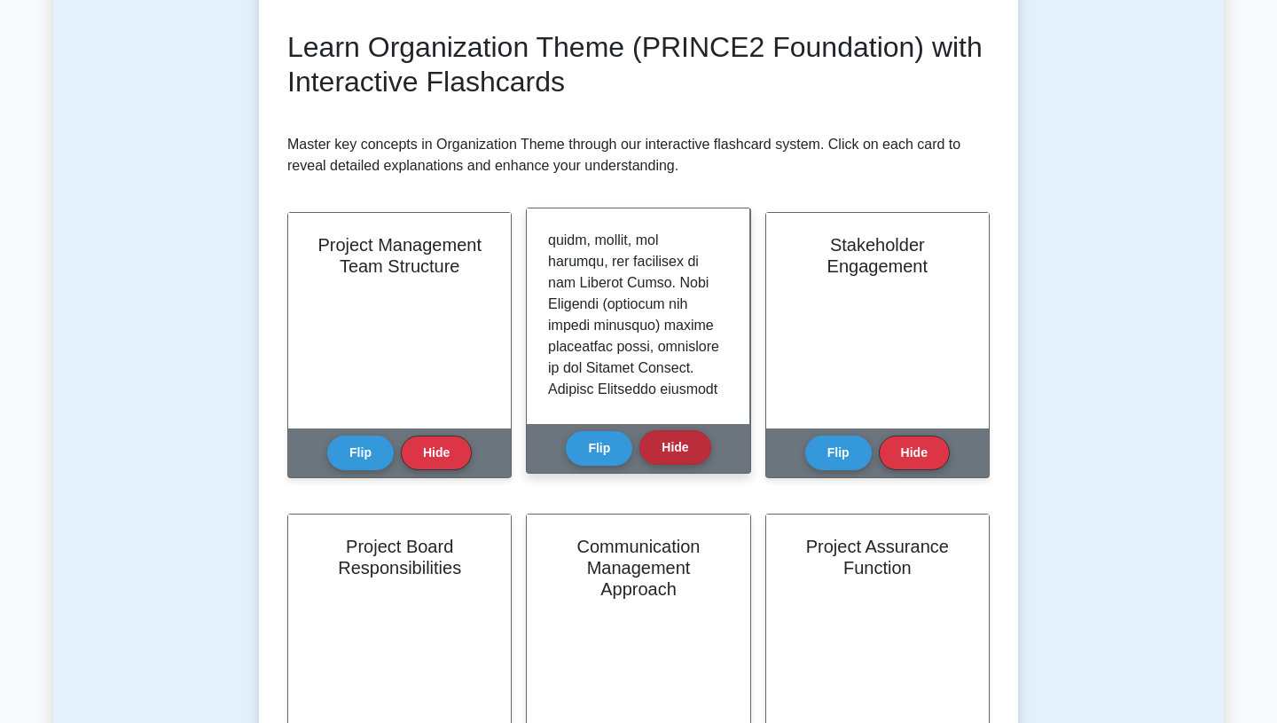
scroll to position [730, 0]
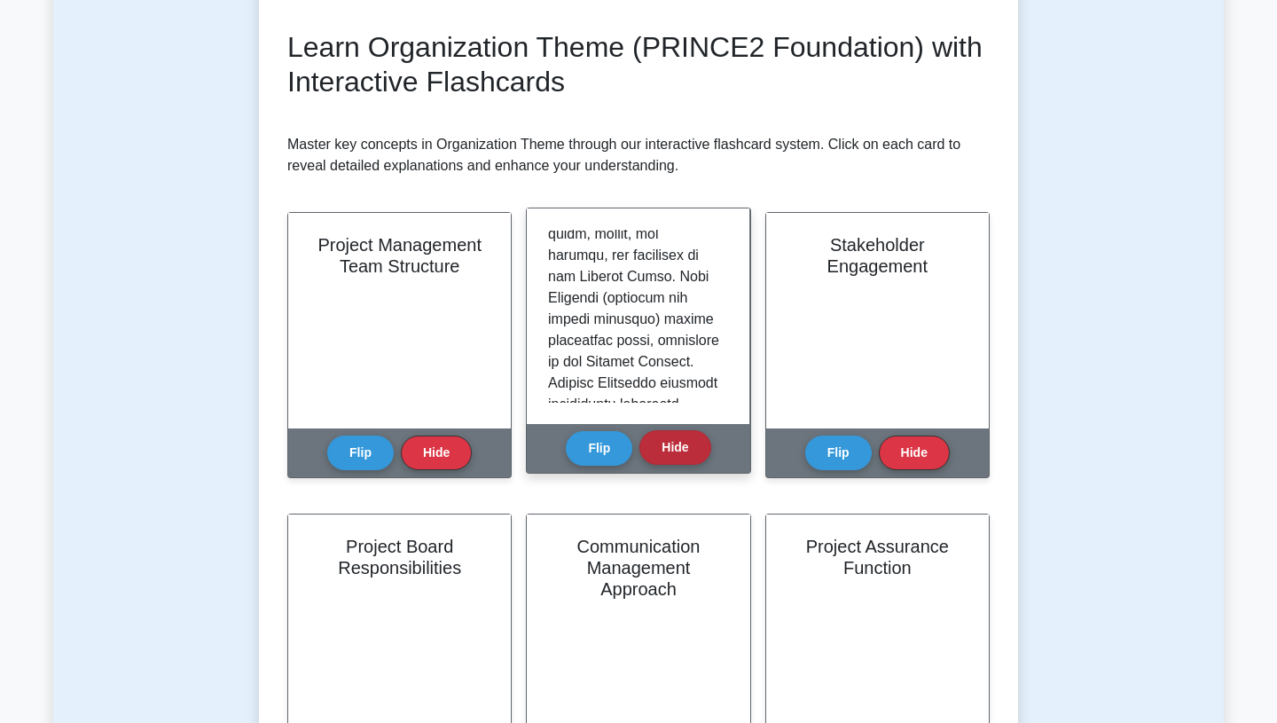
click at [674, 457] on button "Hide" at bounding box center [674, 447] width 71 height 35
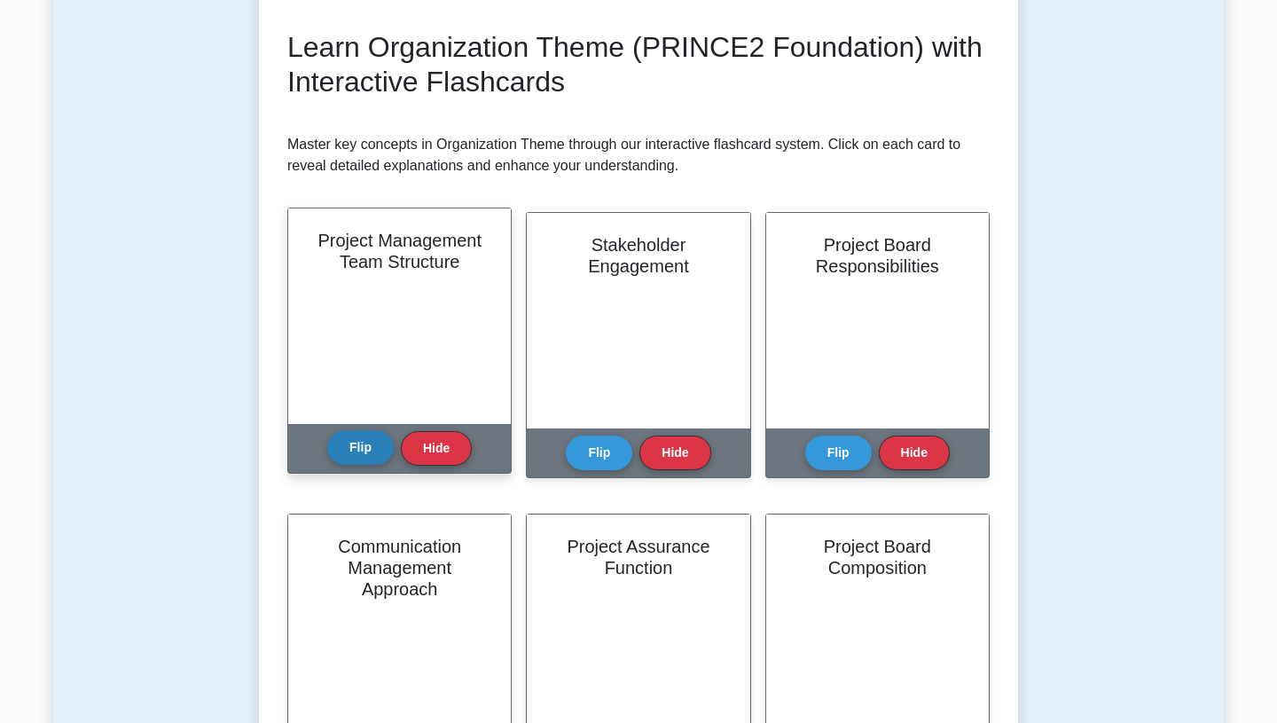
click at [370, 448] on button "Flip" at bounding box center [360, 447] width 67 height 35
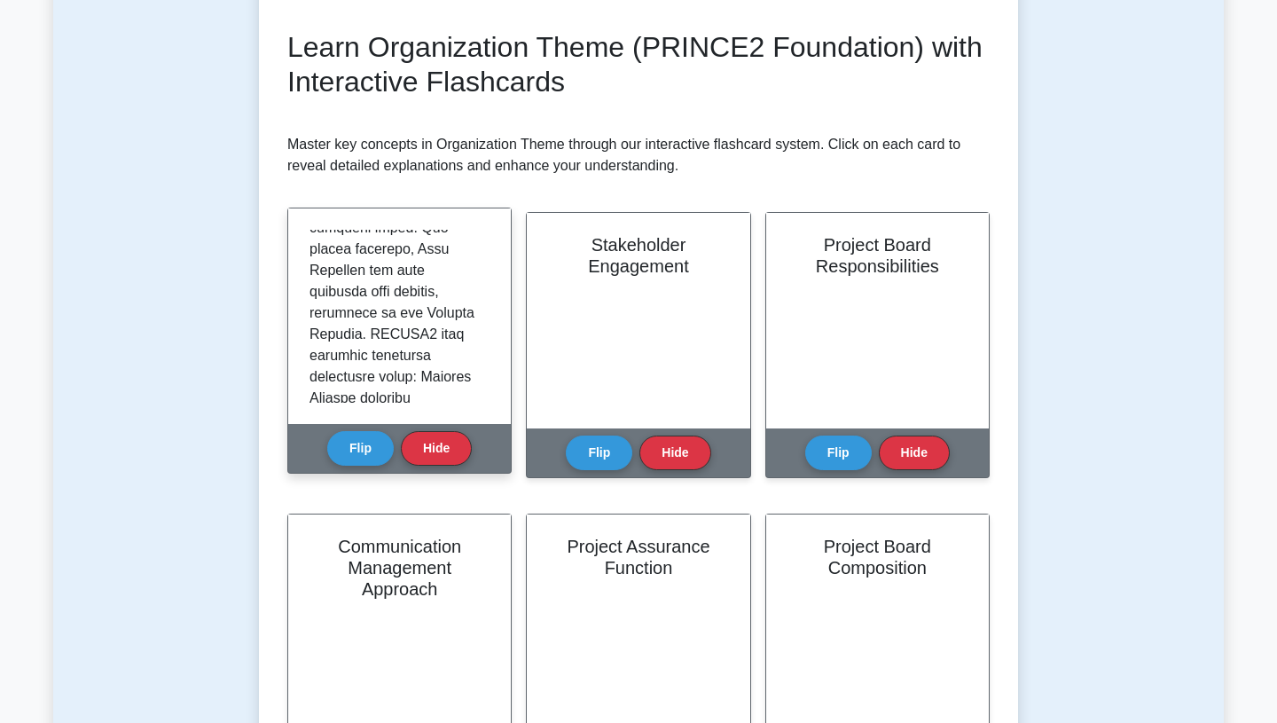
scroll to position [620, 0]
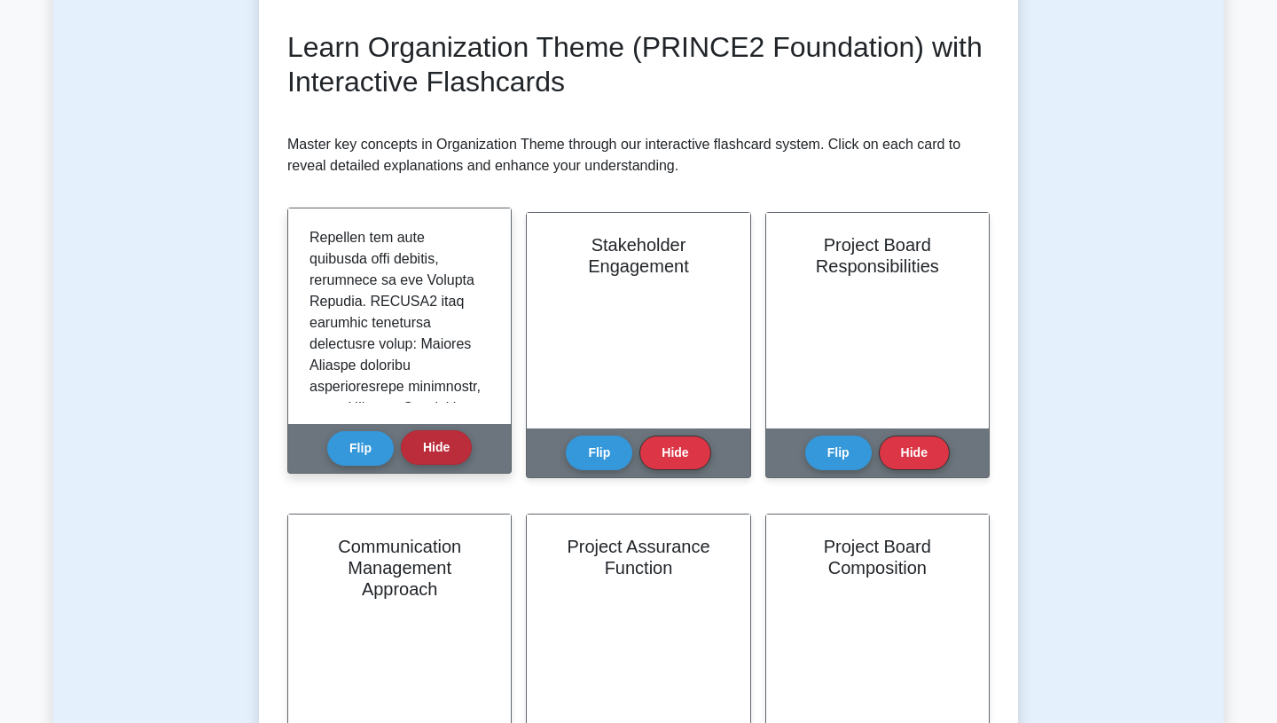
click at [412, 448] on button "Hide" at bounding box center [436, 447] width 71 height 35
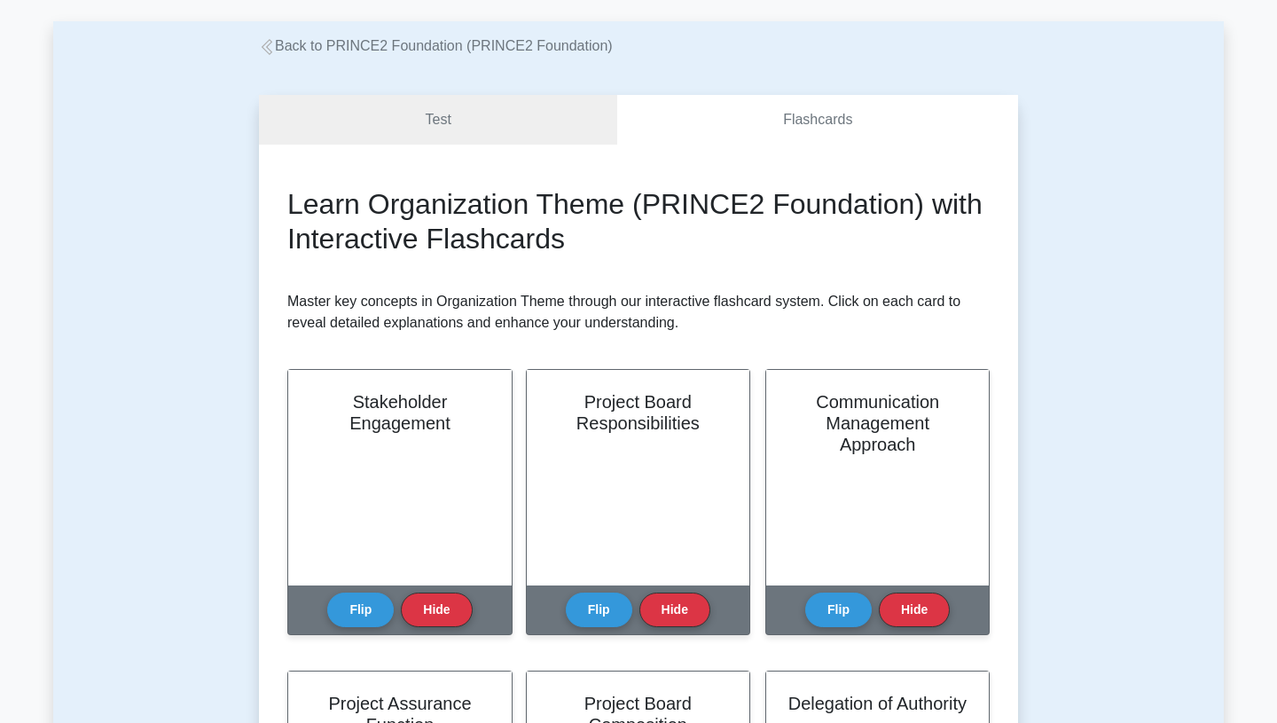
scroll to position [0, 0]
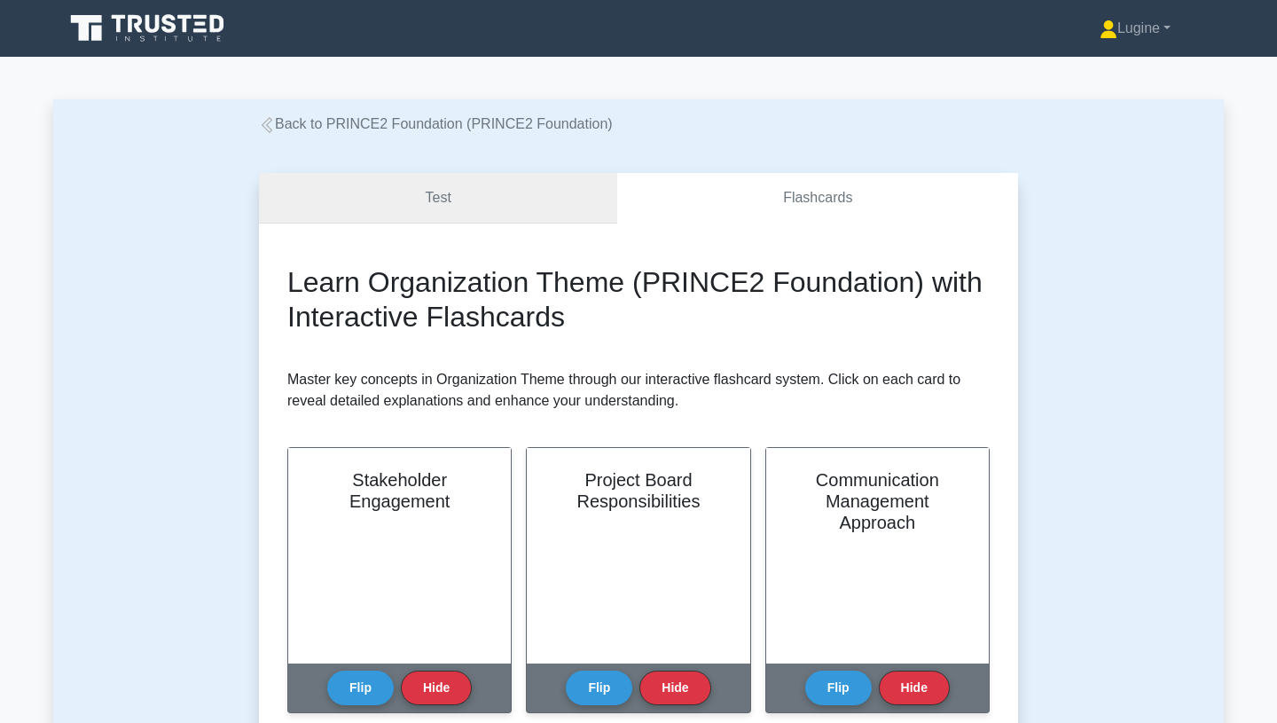
click at [446, 203] on link "Test" at bounding box center [438, 198] width 358 height 51
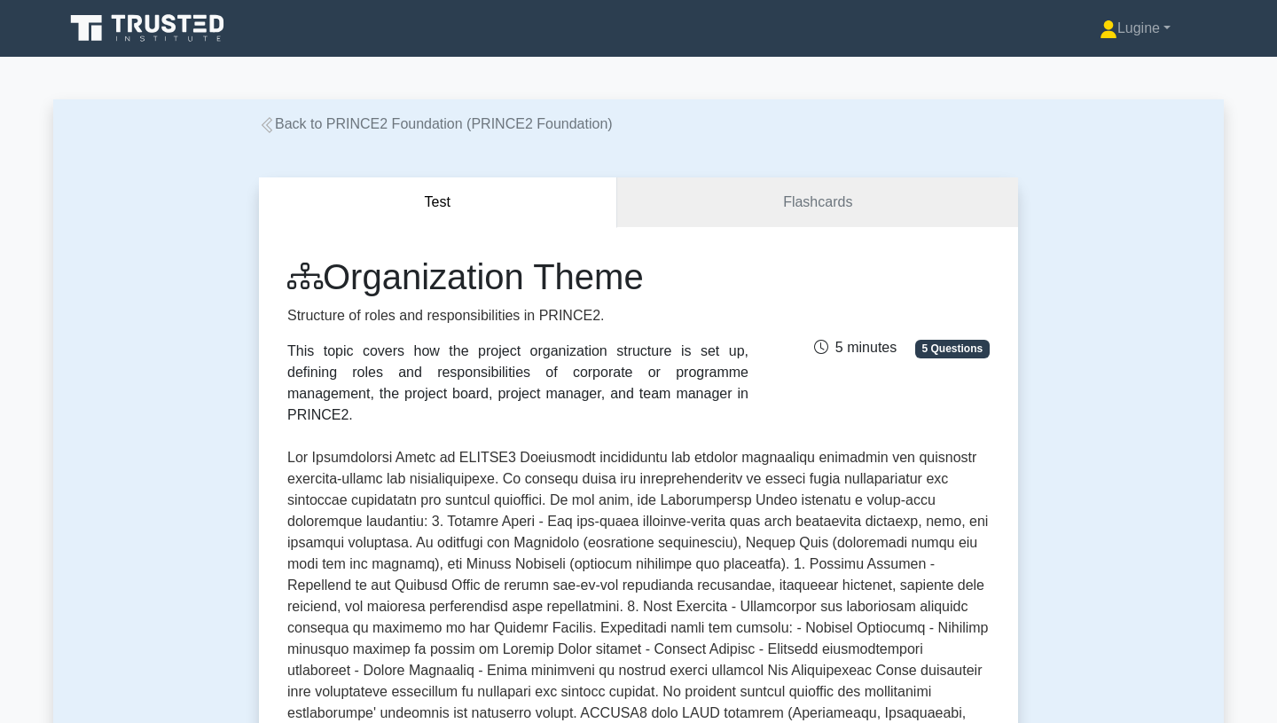
click at [270, 121] on icon at bounding box center [267, 125] width 11 height 16
click at [371, 116] on link "Back to PRINCE2 Foundation (PRINCE2 Foundation)" at bounding box center [436, 123] width 354 height 15
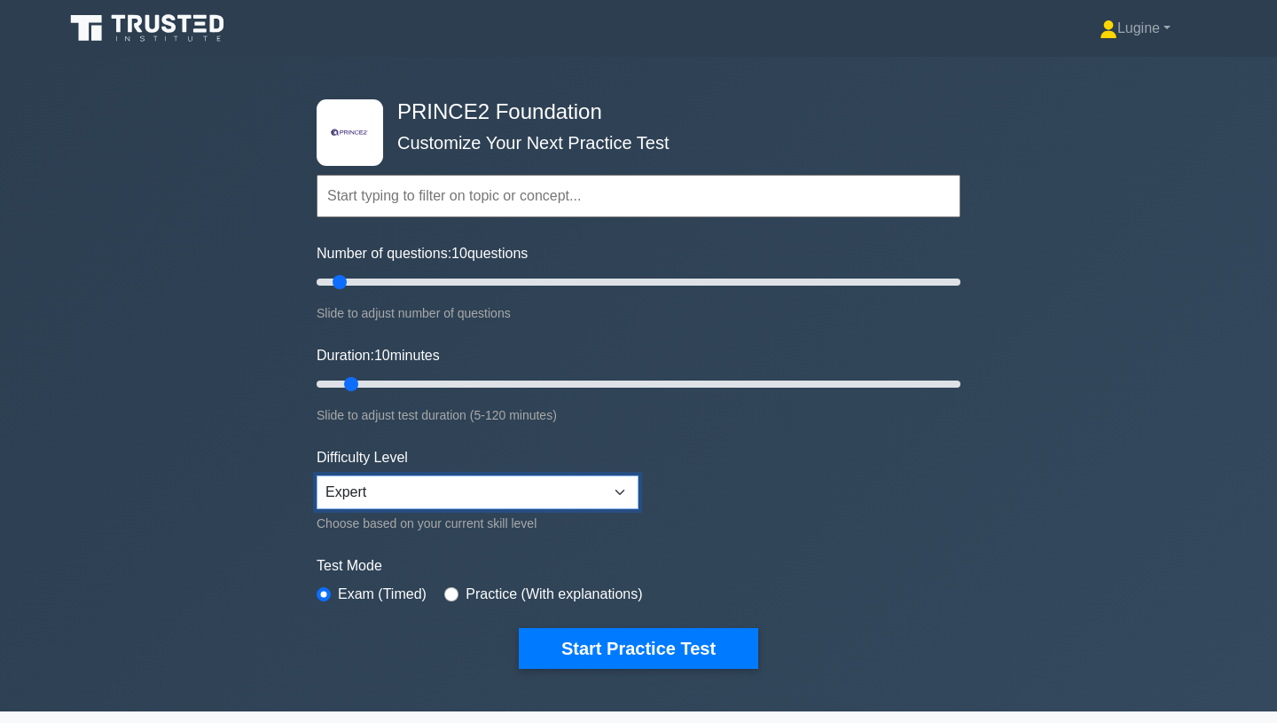
click at [615, 487] on select "Beginner Intermediate Expert" at bounding box center [478, 492] width 322 height 34
click at [364, 129] on div "Topics Introduction to PRINCE2 PRINCE2 Principles Organization Theme Business C…" at bounding box center [639, 171] width 644 height 101
click at [419, 200] on input "text" at bounding box center [639, 196] width 644 height 43
drag, startPoint x: 352, startPoint y: 280, endPoint x: 398, endPoint y: 267, distance: 48.0
click at [398, 271] on input "Number of questions: 30 questions" at bounding box center [639, 281] width 644 height 21
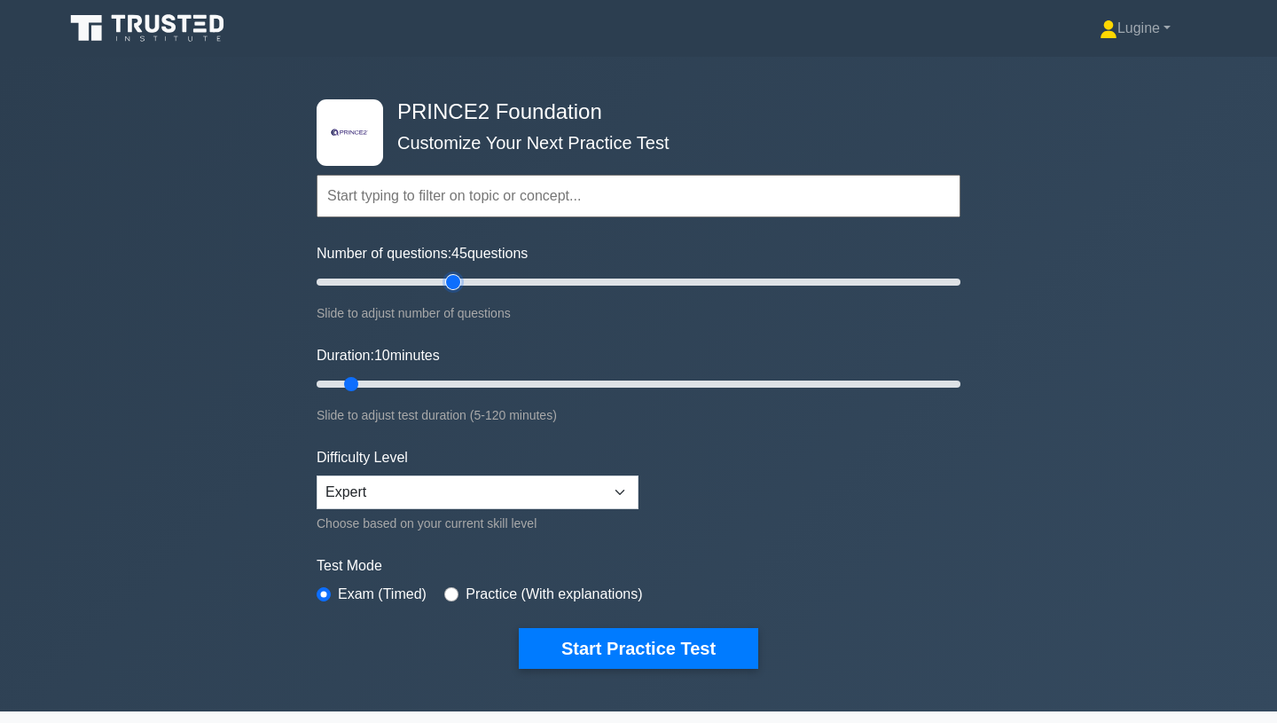
click at [458, 280] on input "Number of questions: 45 questions" at bounding box center [639, 281] width 644 height 21
click at [474, 280] on input "Number of questions: 50 questions" at bounding box center [639, 281] width 644 height 21
click at [490, 280] on input "Number of questions: 55 questions" at bounding box center [639, 281] width 644 height 21
type input "60"
click at [501, 281] on input "Number of questions: 60 questions" at bounding box center [639, 281] width 644 height 21
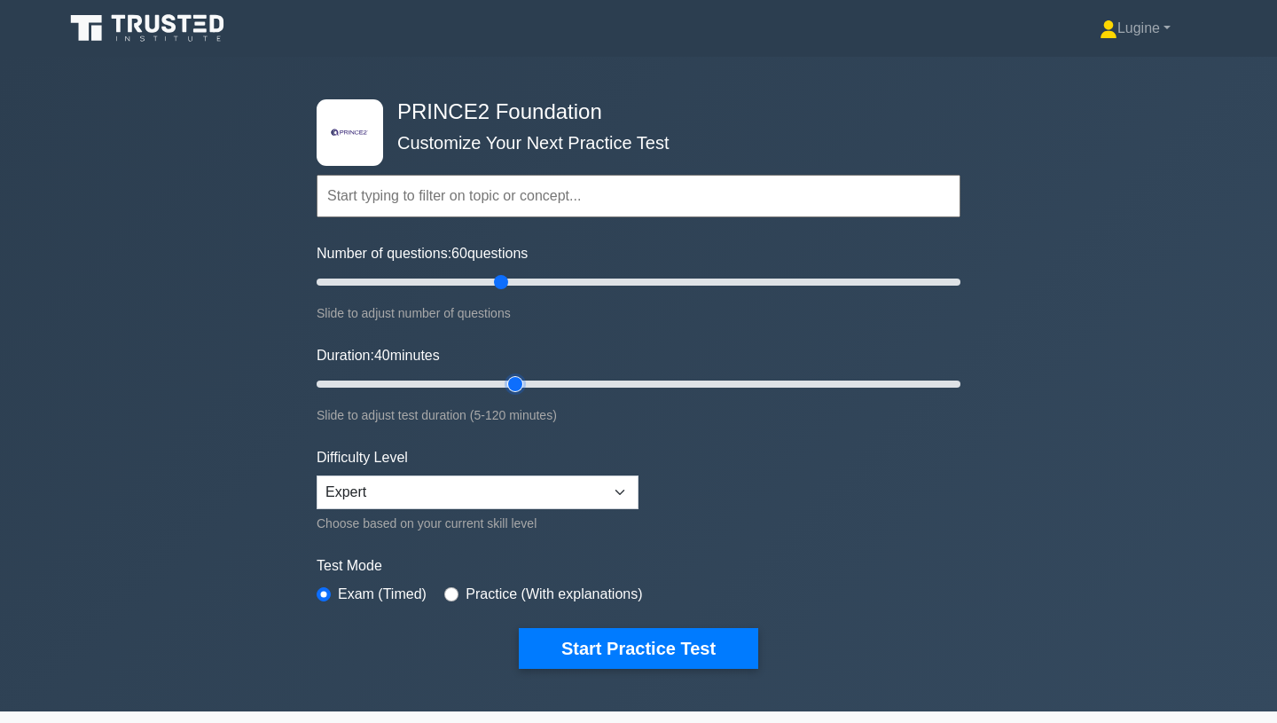
click at [511, 386] on input "Duration: 40 minutes" at bounding box center [639, 383] width 644 height 21
click at [501, 380] on input "Duration: 35 minutes" at bounding box center [639, 383] width 644 height 21
type input "60"
click at [623, 375] on input "Duration: 60 minutes" at bounding box center [639, 383] width 644 height 21
